Goal: Task Accomplishment & Management: Manage account settings

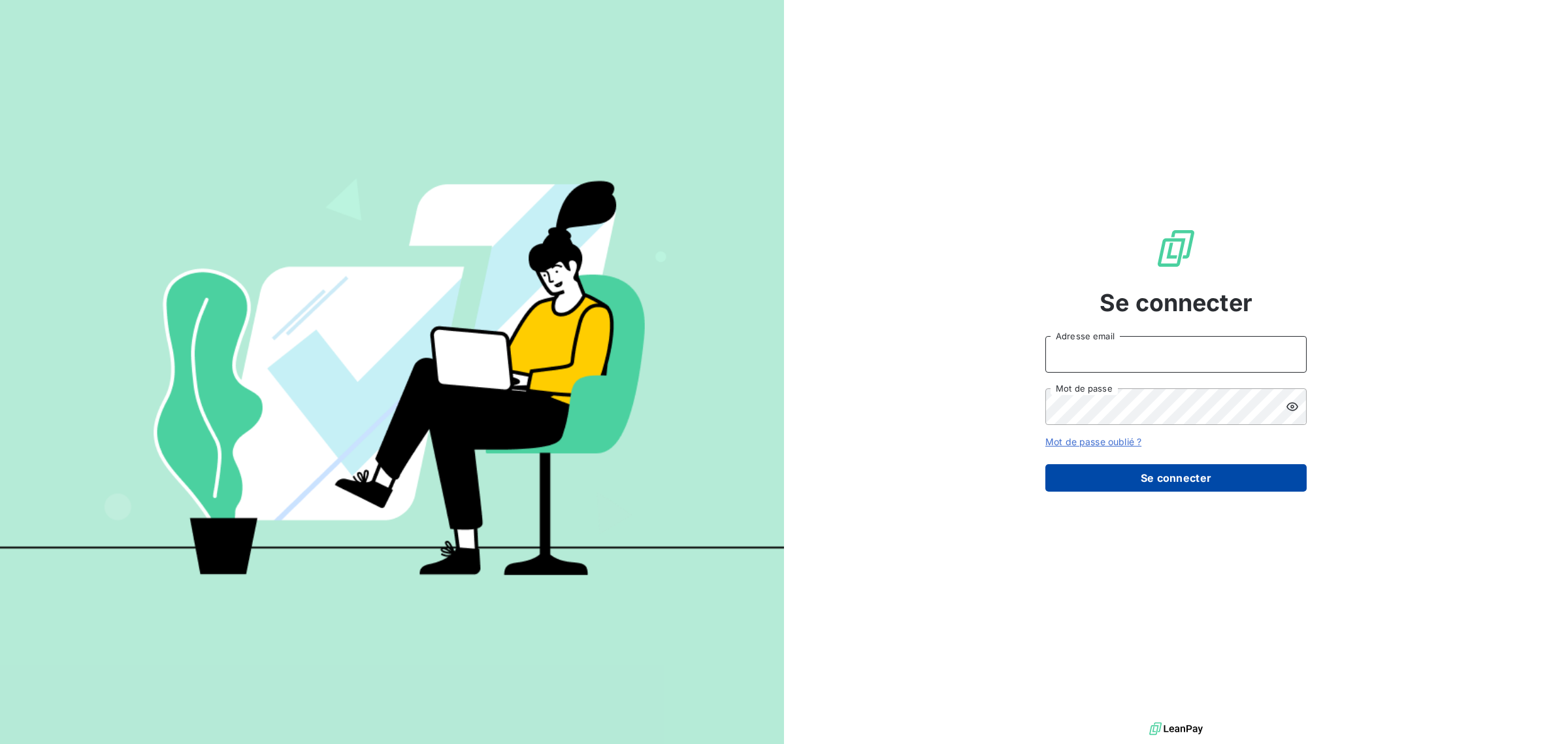
type input "[EMAIL_ADDRESS][DOMAIN_NAME]"
click at [1115, 469] on button "Se connecter" at bounding box center [1176, 477] width 261 height 27
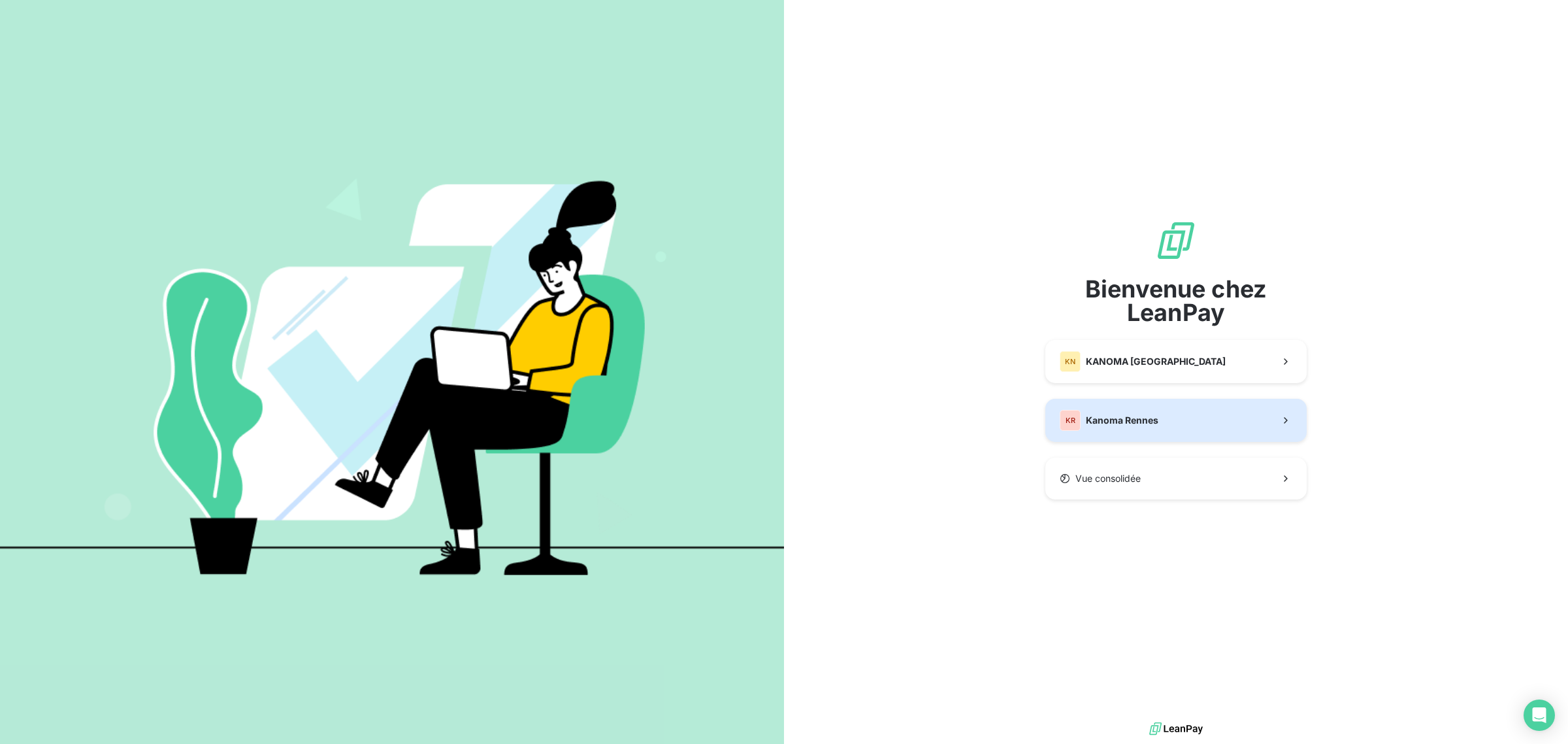
click at [1131, 437] on button "KR Kanoma Rennes" at bounding box center [1176, 420] width 261 height 43
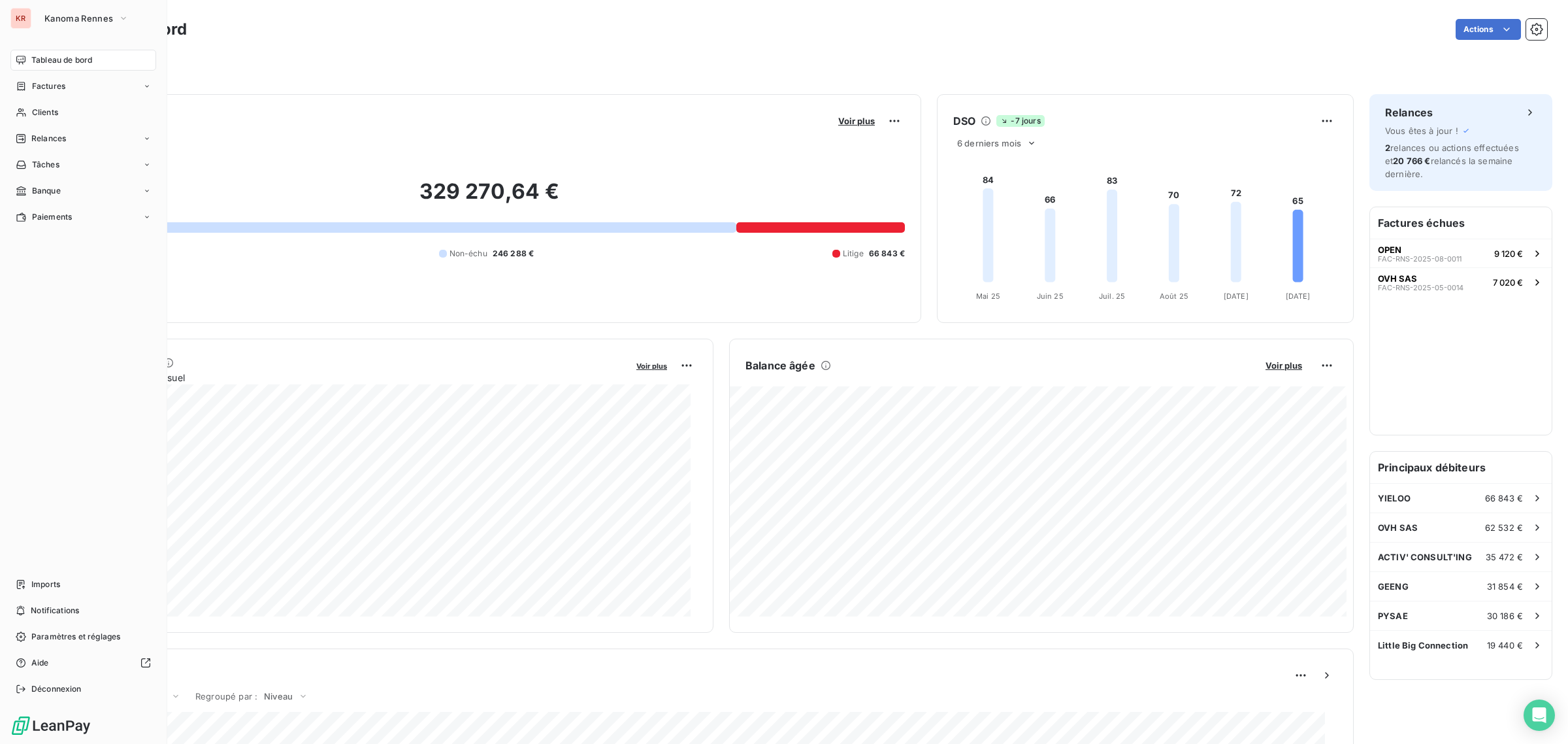
click at [64, 4] on div "KR Kanoma Rennes Tableau de bord Factures Clients Relances Tâches Banque Paieme…" at bounding box center [84, 372] width 168 height 744
click at [54, 15] on span "Kanoma Rennes" at bounding box center [78, 19] width 68 height 11
click at [89, 89] on span "KANOMA [GEOGRAPHIC_DATA]" at bounding box center [132, 85] width 140 height 13
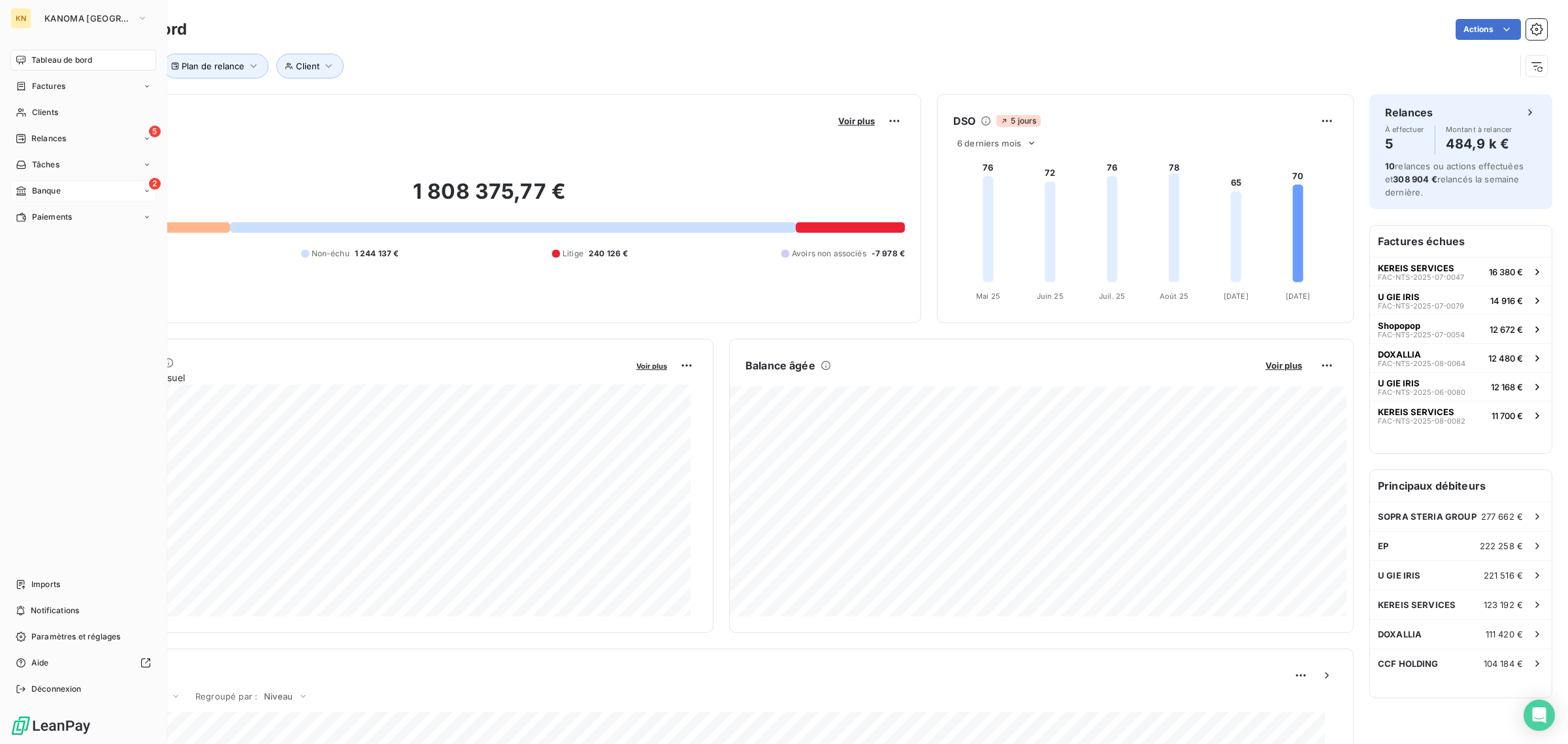
click at [57, 196] on span "Banque" at bounding box center [46, 191] width 29 height 12
click at [66, 189] on div "2 Banque" at bounding box center [83, 190] width 146 height 21
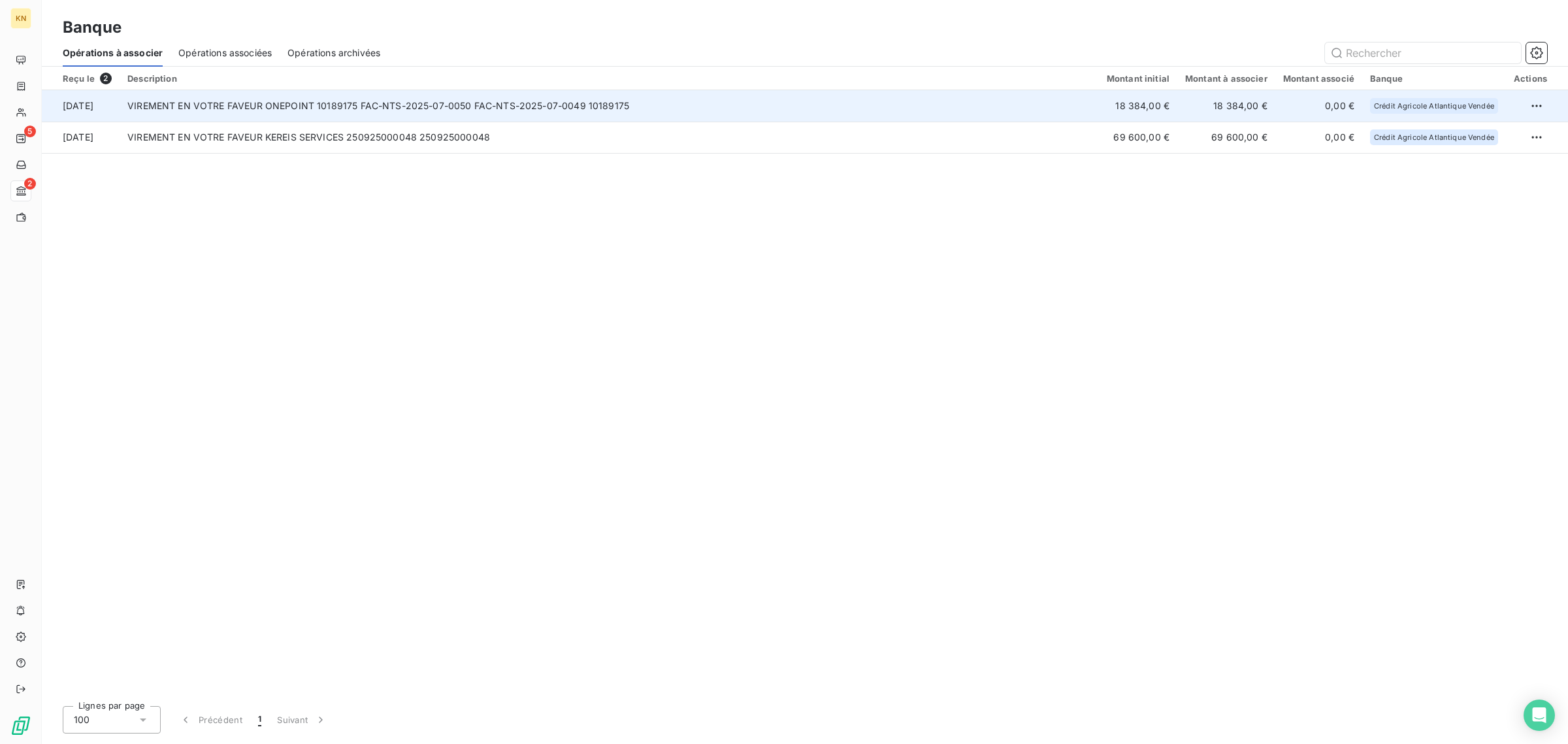
click at [546, 99] on td "VIREMENT EN VOTRE FAVEUR ONEPOINT 10189175 FAC-NTS-2025-07-0050 FAC-NTS-2025-07…" at bounding box center [609, 106] width 979 height 31
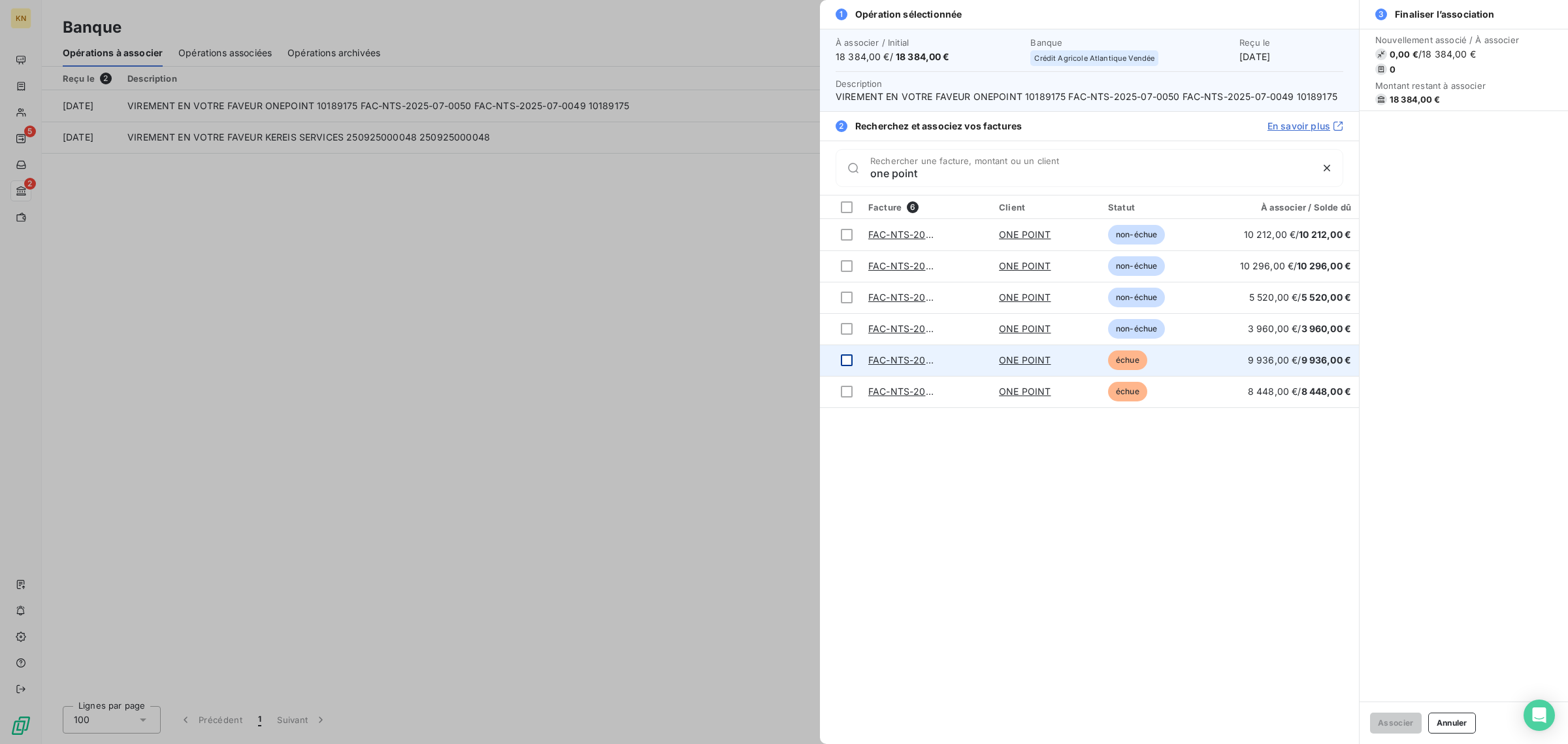
type input "one point"
click at [846, 354] on div at bounding box center [847, 360] width 12 height 12
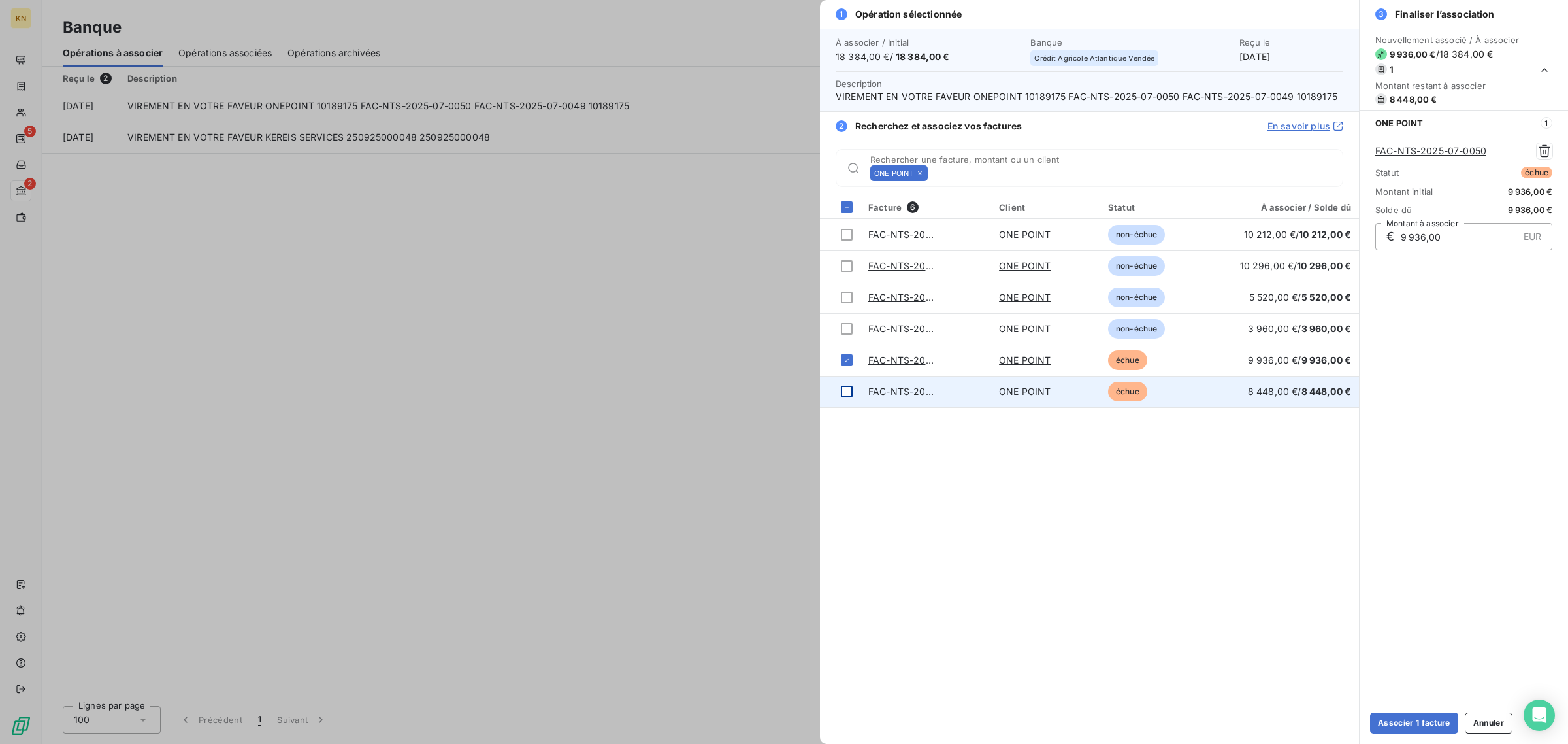
click at [847, 388] on div at bounding box center [847, 392] width 12 height 12
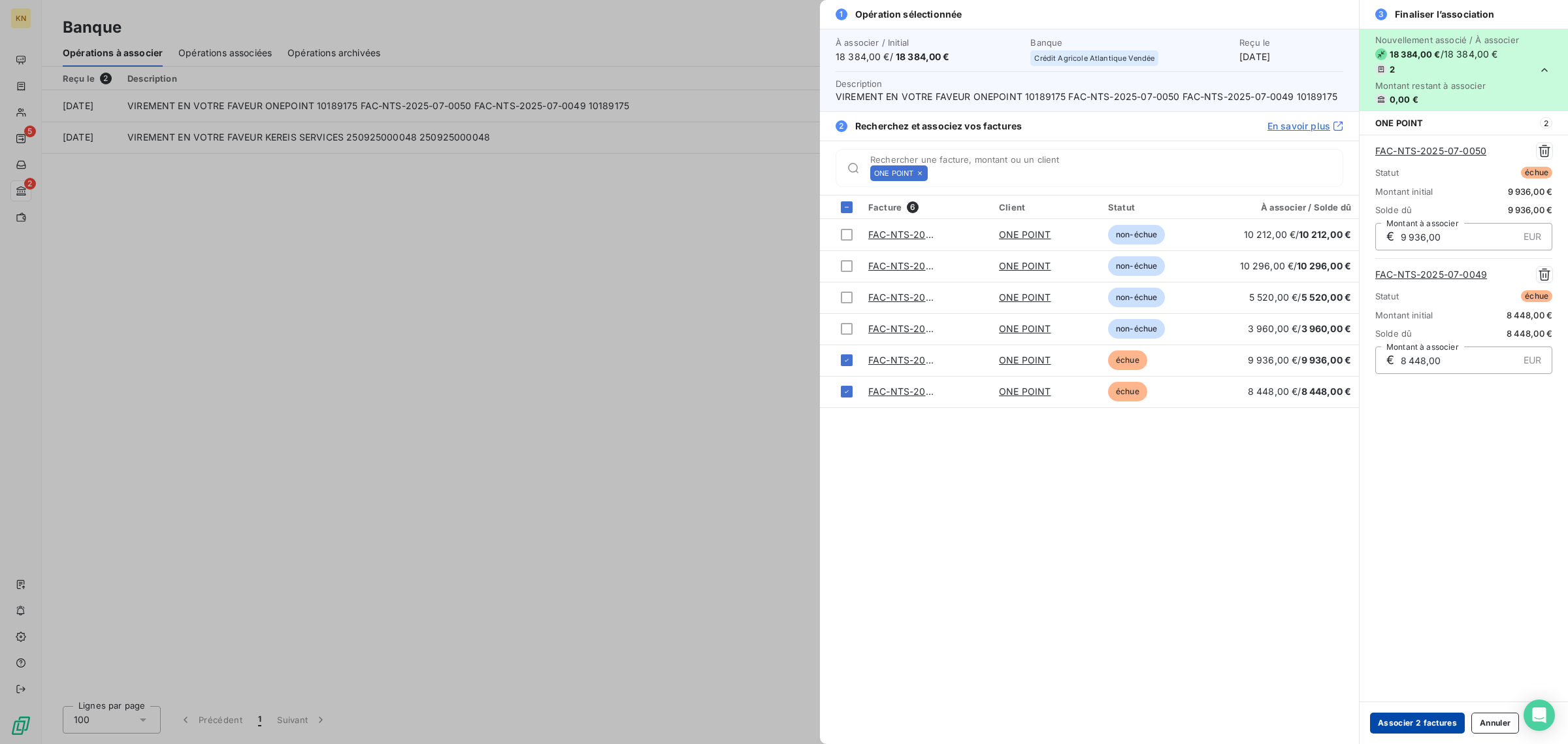
click at [1412, 719] on button "Associer 2 factures" at bounding box center [1417, 722] width 95 height 21
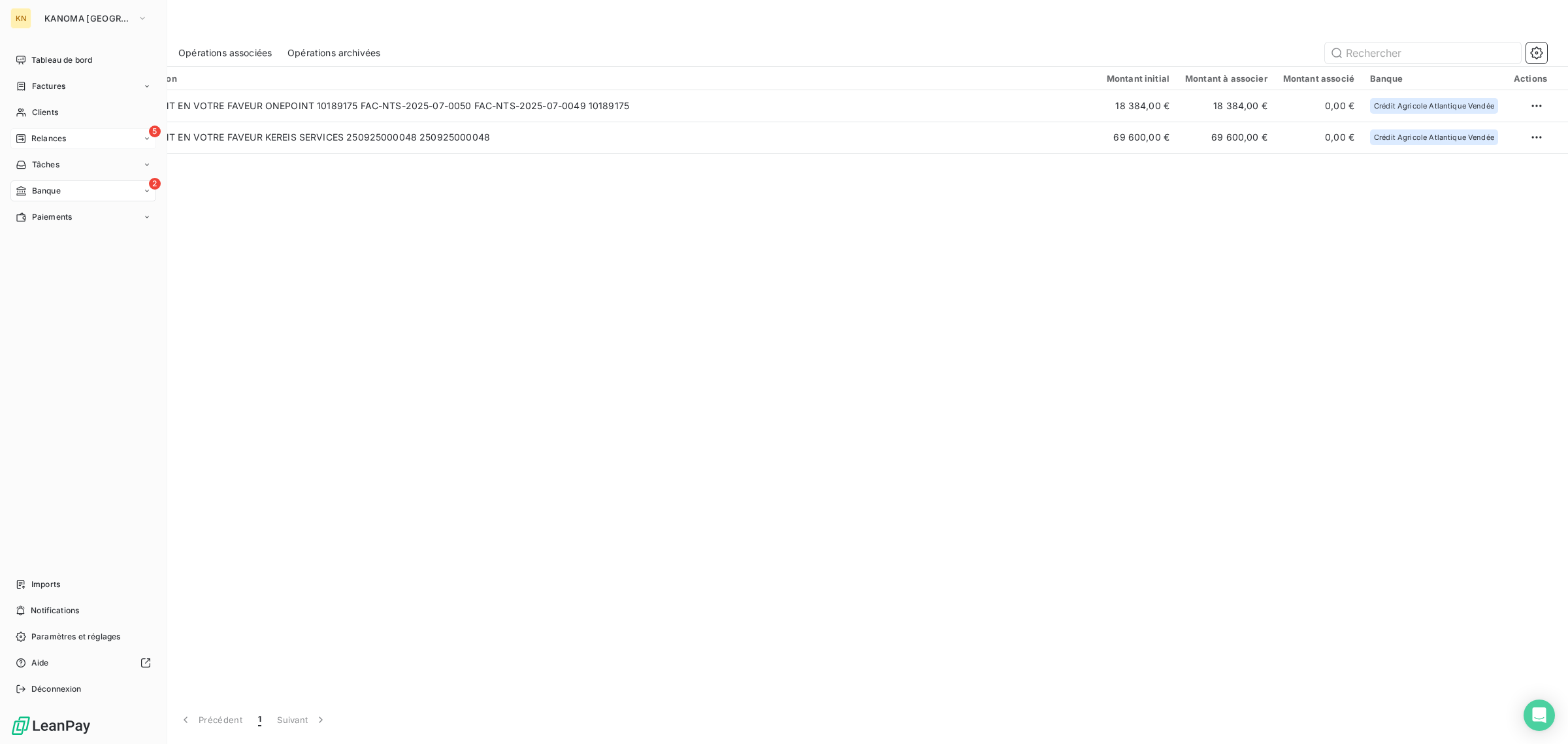
click at [83, 137] on div "5 Relances" at bounding box center [83, 138] width 146 height 21
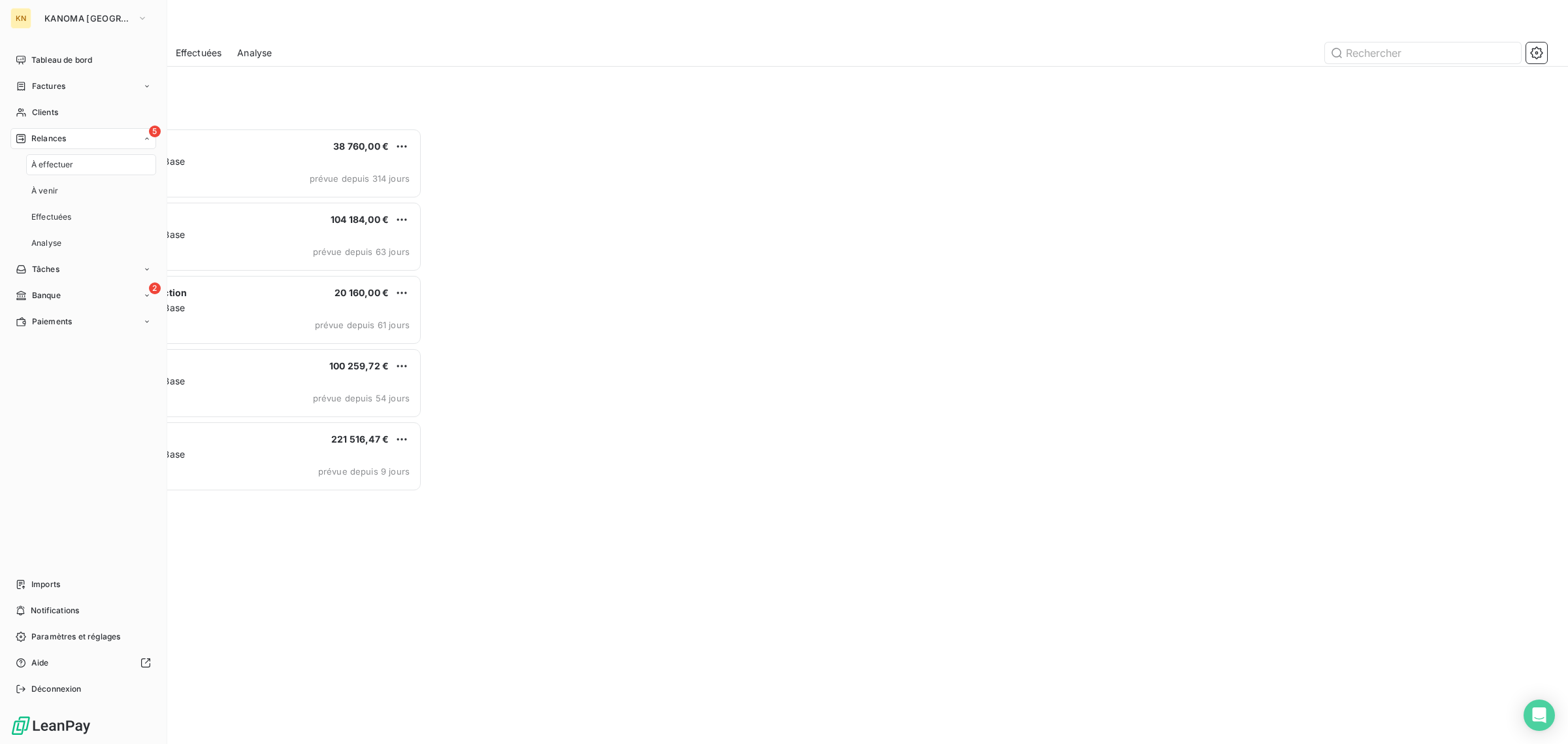
scroll to position [604, 347]
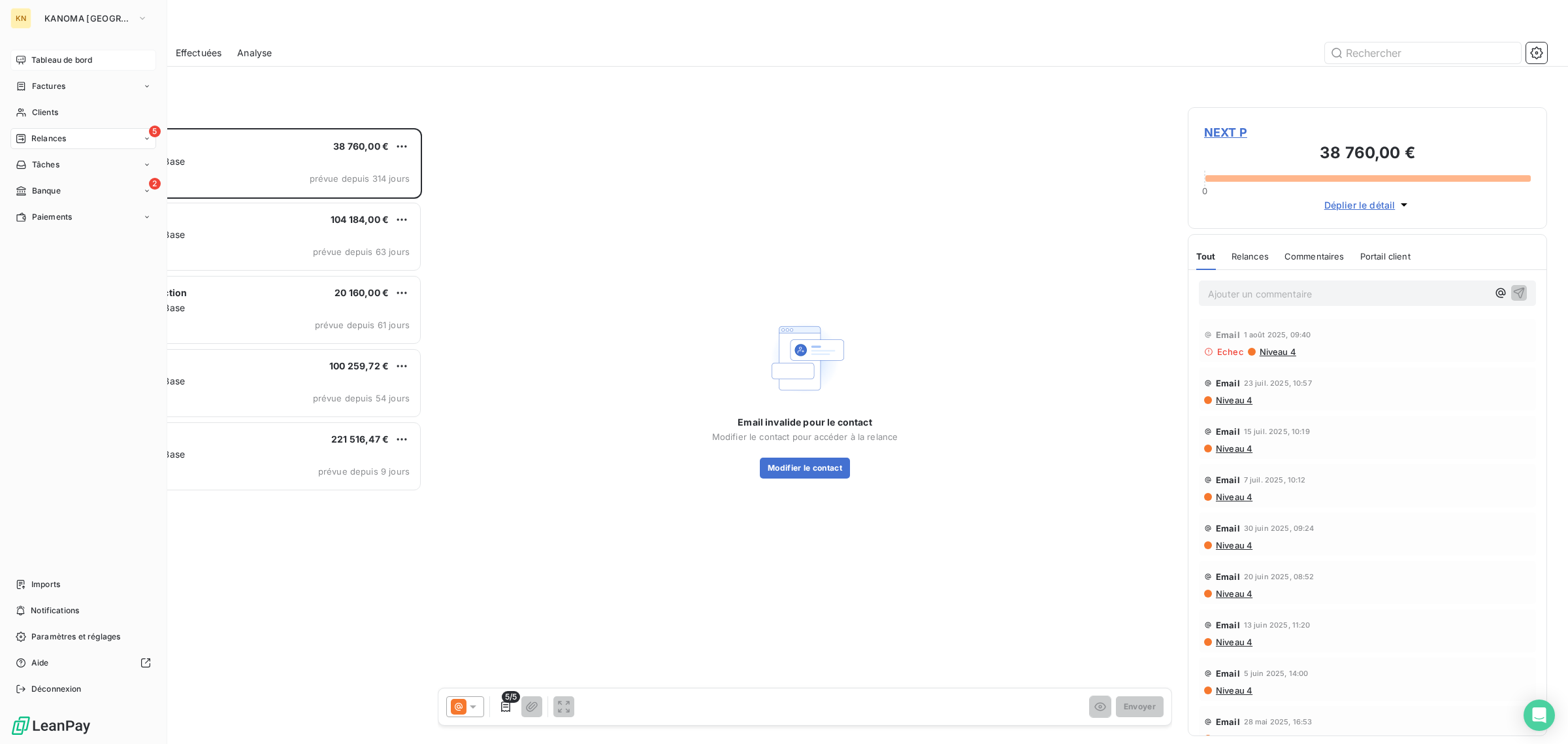
click at [51, 59] on span "Tableau de bord" at bounding box center [61, 61] width 60 height 12
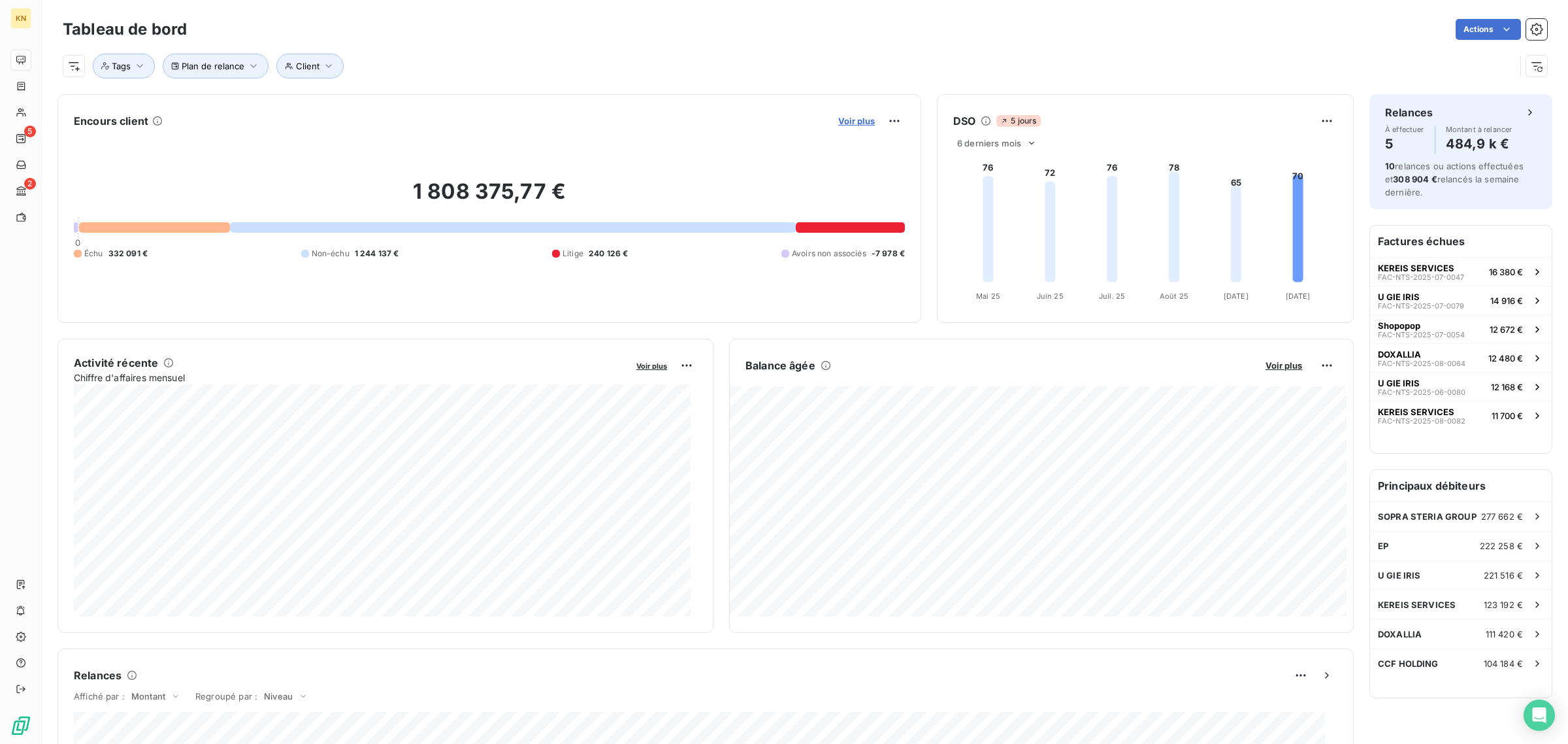
click at [851, 122] on span "Voir plus" at bounding box center [856, 121] width 37 height 11
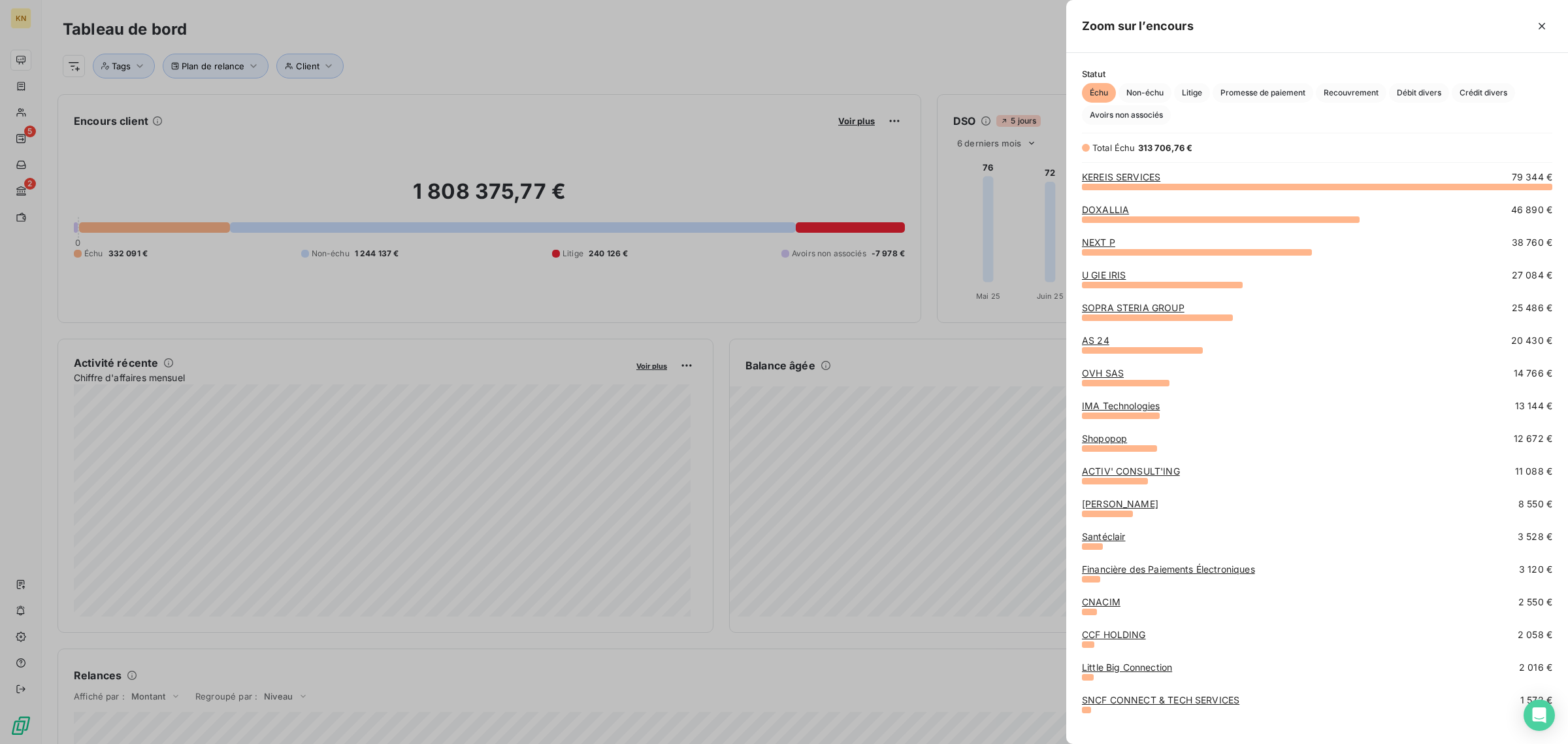
scroll to position [546, 490]
click at [1111, 207] on link "DOXALLIA" at bounding box center [1105, 209] width 47 height 11
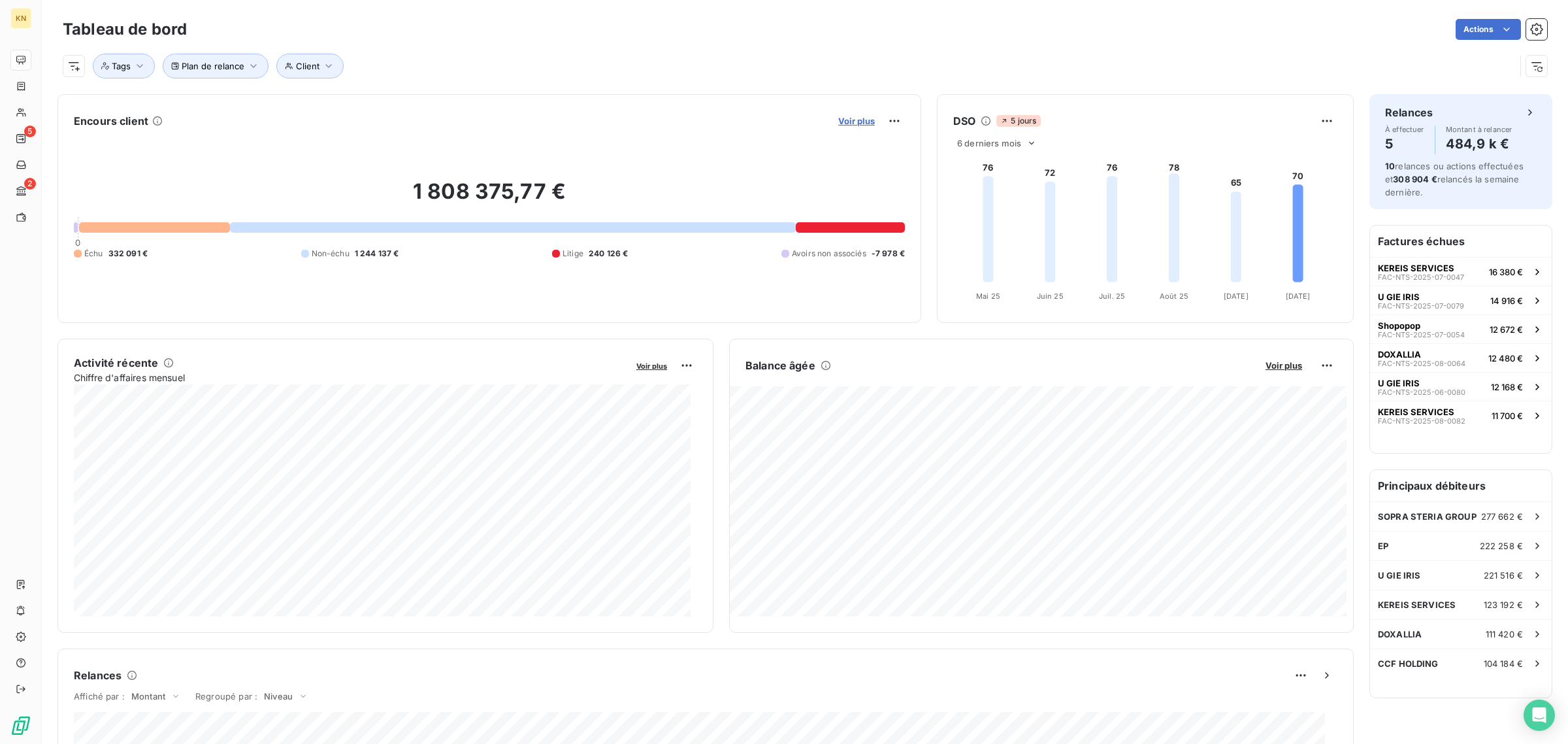
click at [838, 124] on span "Voir plus" at bounding box center [856, 121] width 37 height 11
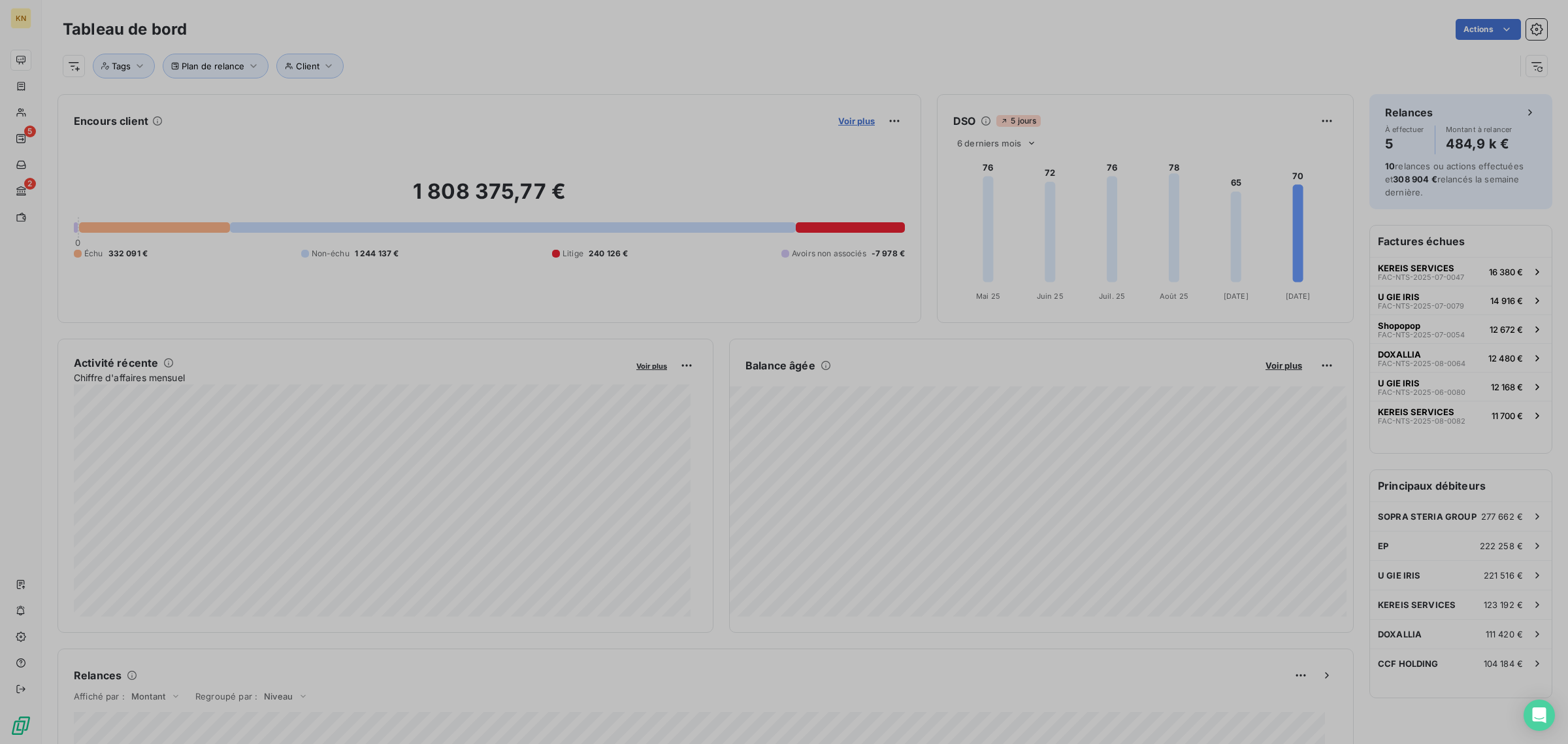
scroll to position [13, 13]
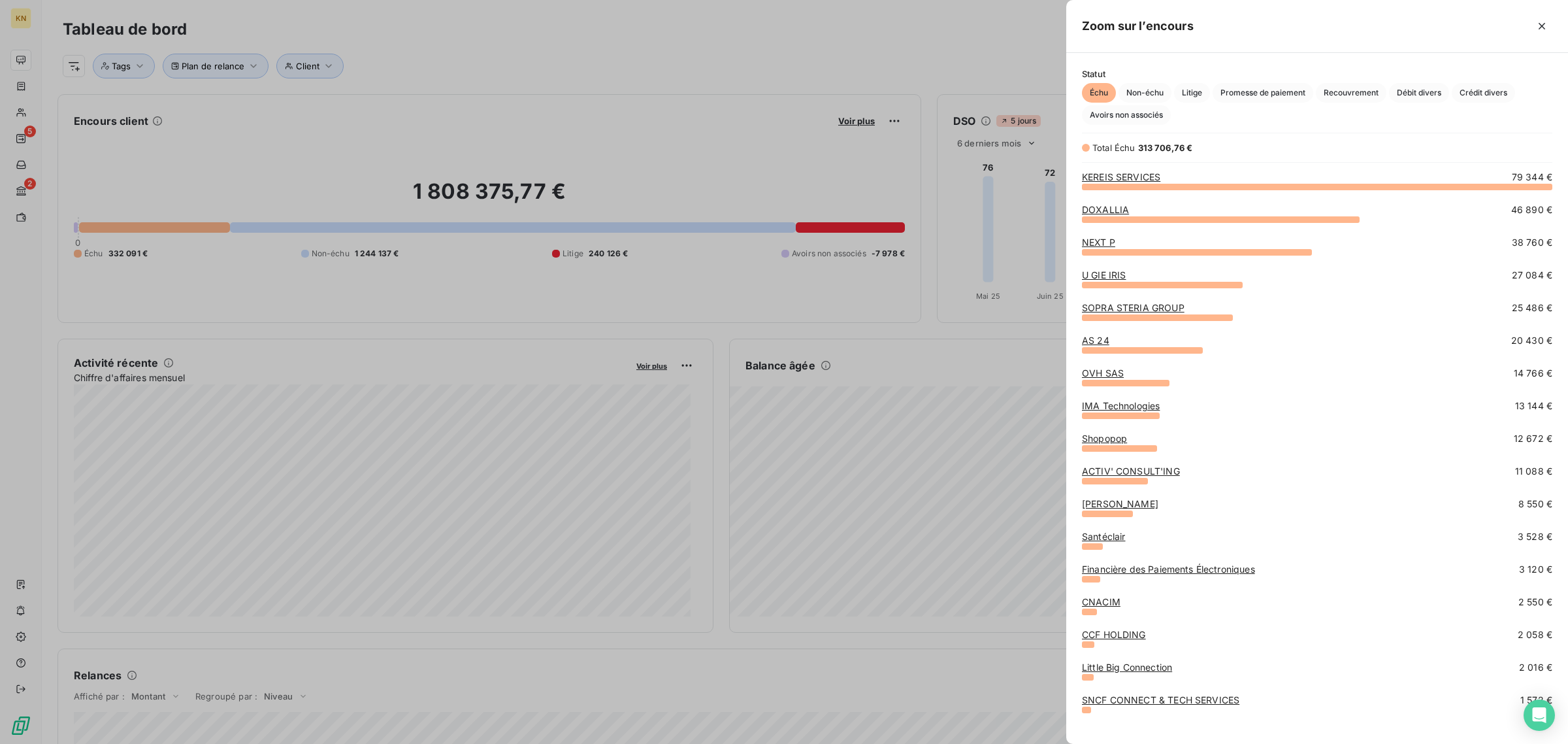
click at [1104, 273] on link "U GIE IRIS" at bounding box center [1104, 275] width 45 height 11
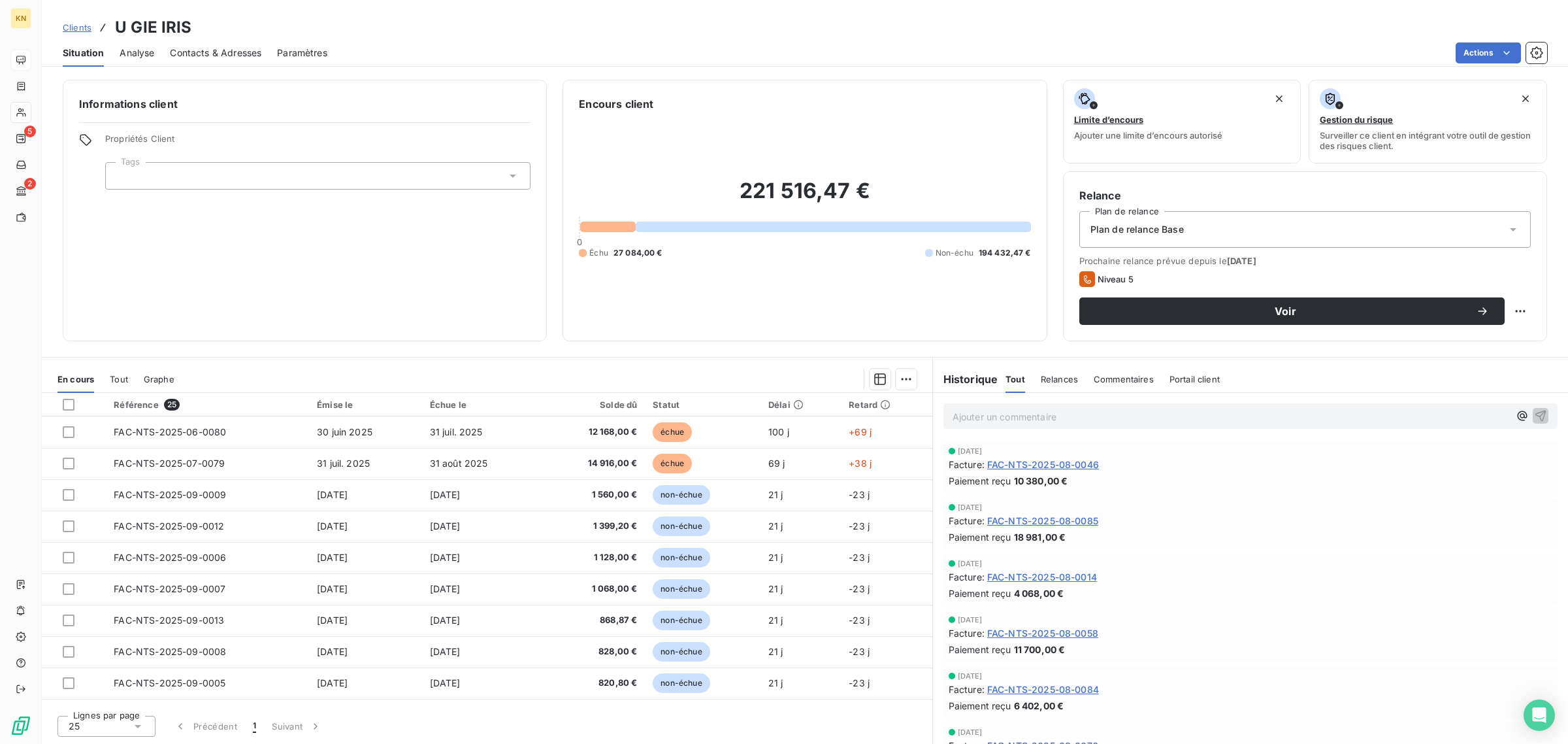
click at [116, 390] on div "Tout" at bounding box center [119, 378] width 19 height 27
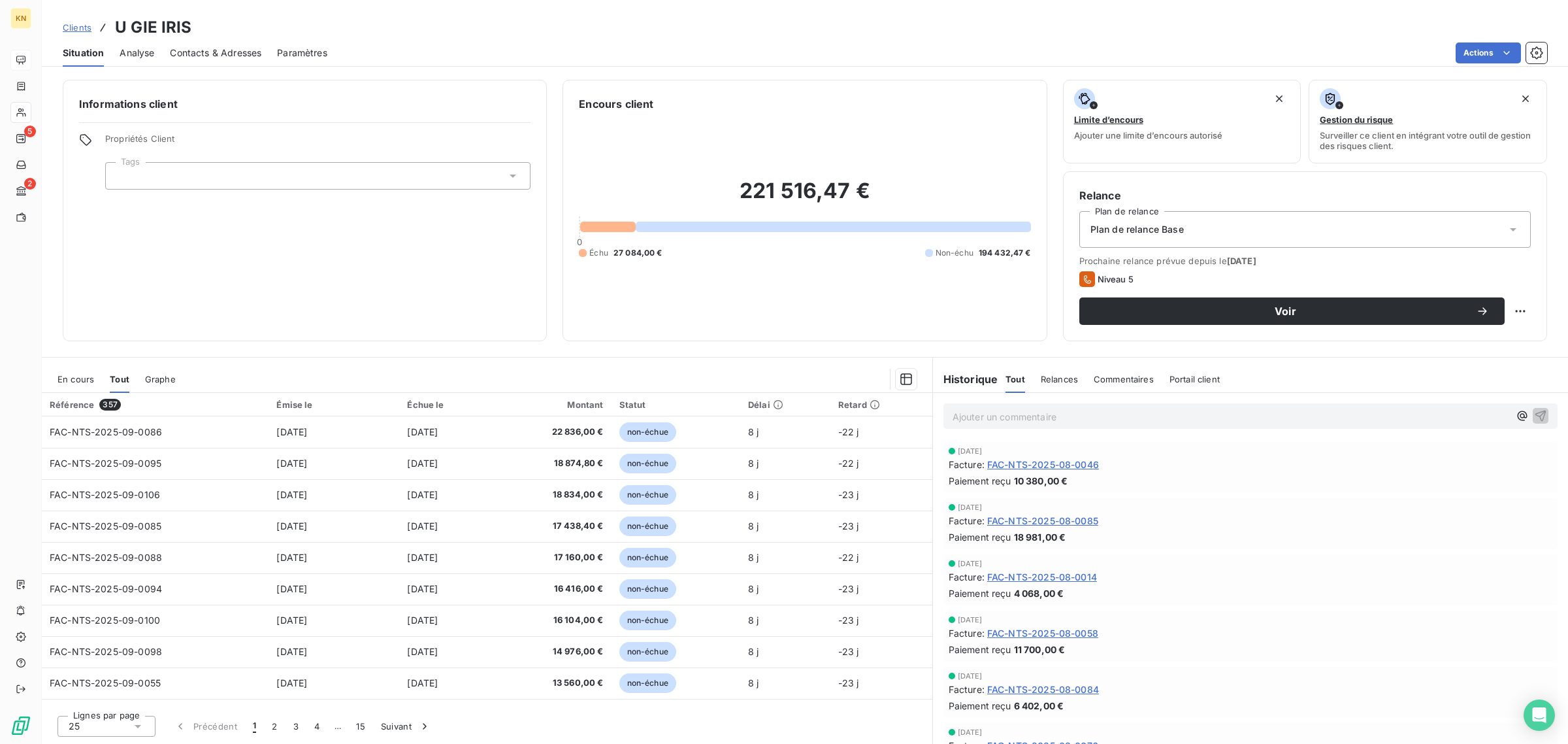
click at [82, 387] on div "En cours" at bounding box center [76, 378] width 37 height 27
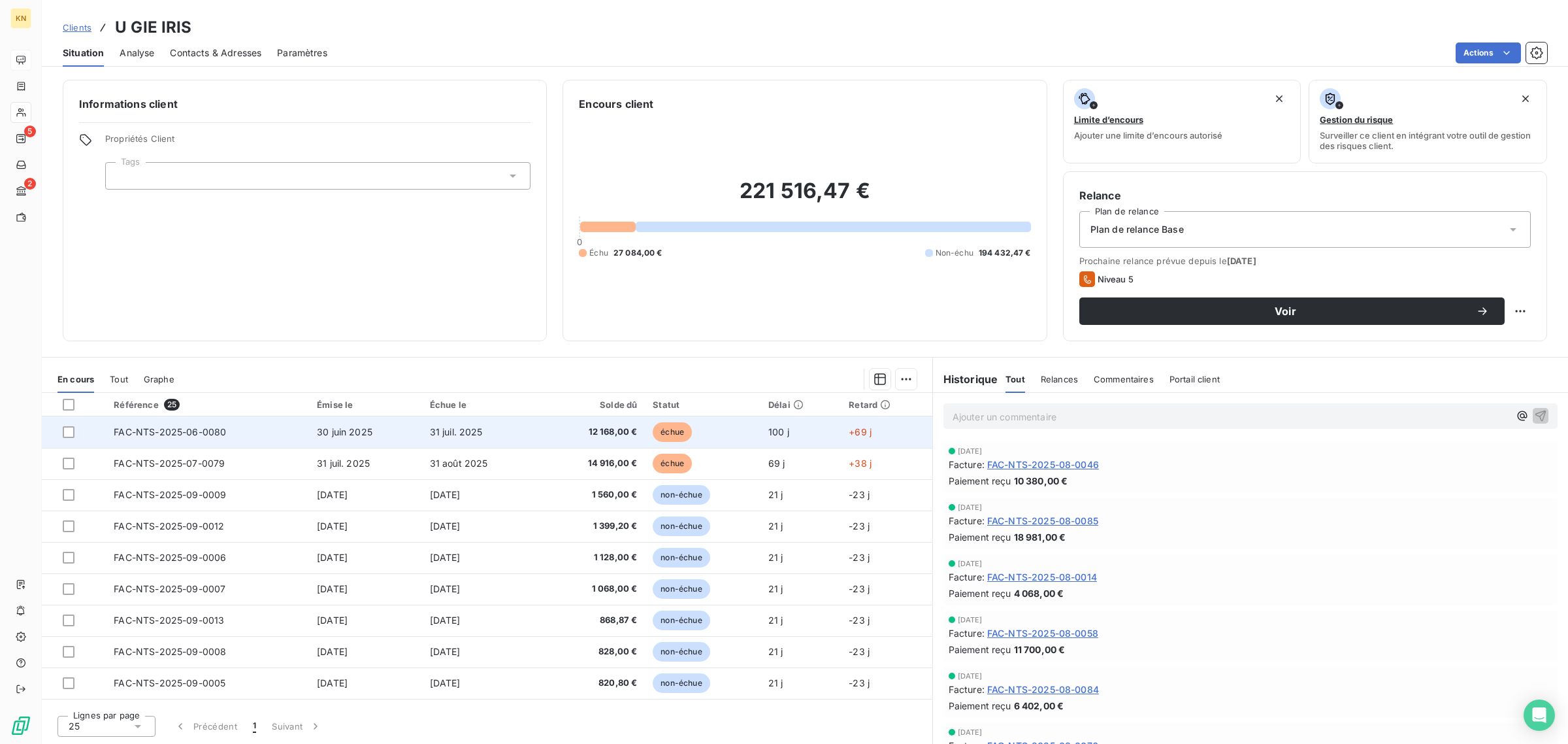
click at [477, 433] on span "31 juil. 2025" at bounding box center [457, 432] width 53 height 11
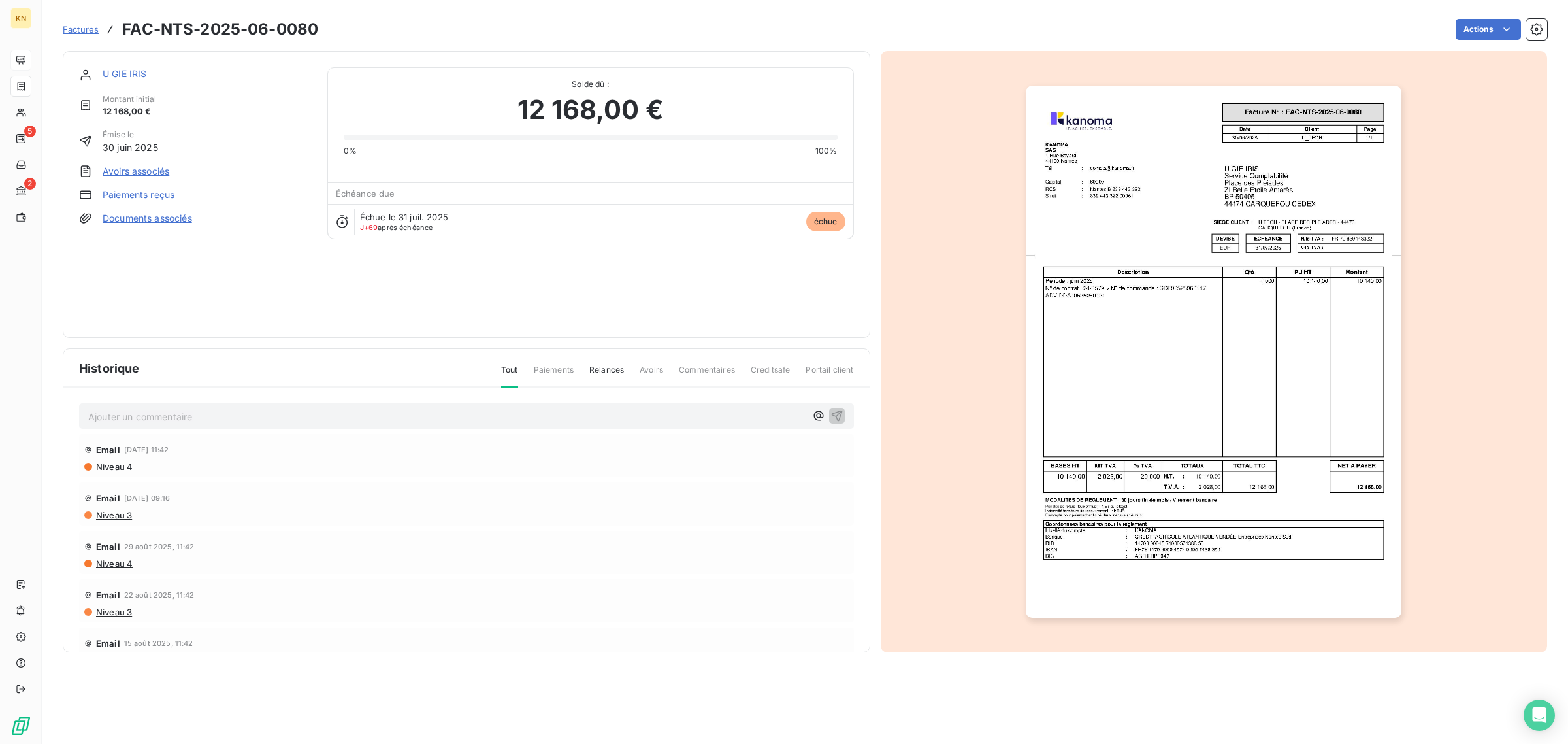
click at [1198, 340] on img "button" at bounding box center [1213, 352] width 376 height 532
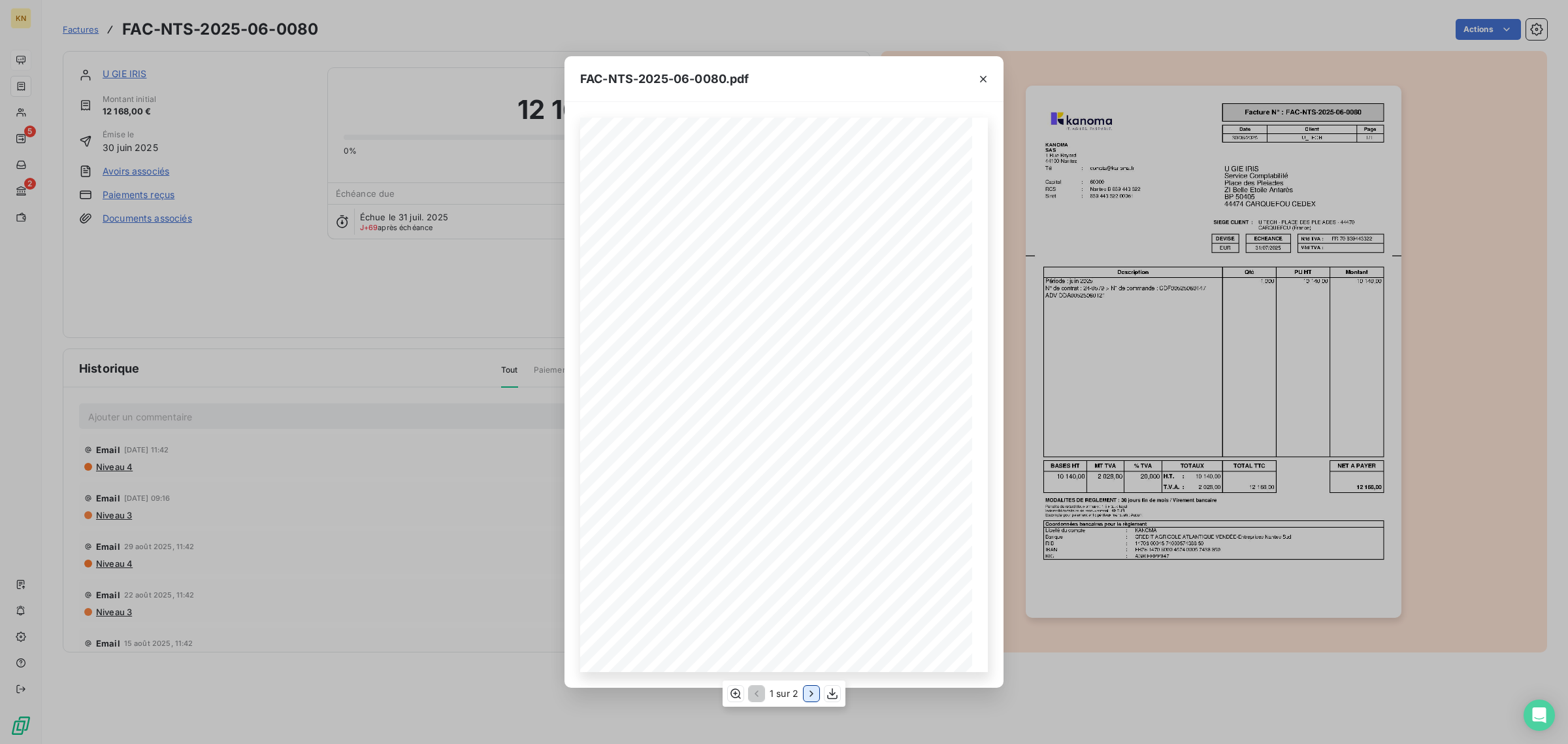
click at [811, 695] on icon "button" at bounding box center [811, 693] width 3 height 6
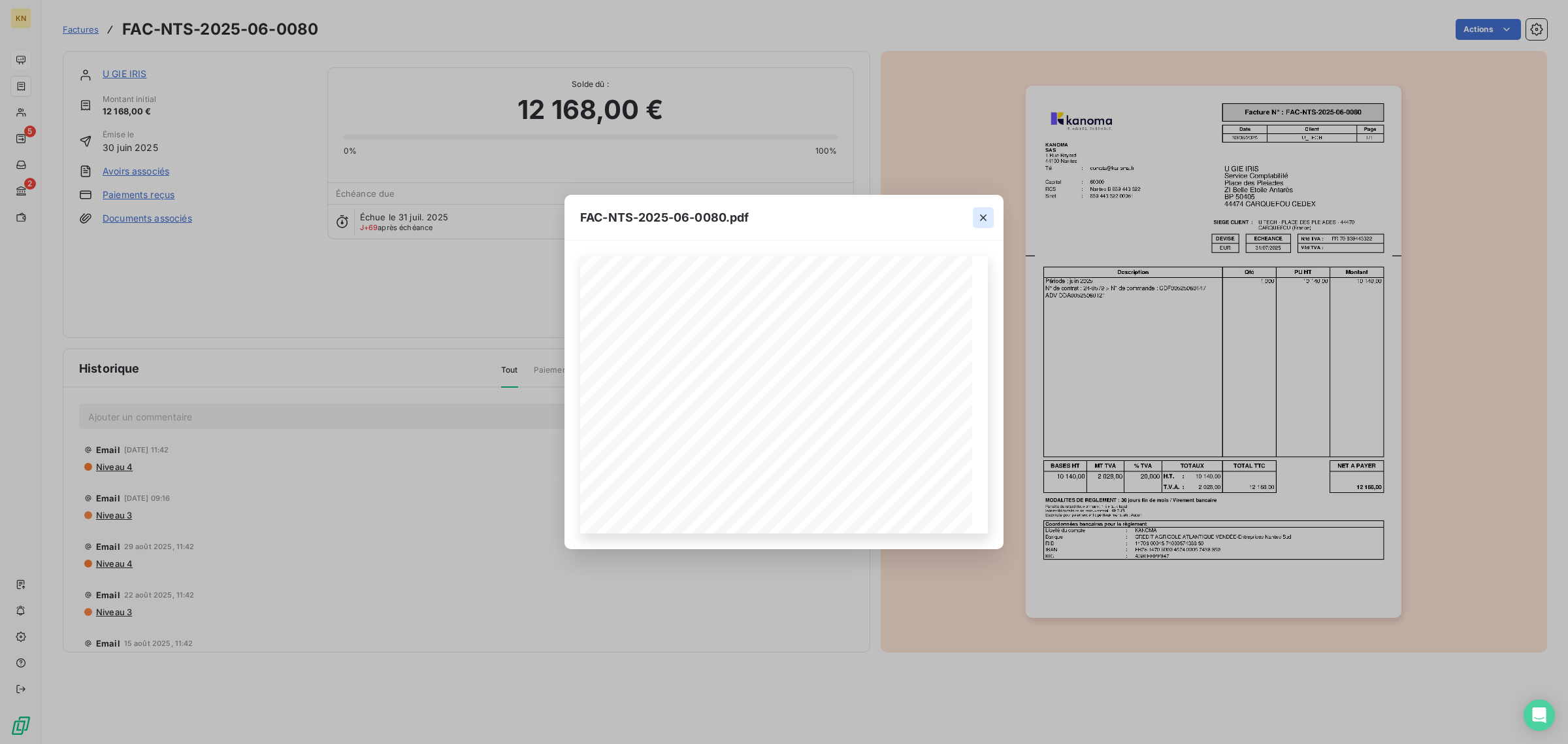
click at [986, 211] on icon "button" at bounding box center [984, 217] width 13 height 13
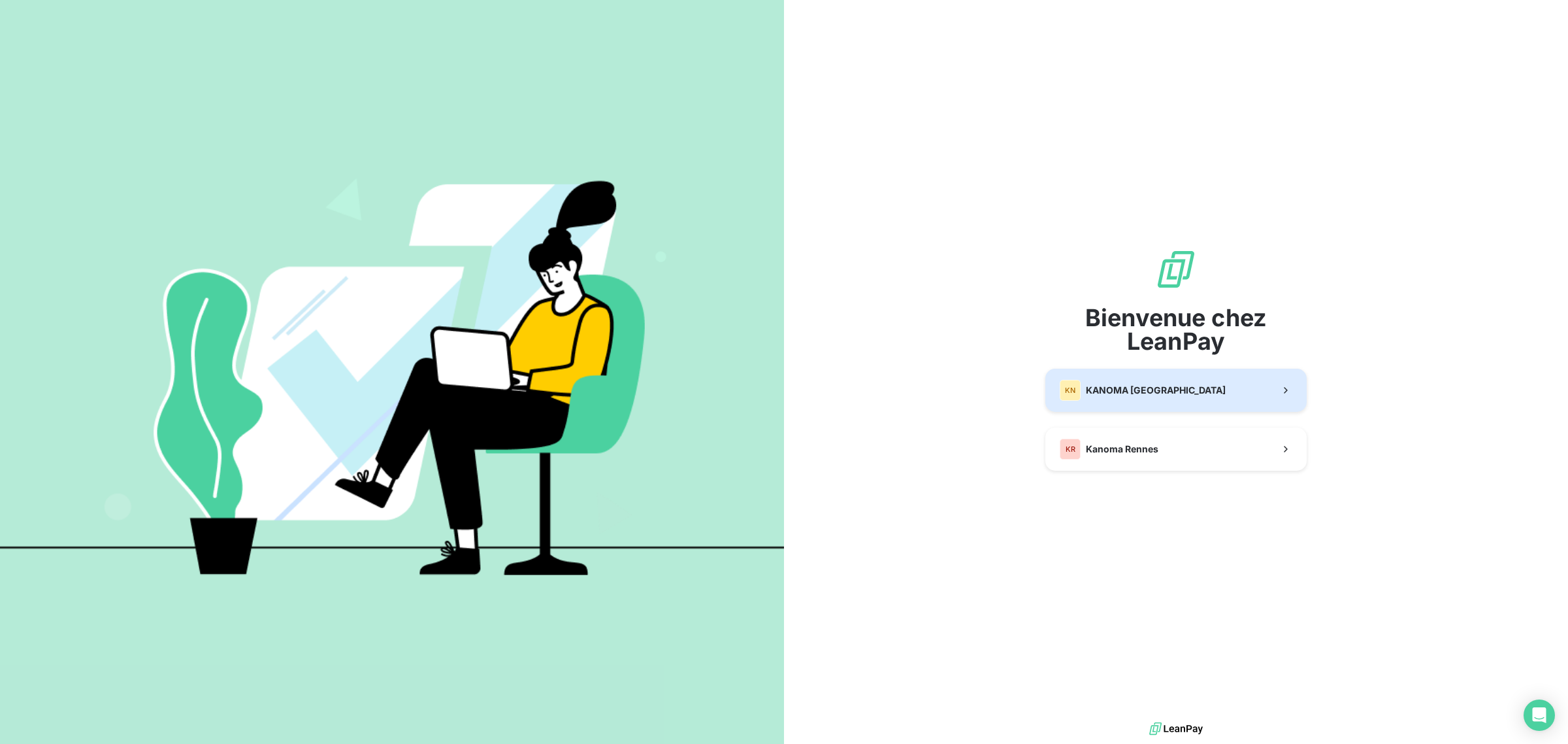
click at [1168, 400] on button "KN KANOMA [GEOGRAPHIC_DATA]" at bounding box center [1176, 390] width 261 height 43
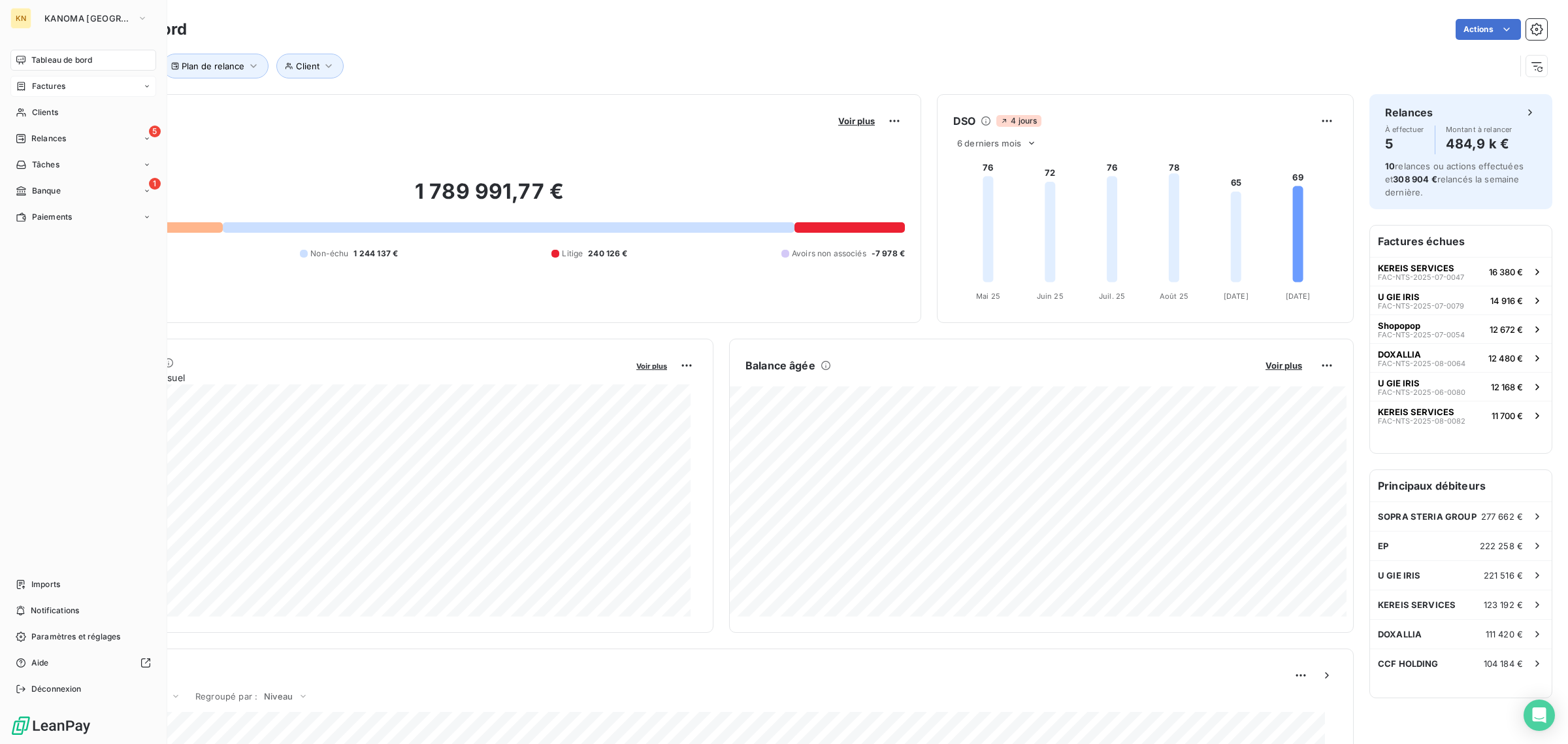
click at [36, 87] on span "Factures" at bounding box center [49, 86] width 33 height 12
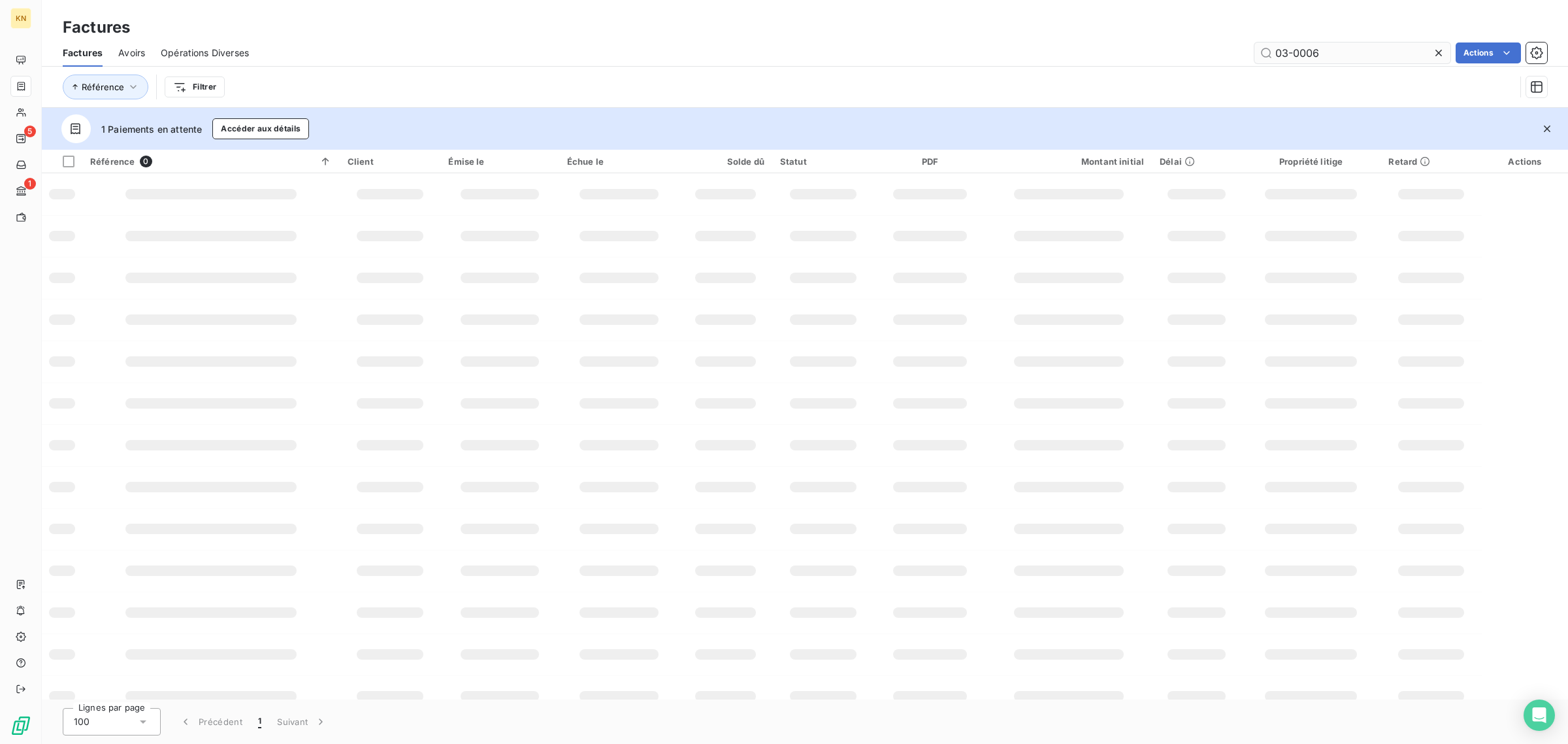
click at [1317, 55] on input "03-0006" at bounding box center [1352, 53] width 196 height 21
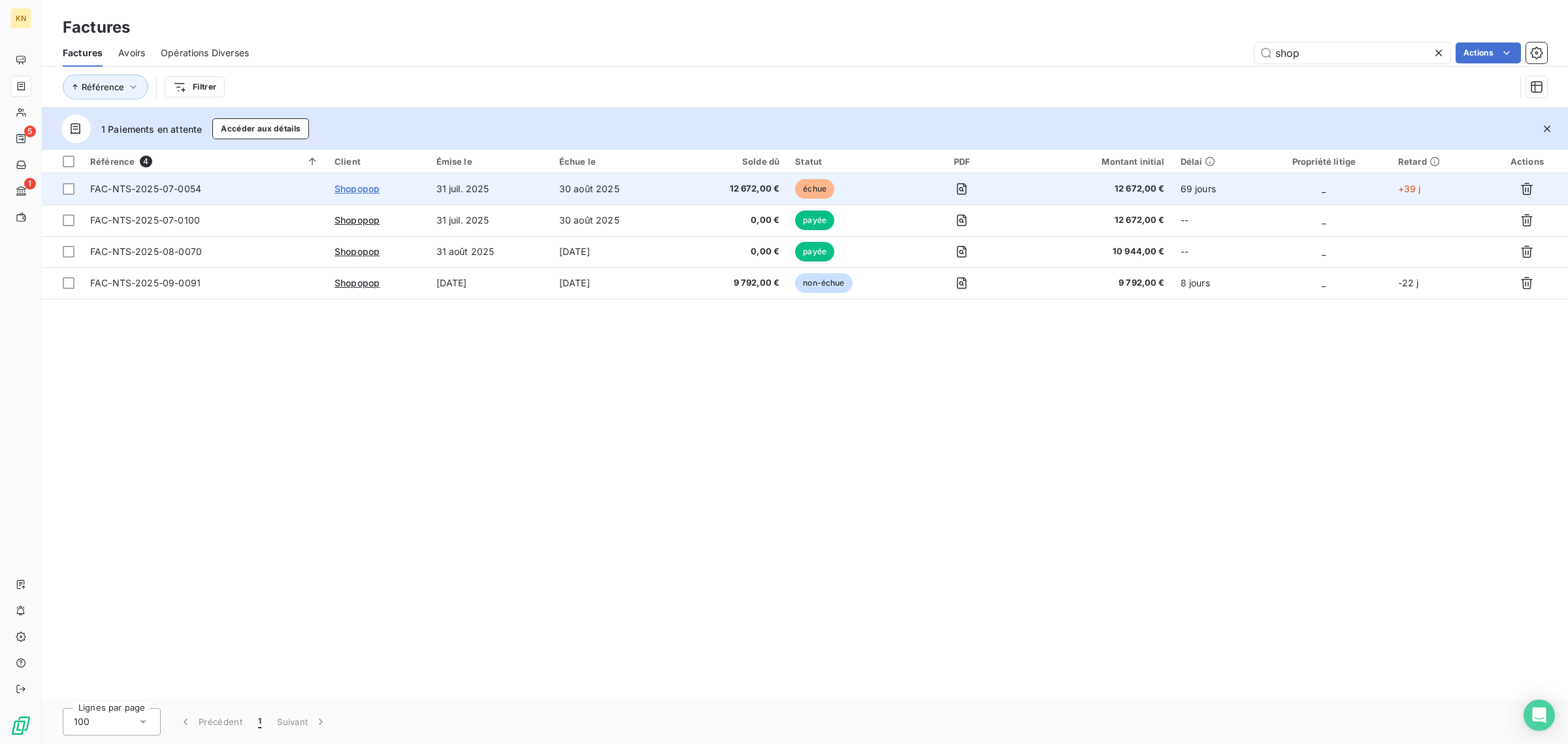
type input "shop"
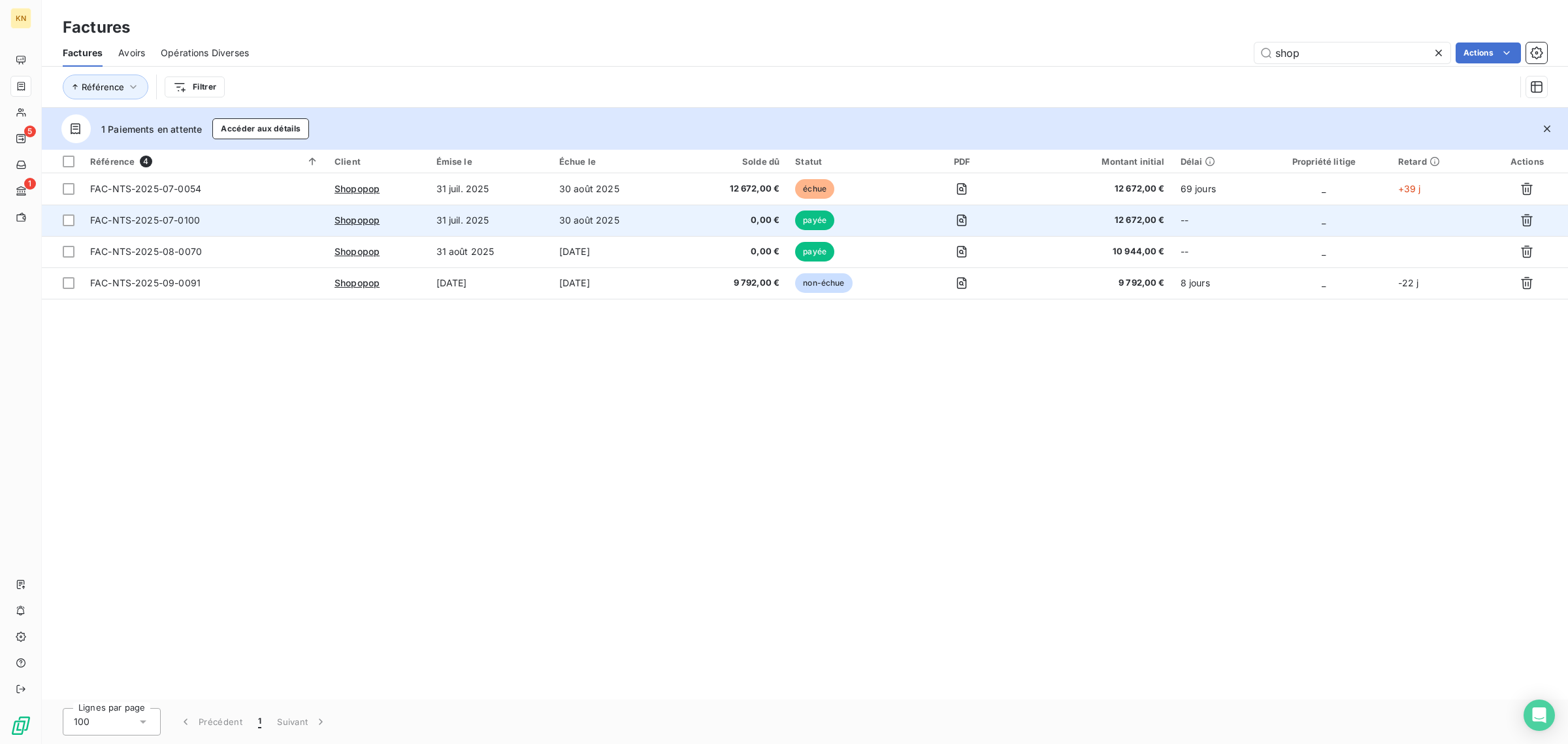
click at [483, 219] on td "31 juil. 2025" at bounding box center [490, 220] width 123 height 31
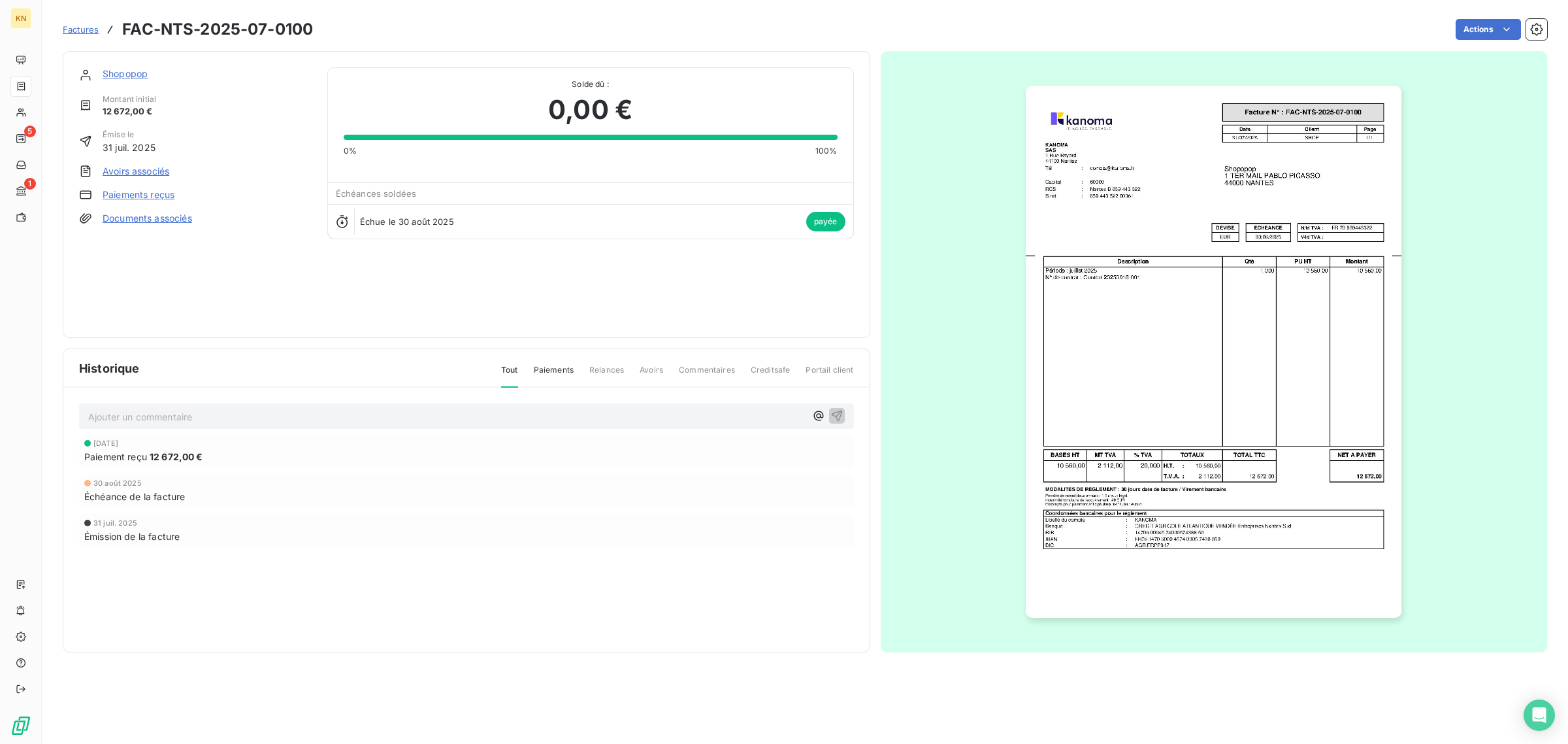
click at [1199, 291] on img "button" at bounding box center [1213, 352] width 376 height 532
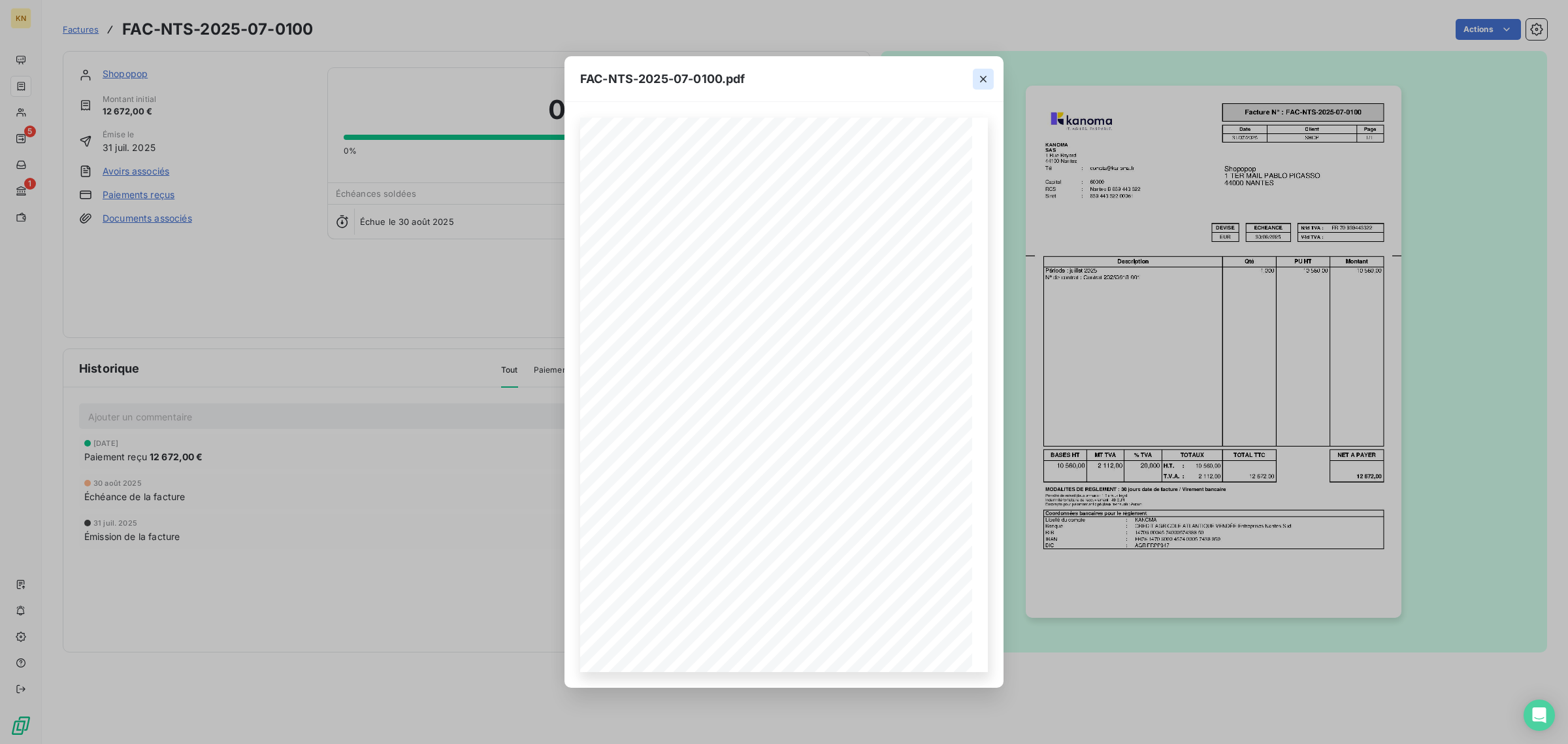
click at [982, 77] on icon "button" at bounding box center [983, 79] width 7 height 7
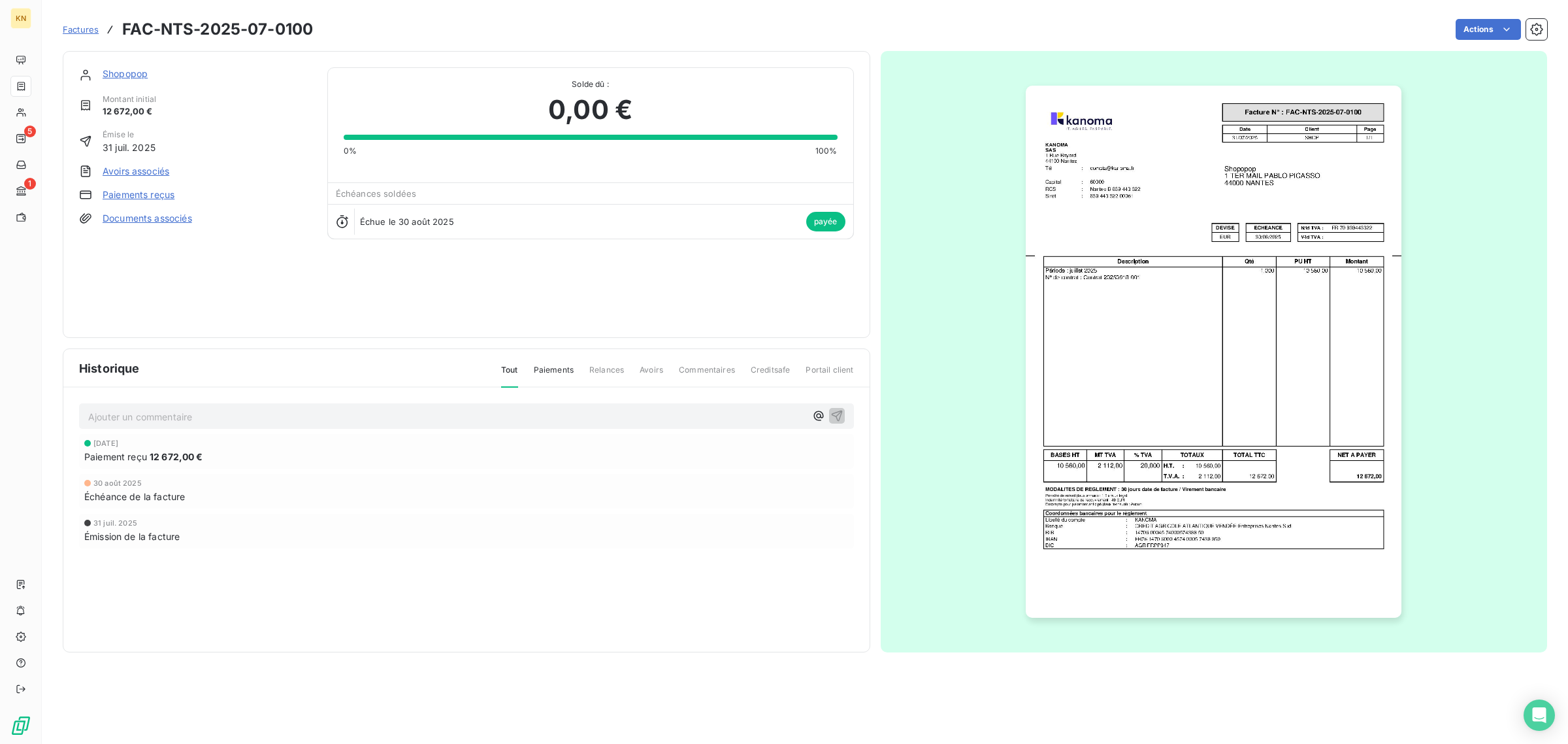
click at [132, 77] on link "Shopopop" at bounding box center [125, 73] width 45 height 11
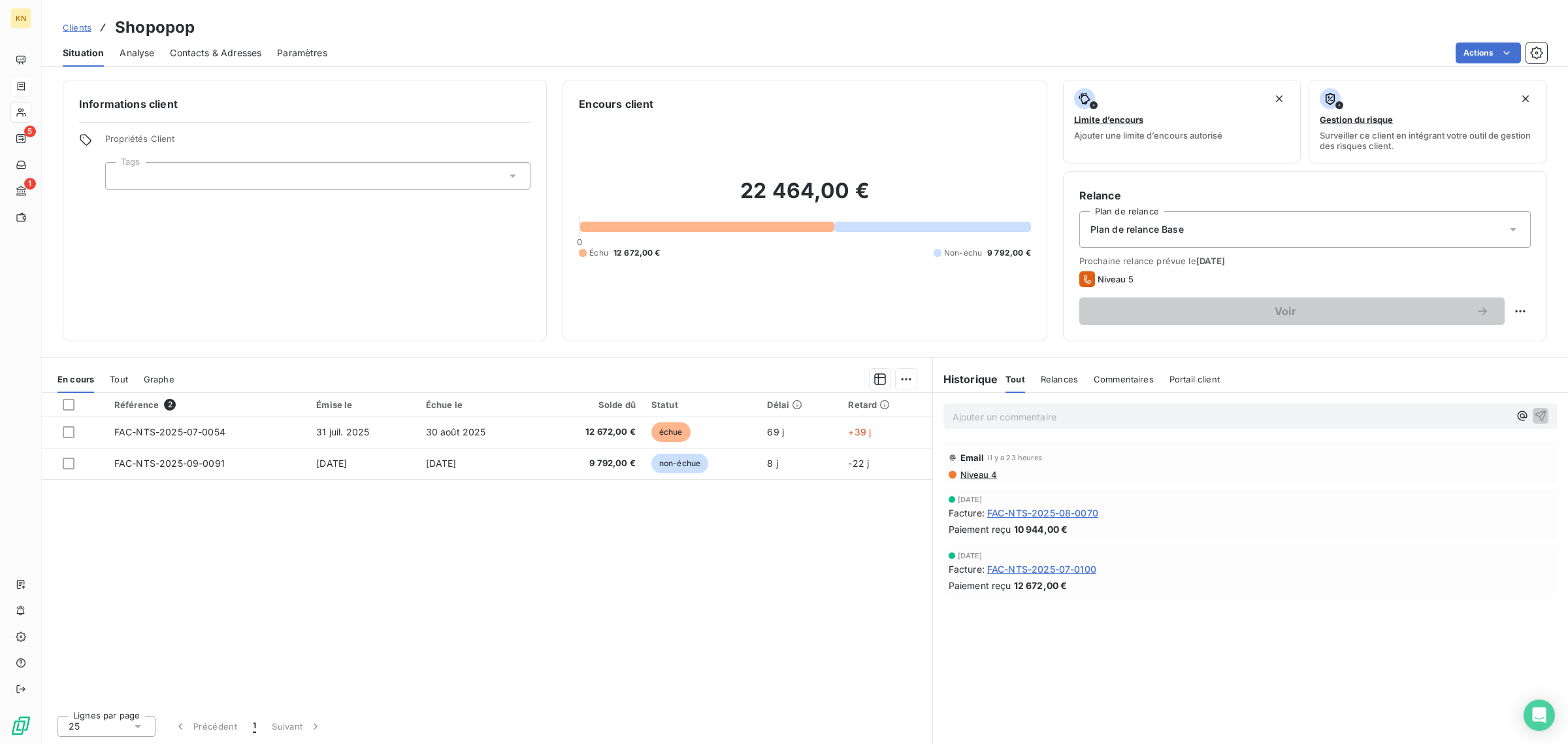
click at [118, 381] on span "Tout" at bounding box center [119, 379] width 19 height 11
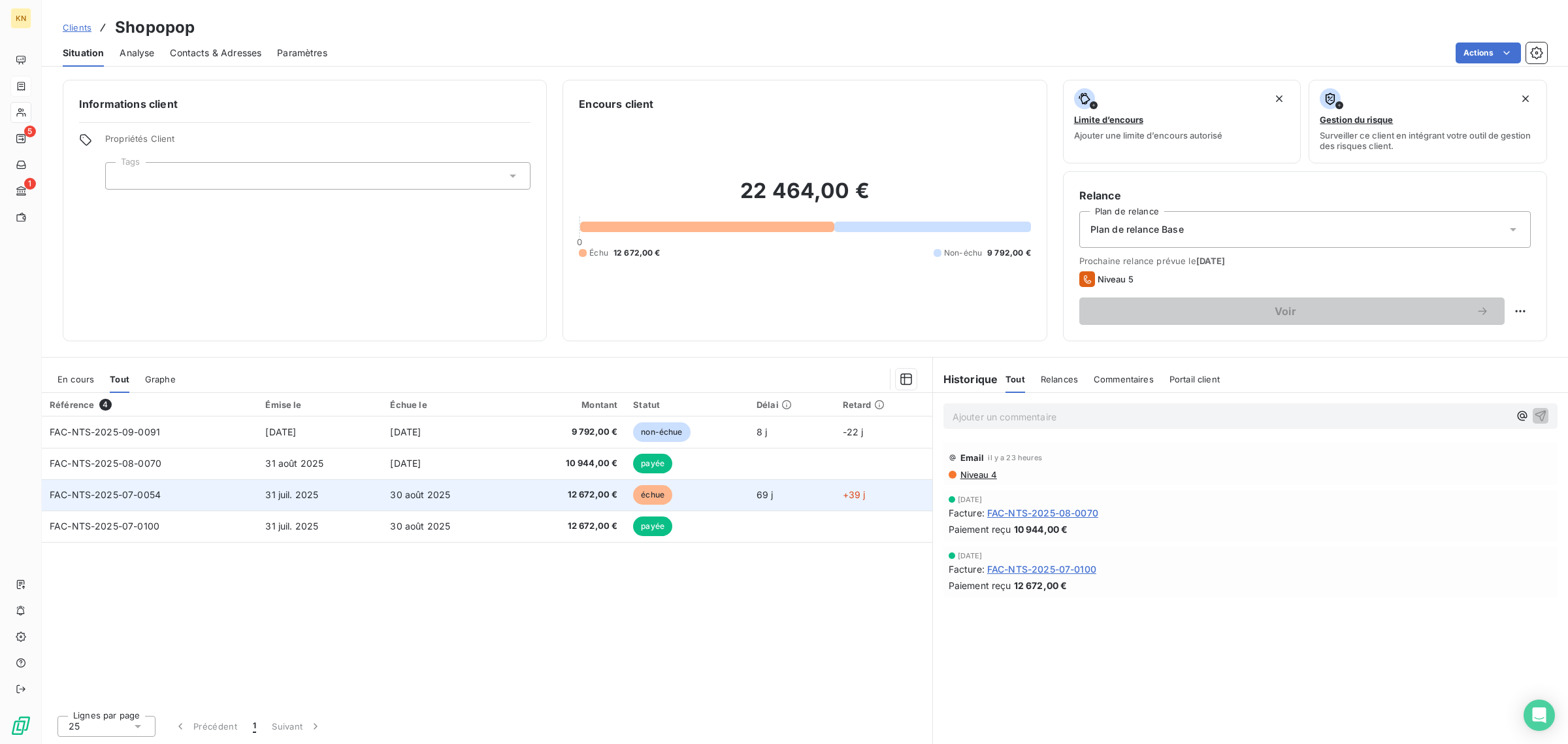
click at [582, 495] on span "12 672,00 €" at bounding box center [568, 495] width 99 height 13
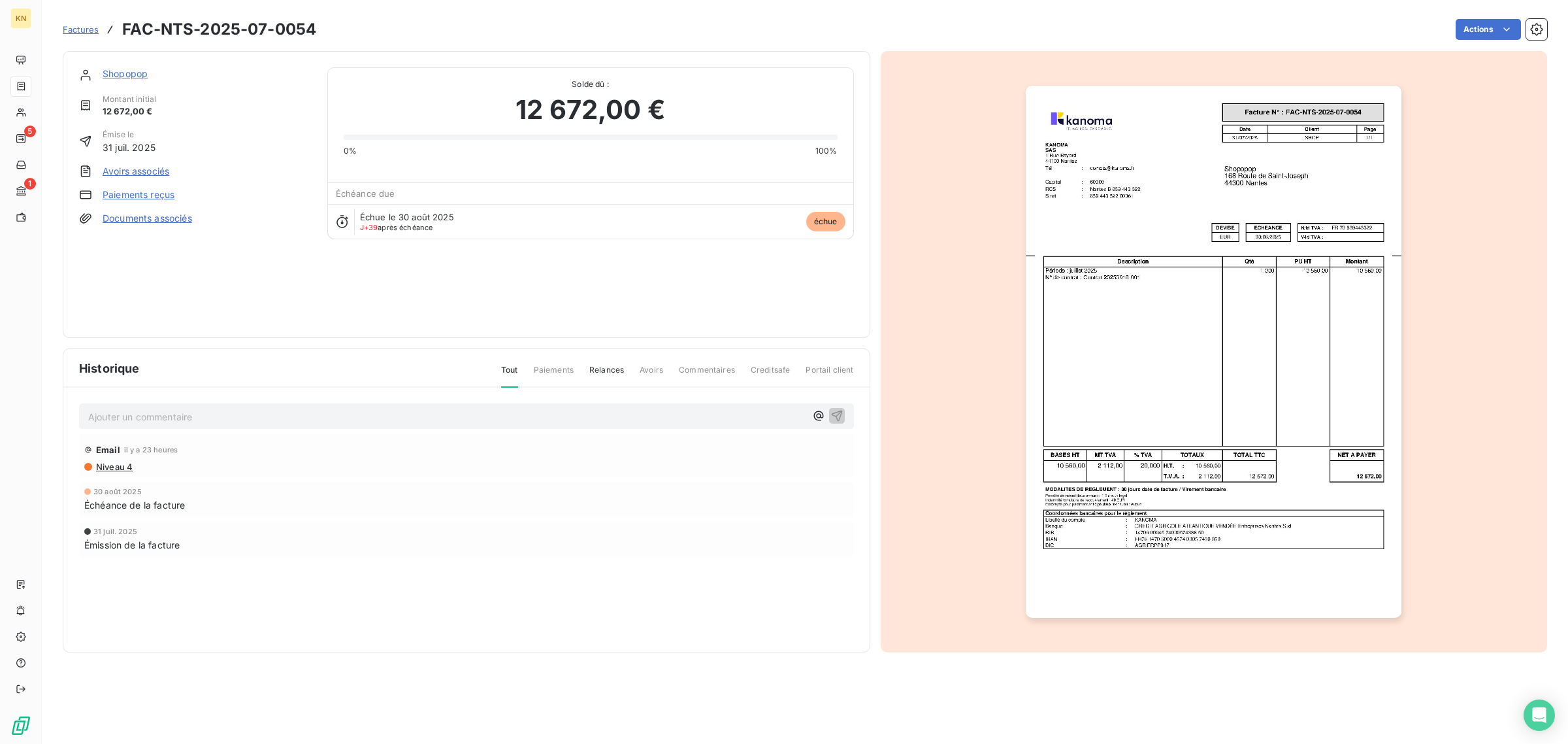
click at [1243, 251] on img "button" at bounding box center [1213, 352] width 376 height 532
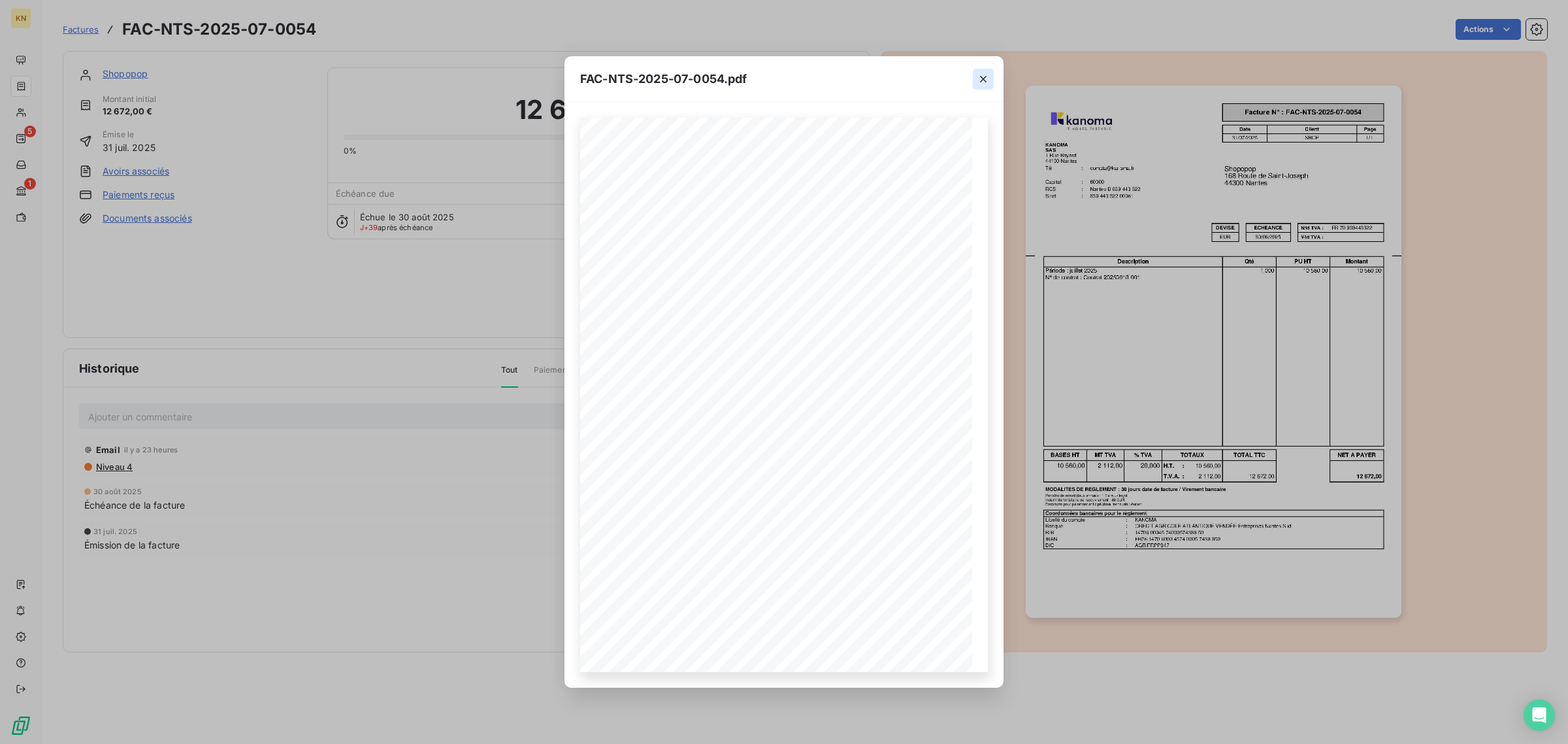
click at [986, 80] on icon "button" at bounding box center [984, 79] width 13 height 13
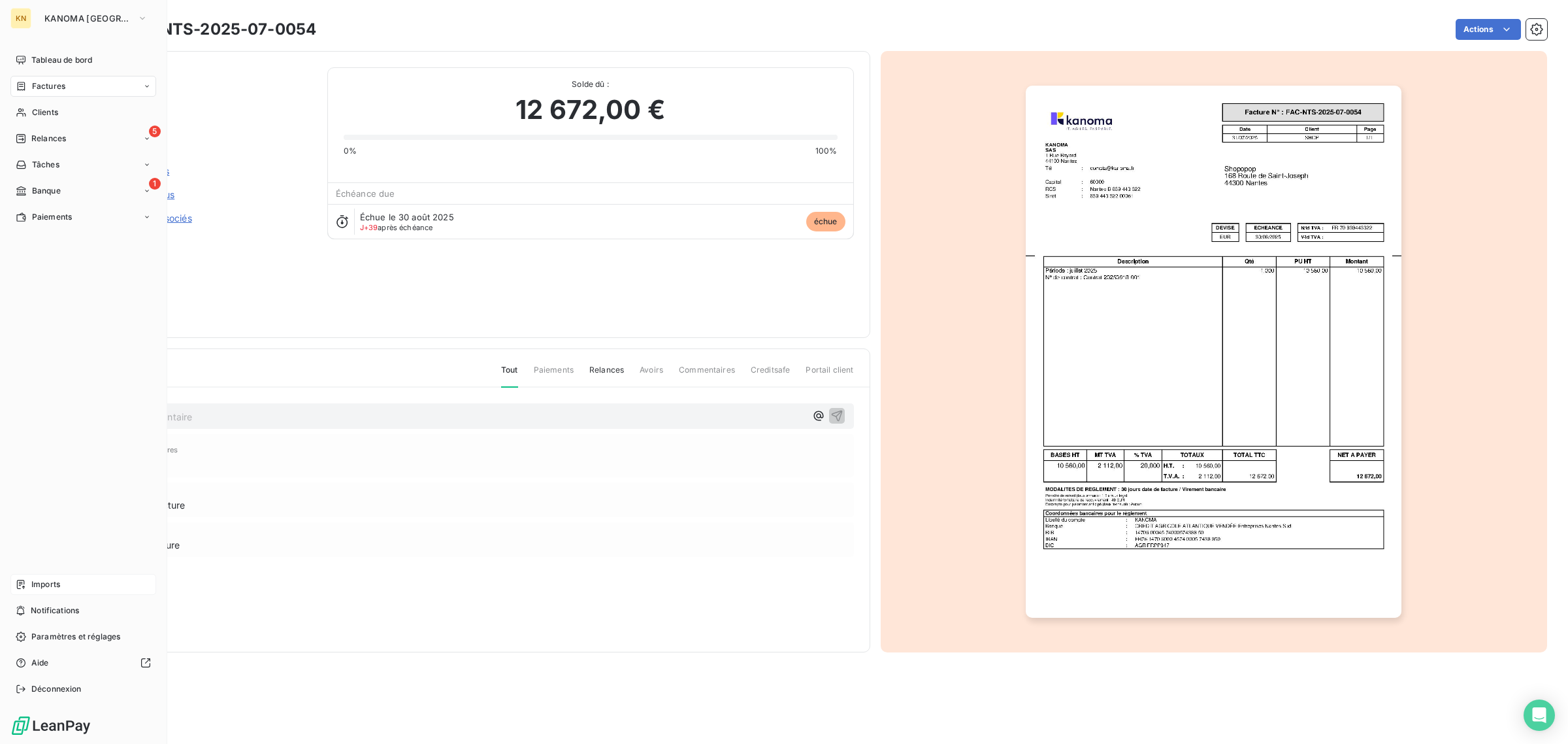
click at [60, 578] on span "Imports" at bounding box center [45, 584] width 29 height 12
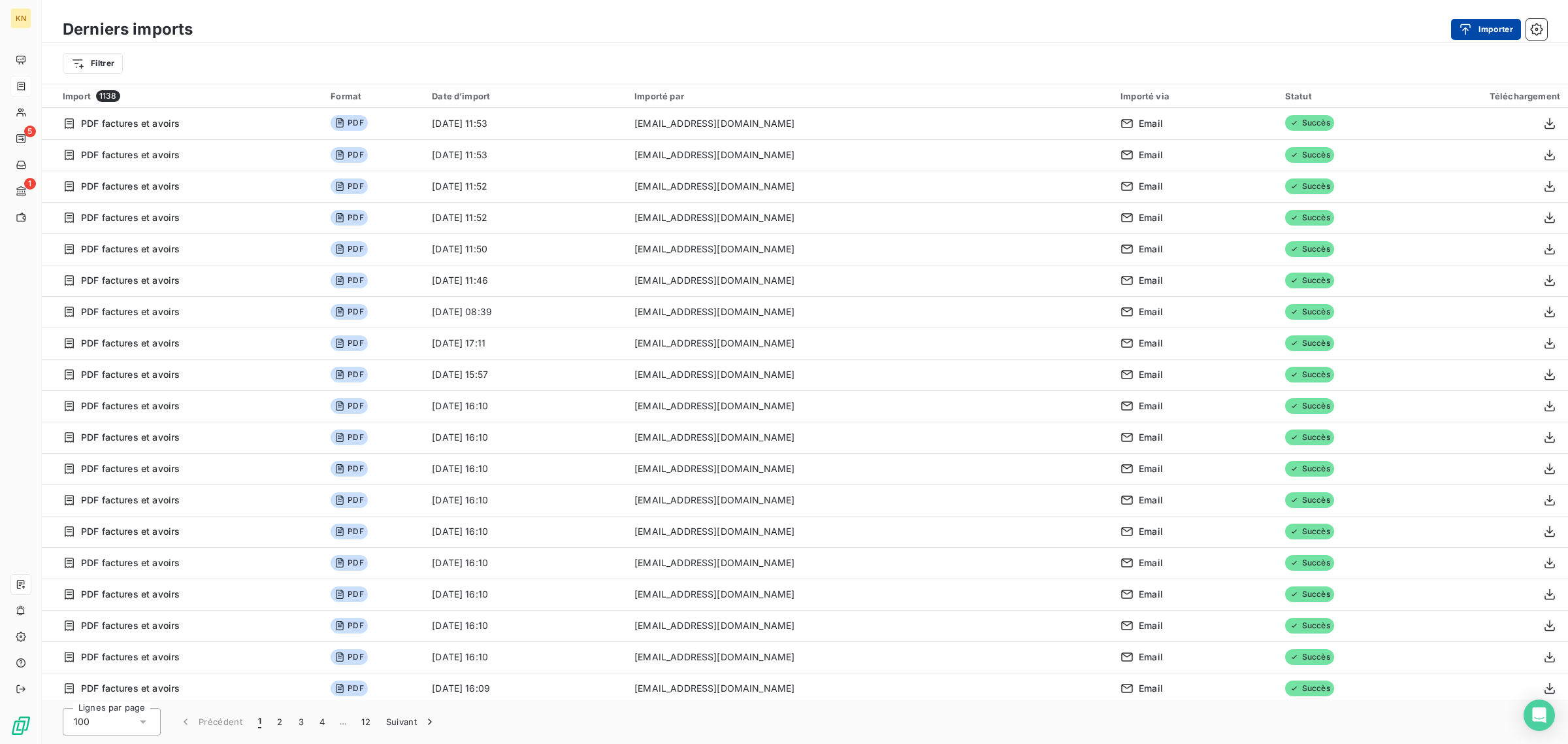
click at [1488, 27] on button "Importer" at bounding box center [1486, 29] width 70 height 21
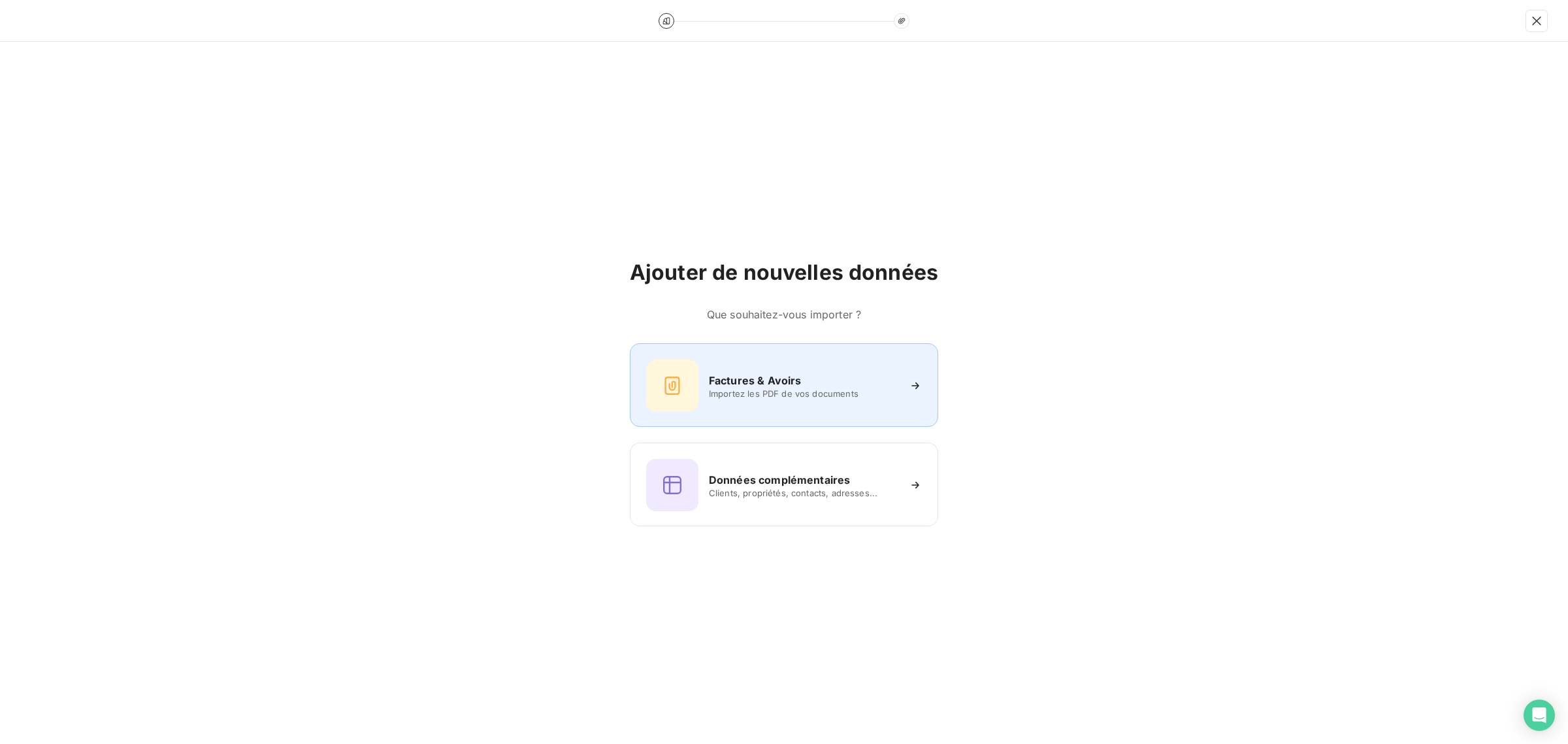
click at [770, 396] on span "Importez les PDF de vos documents" at bounding box center [804, 394] width 189 height 11
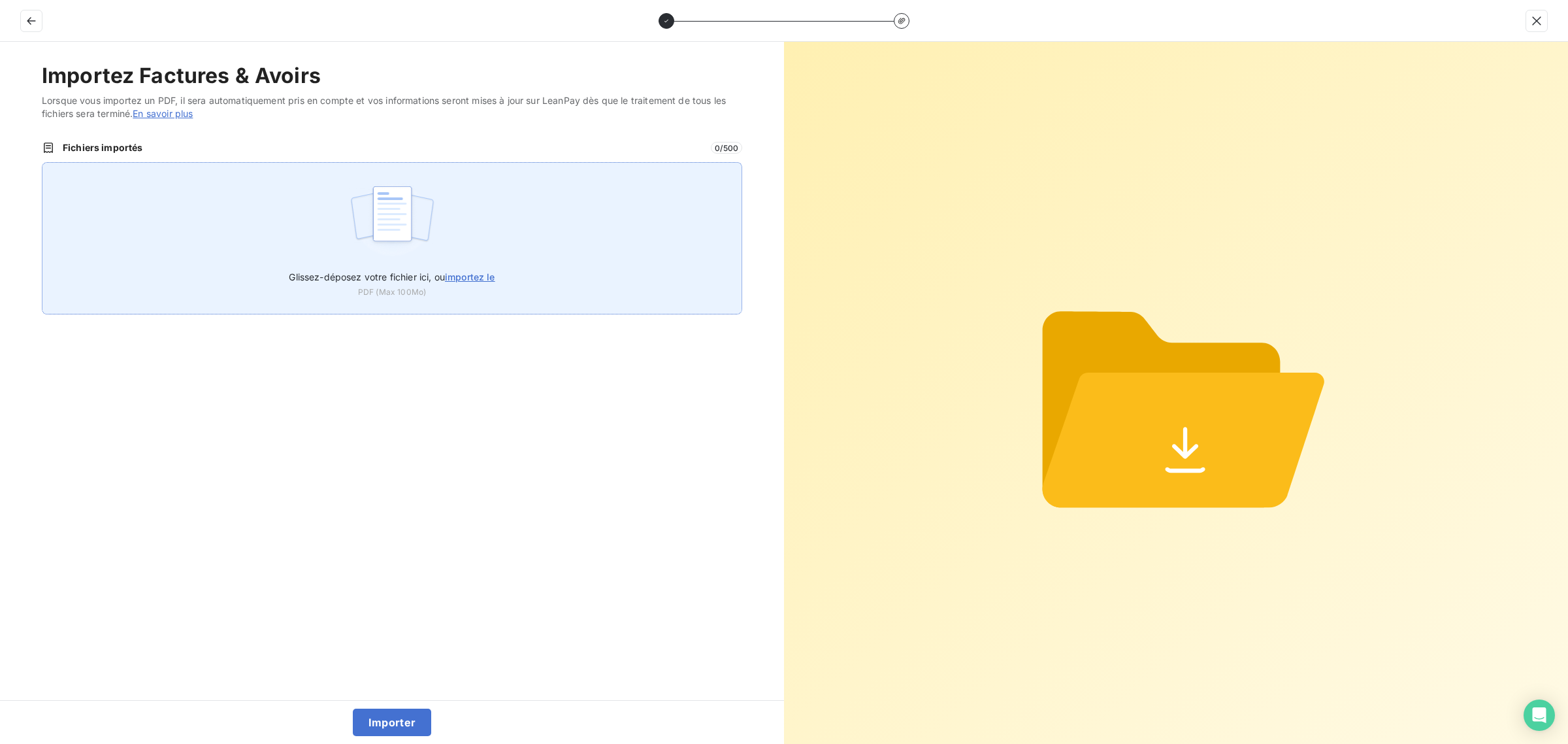
click at [324, 309] on div "Glissez-déposez votre fichier ici, ou importez le PDF (Max 100Mo)" at bounding box center [392, 238] width 701 height 152
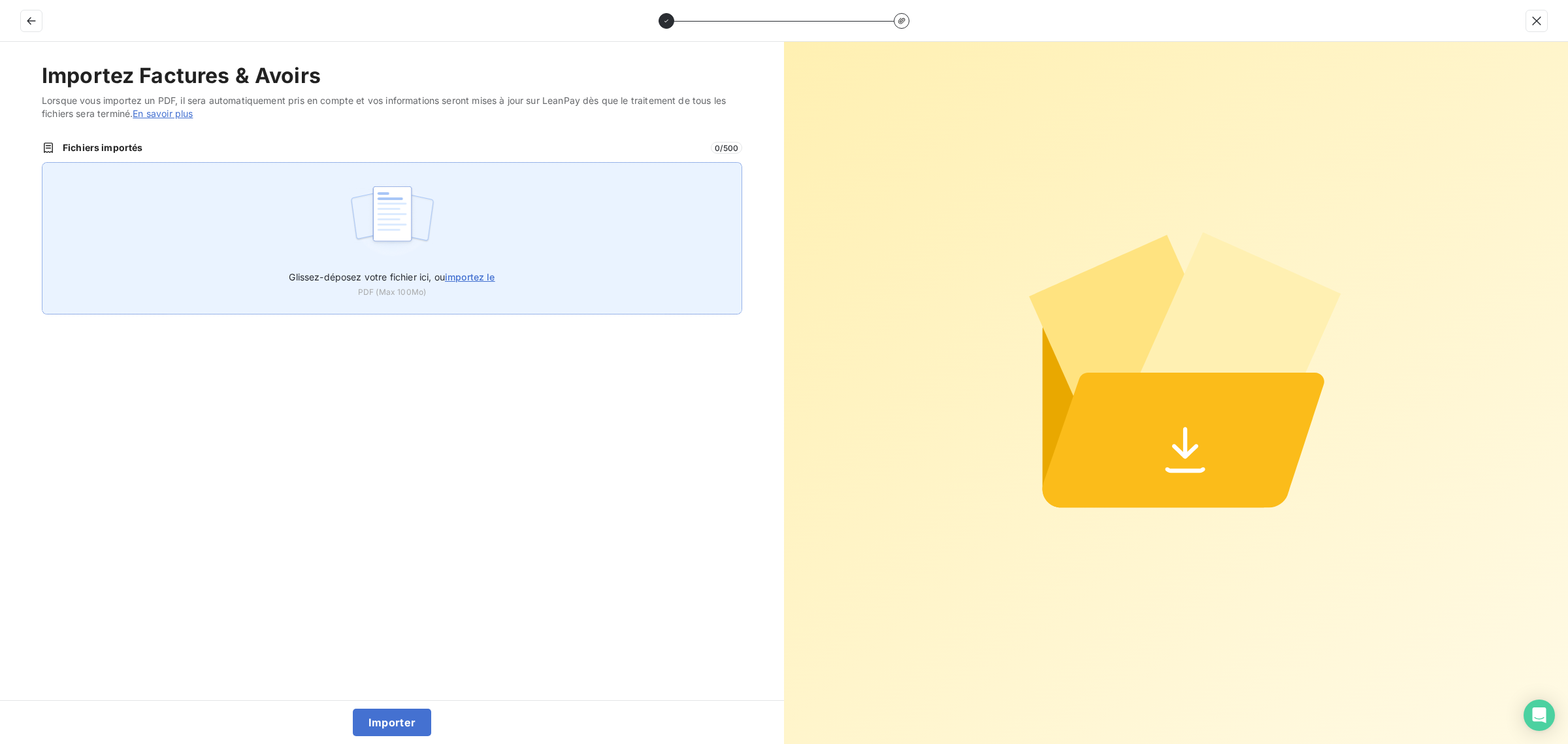
type input "C:\fakepath\AVO-NTS-2025-08-0001.pdf"
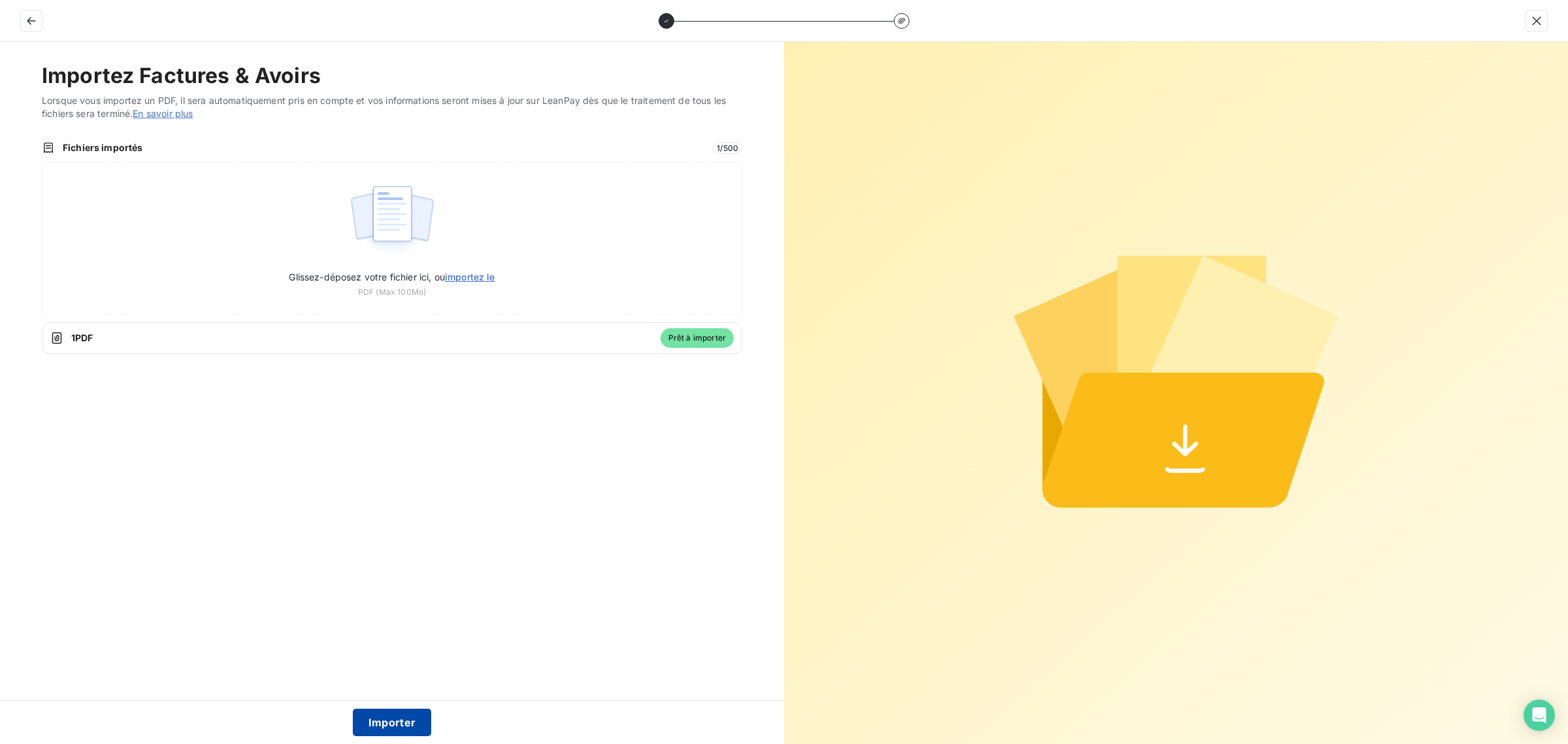
click at [403, 719] on button "Importer" at bounding box center [392, 722] width 79 height 27
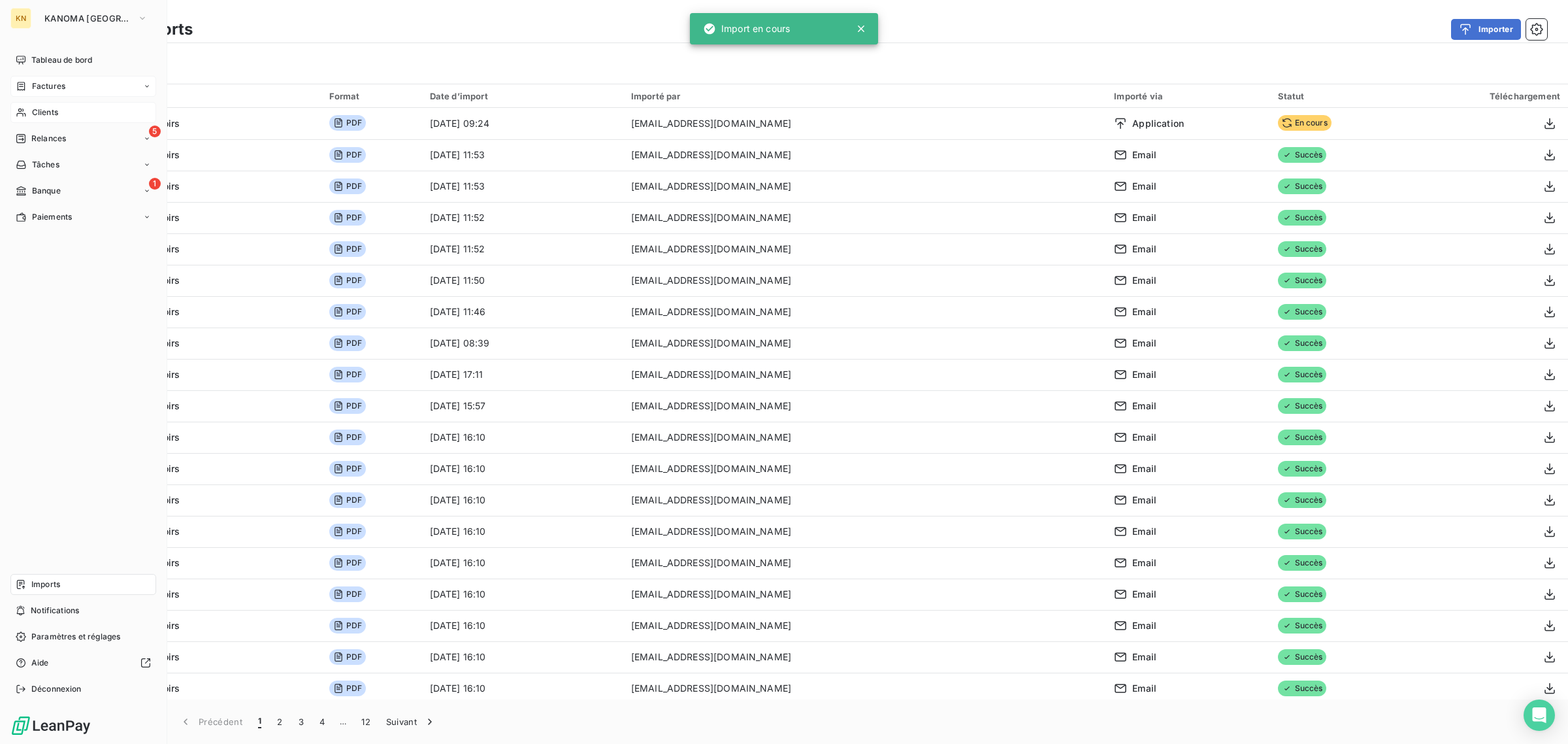
click at [53, 102] on div "Clients" at bounding box center [83, 112] width 146 height 21
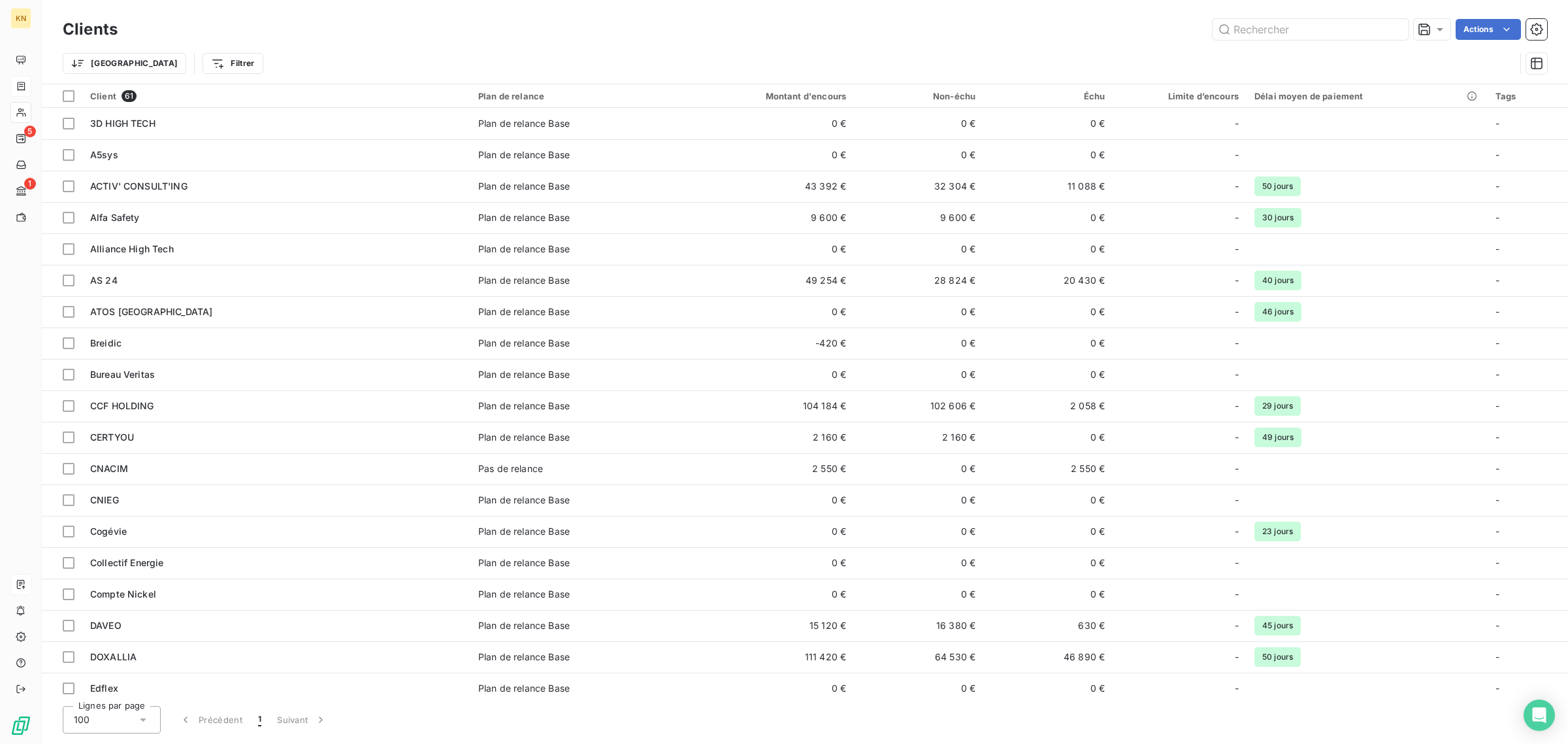
click at [1285, 45] on div "Trier Filtrer" at bounding box center [804, 63] width 1484 height 41
click at [1285, 40] on div "Clients Actions Trier Filtrer" at bounding box center [804, 50] width 1484 height 68
click at [1285, 33] on input "text" at bounding box center [1310, 29] width 196 height 21
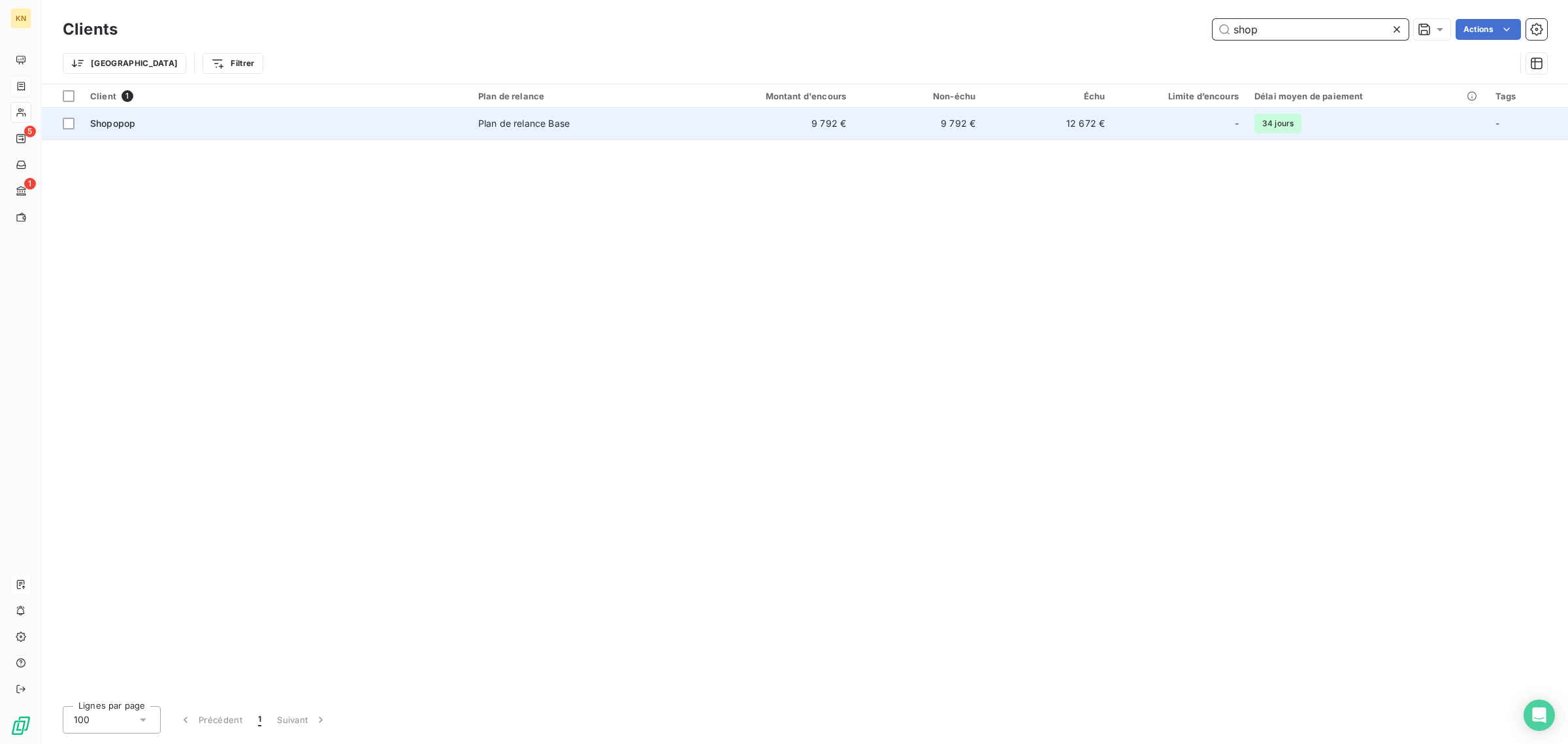
type input "shop"
click at [409, 121] on div "Shopopop" at bounding box center [277, 124] width 372 height 13
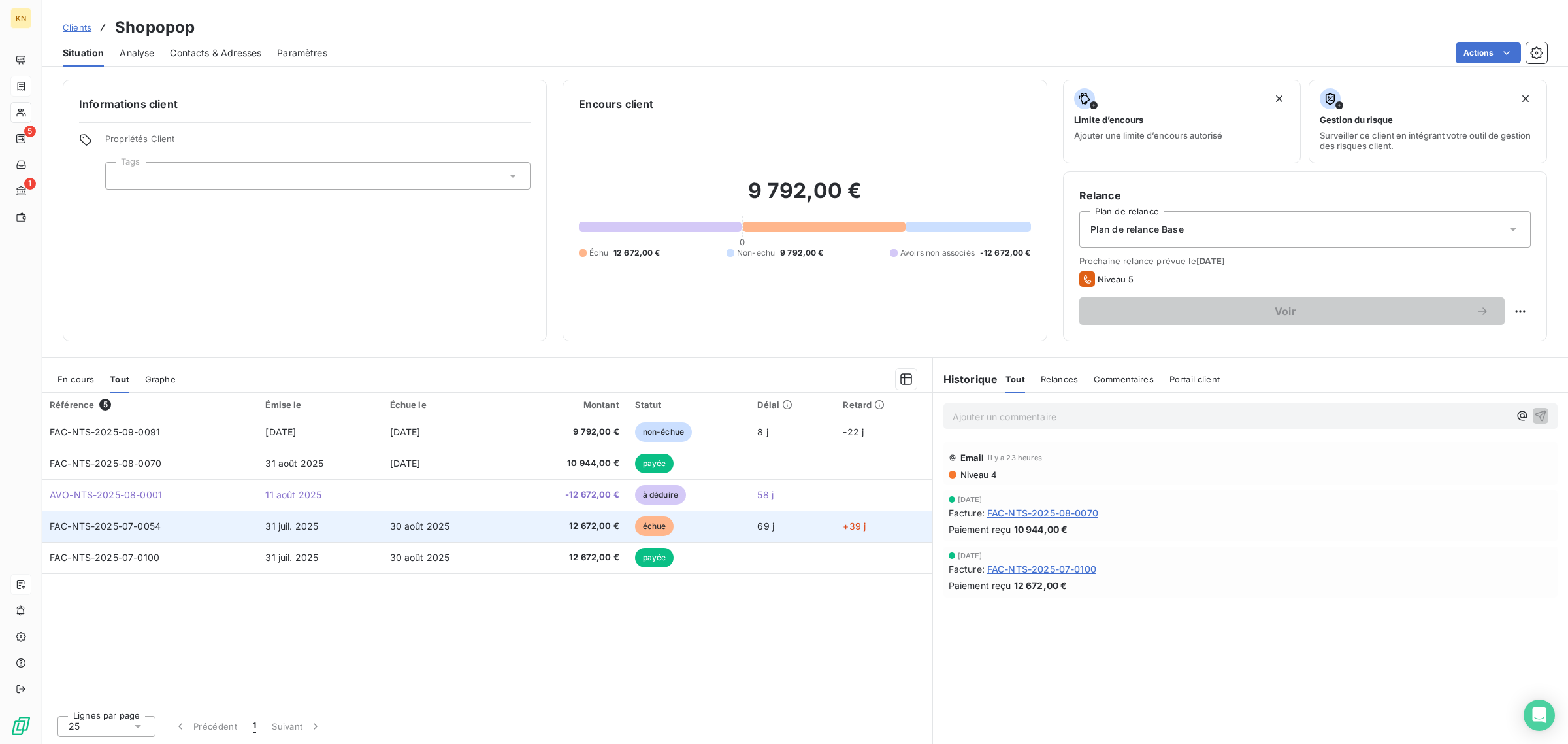
click at [217, 535] on td "FAC-NTS-2025-07-0054" at bounding box center [150, 526] width 215 height 31
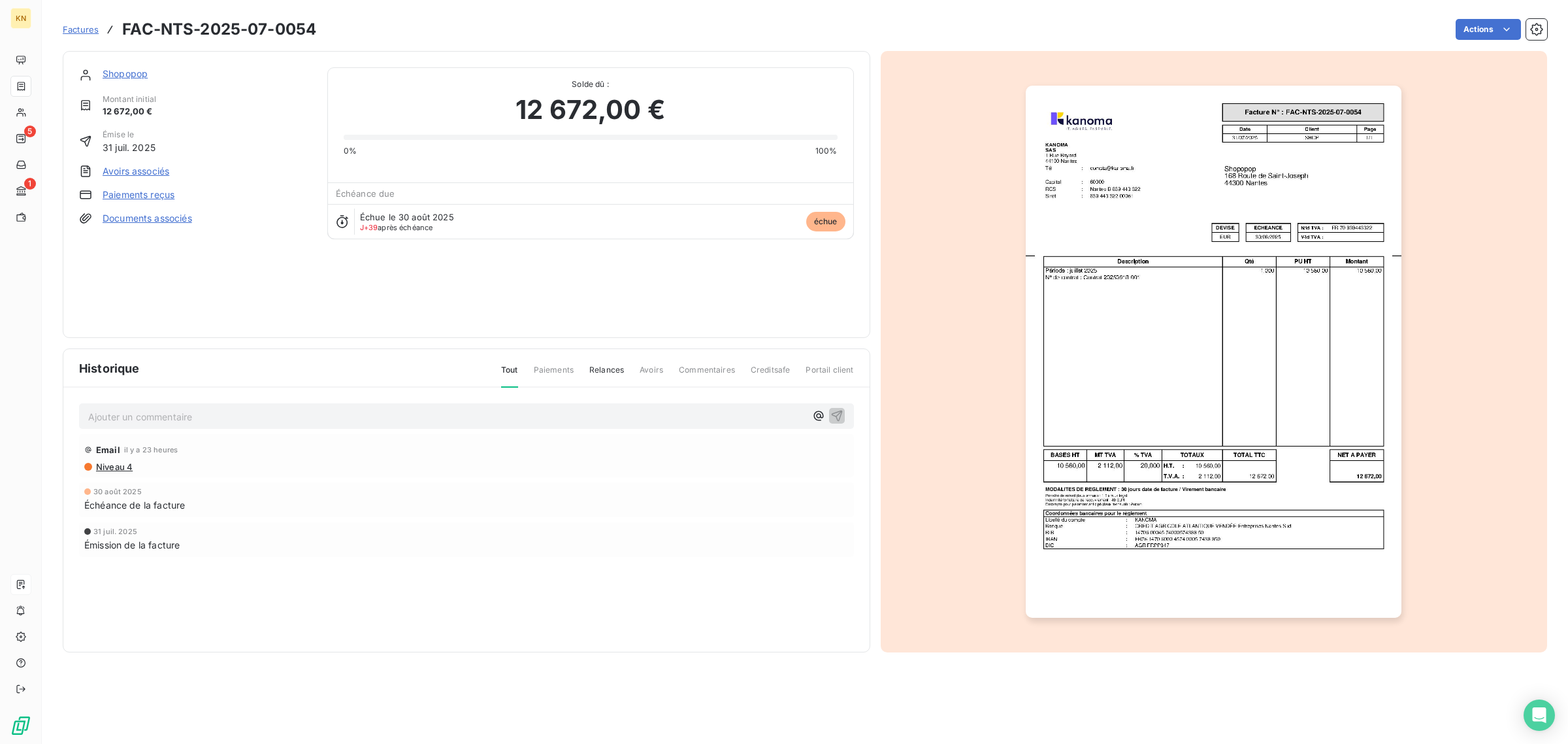
click at [150, 173] on link "Avoirs associés" at bounding box center [136, 172] width 66 height 13
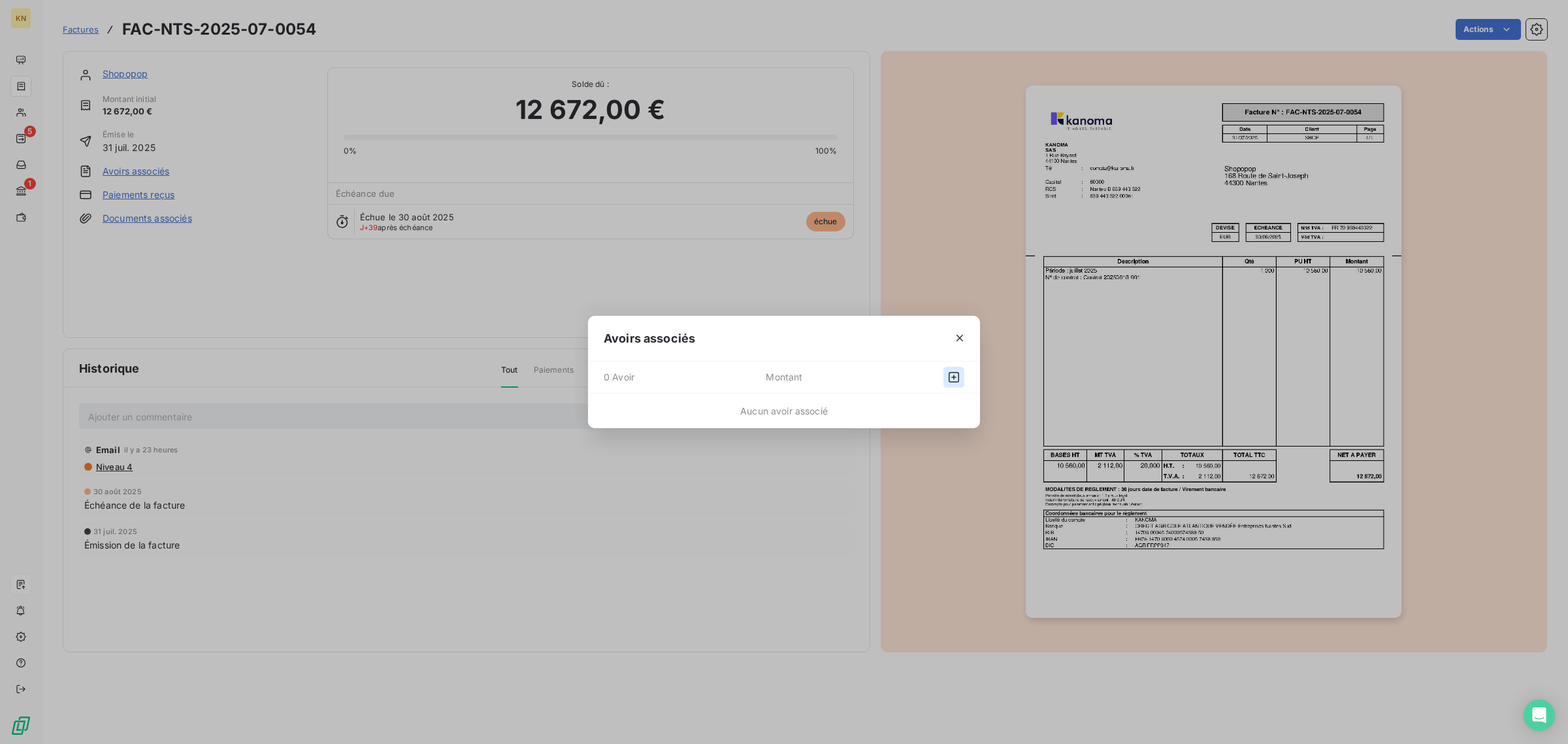
click at [952, 383] on icon "button" at bounding box center [954, 377] width 13 height 13
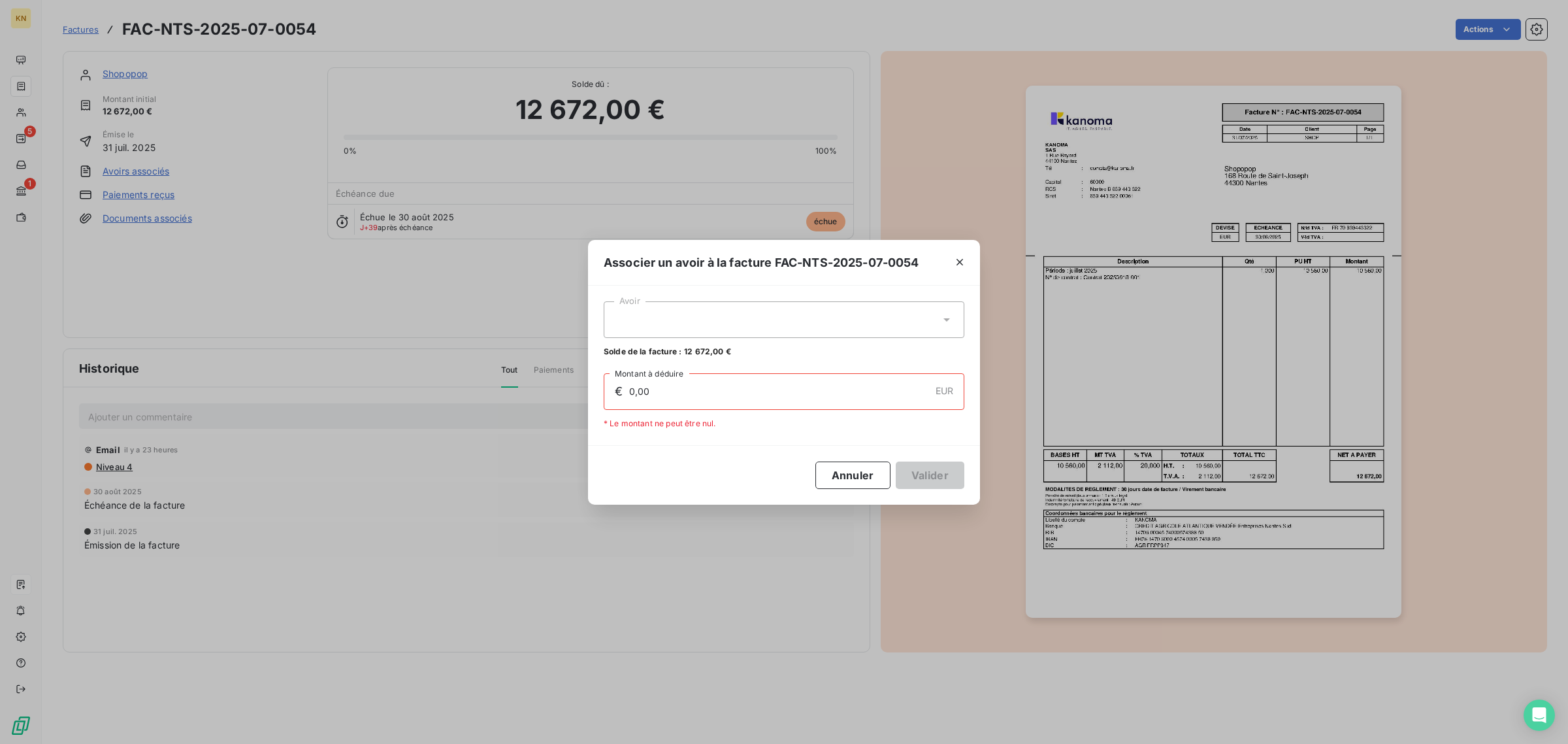
click at [711, 301] on div at bounding box center [784, 319] width 361 height 37
click at [719, 352] on div "AVO-NTS-2025-08-0001 12 672,00 €" at bounding box center [784, 352] width 345 height 13
type input "12 672,00"
click at [918, 477] on button "Valider" at bounding box center [930, 475] width 68 height 27
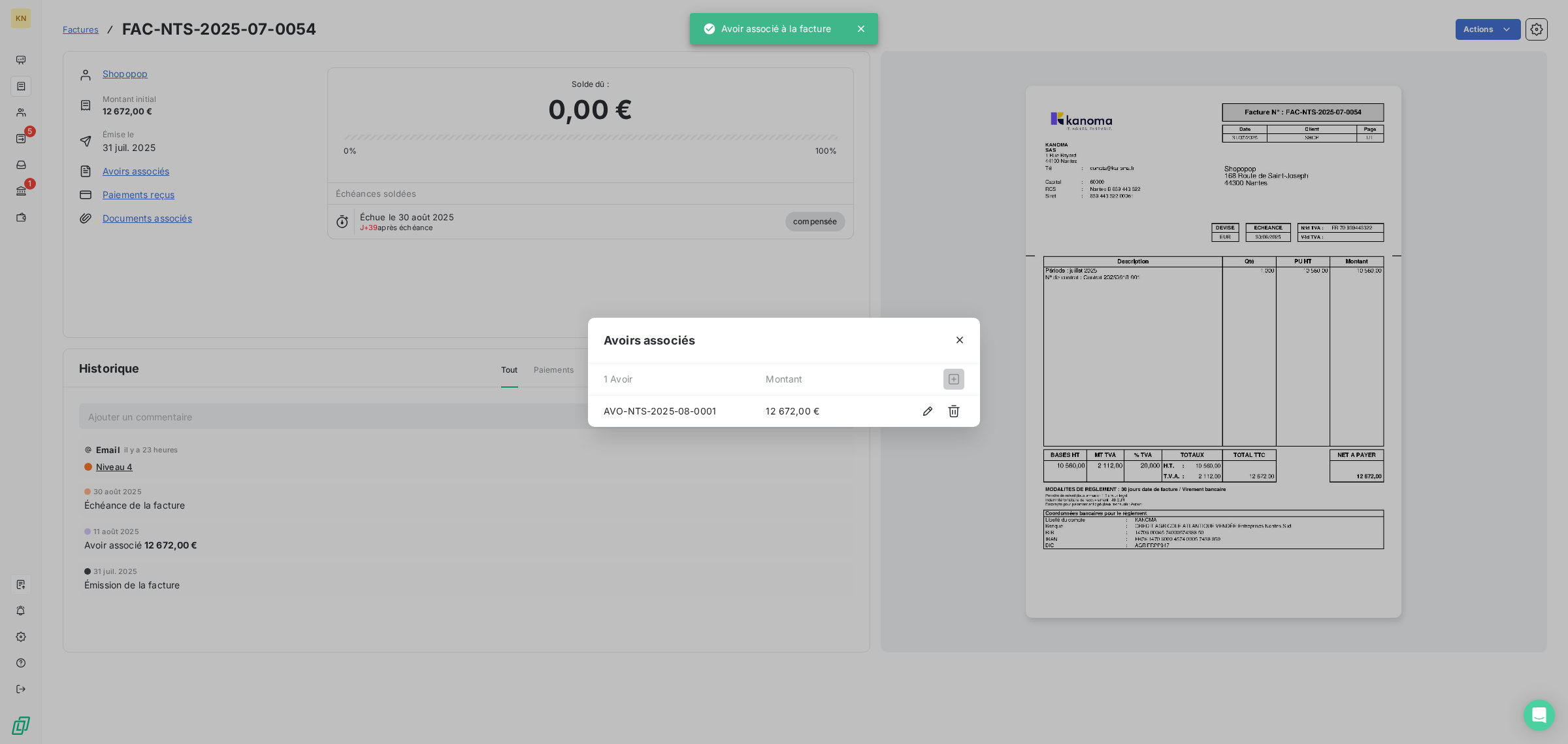
click at [122, 75] on div "Avoirs associés 1 Avoir Montant AVO-NTS-2025-08-0001 12 672,00 €" at bounding box center [784, 372] width 1568 height 744
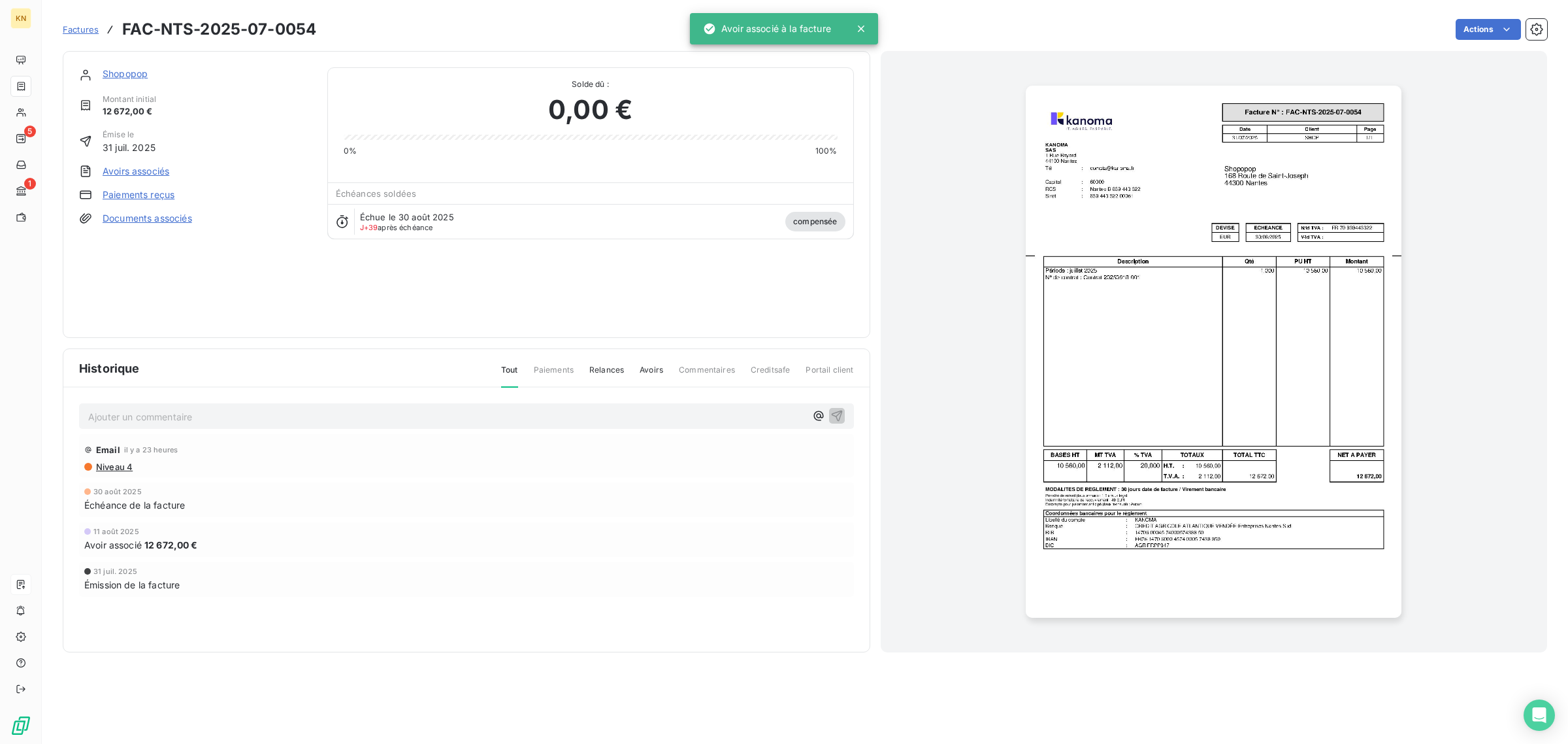
click at [122, 70] on link "Shopopop" at bounding box center [125, 73] width 45 height 11
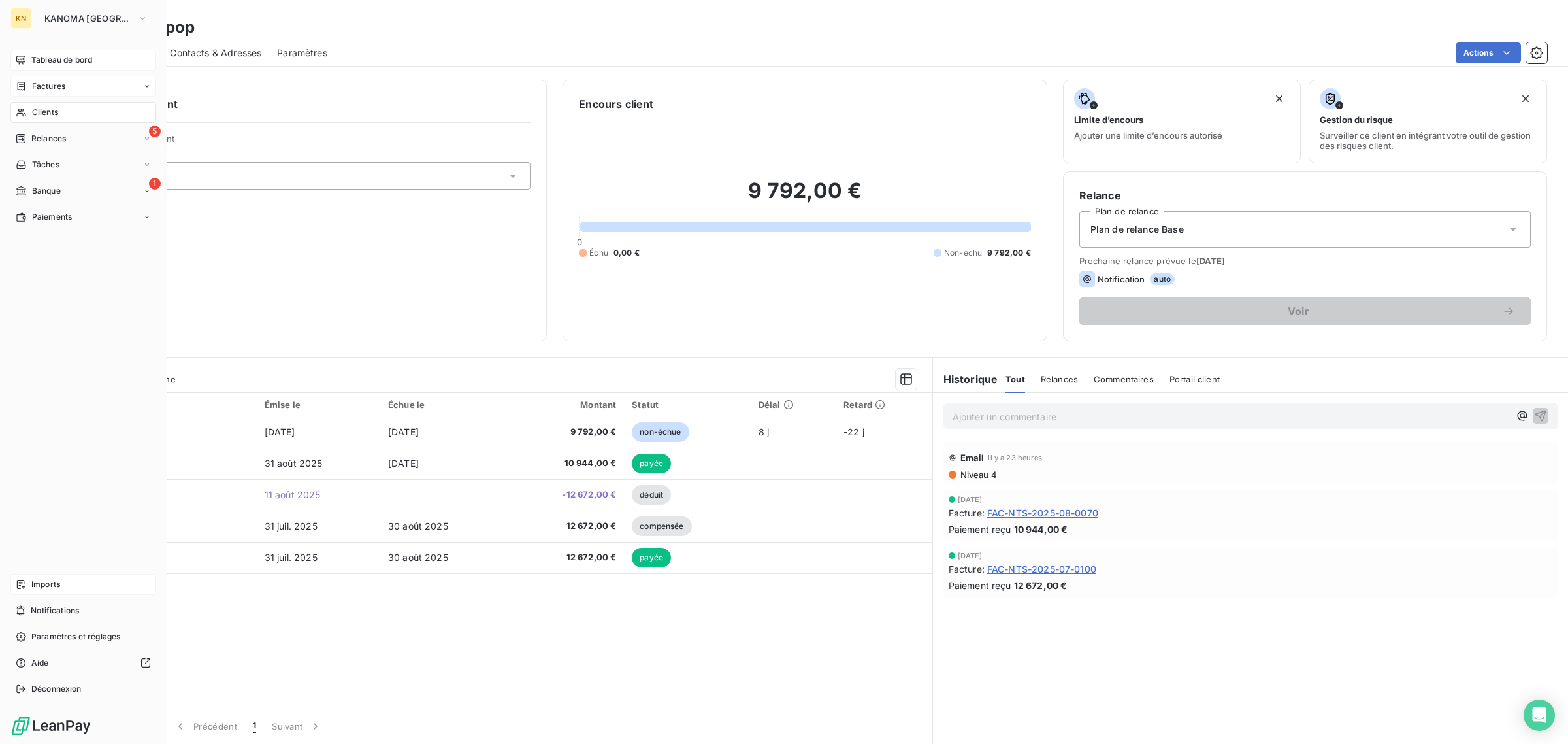
click at [49, 62] on span "Tableau de bord" at bounding box center [61, 61] width 60 height 12
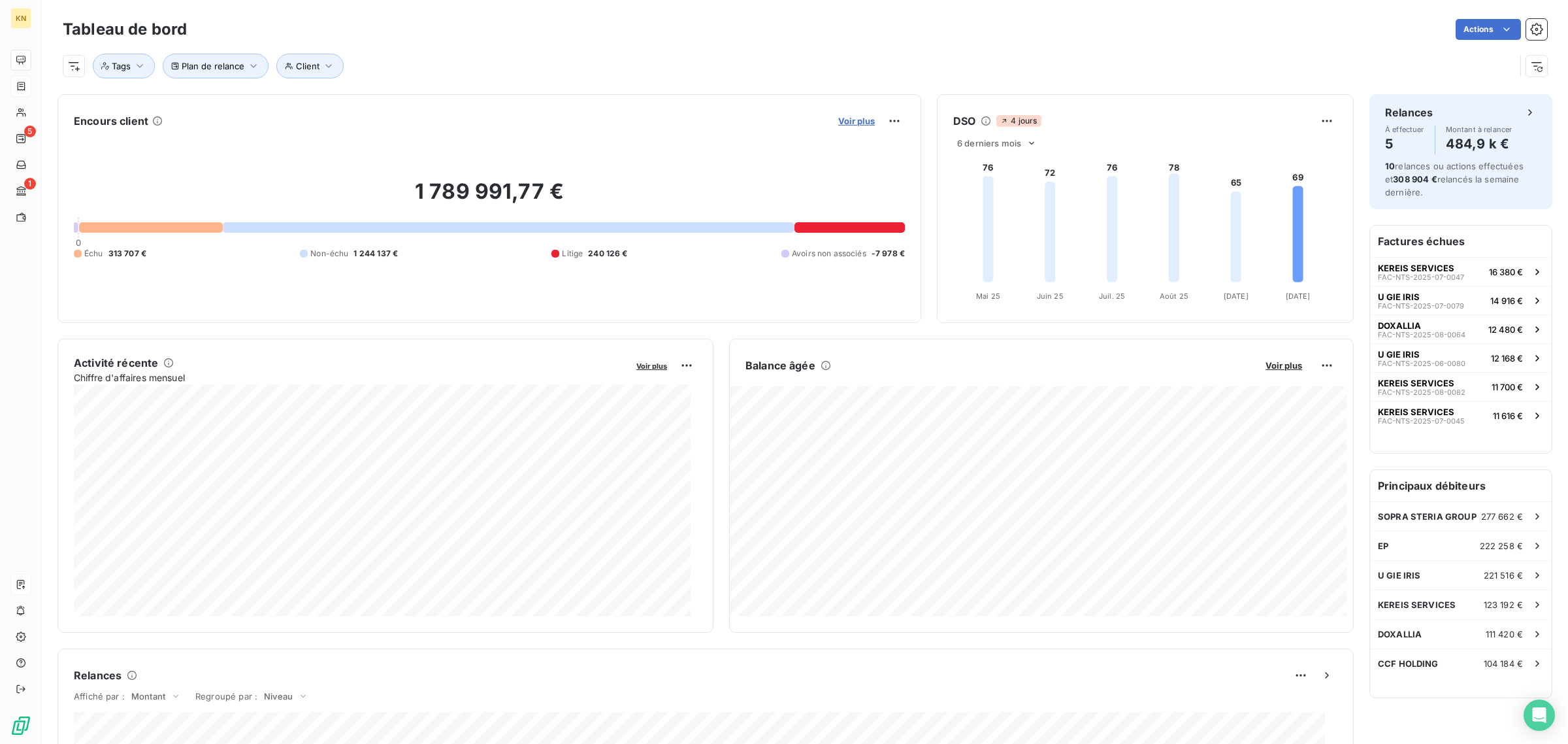
click at [848, 116] on span "Voir plus" at bounding box center [856, 121] width 37 height 11
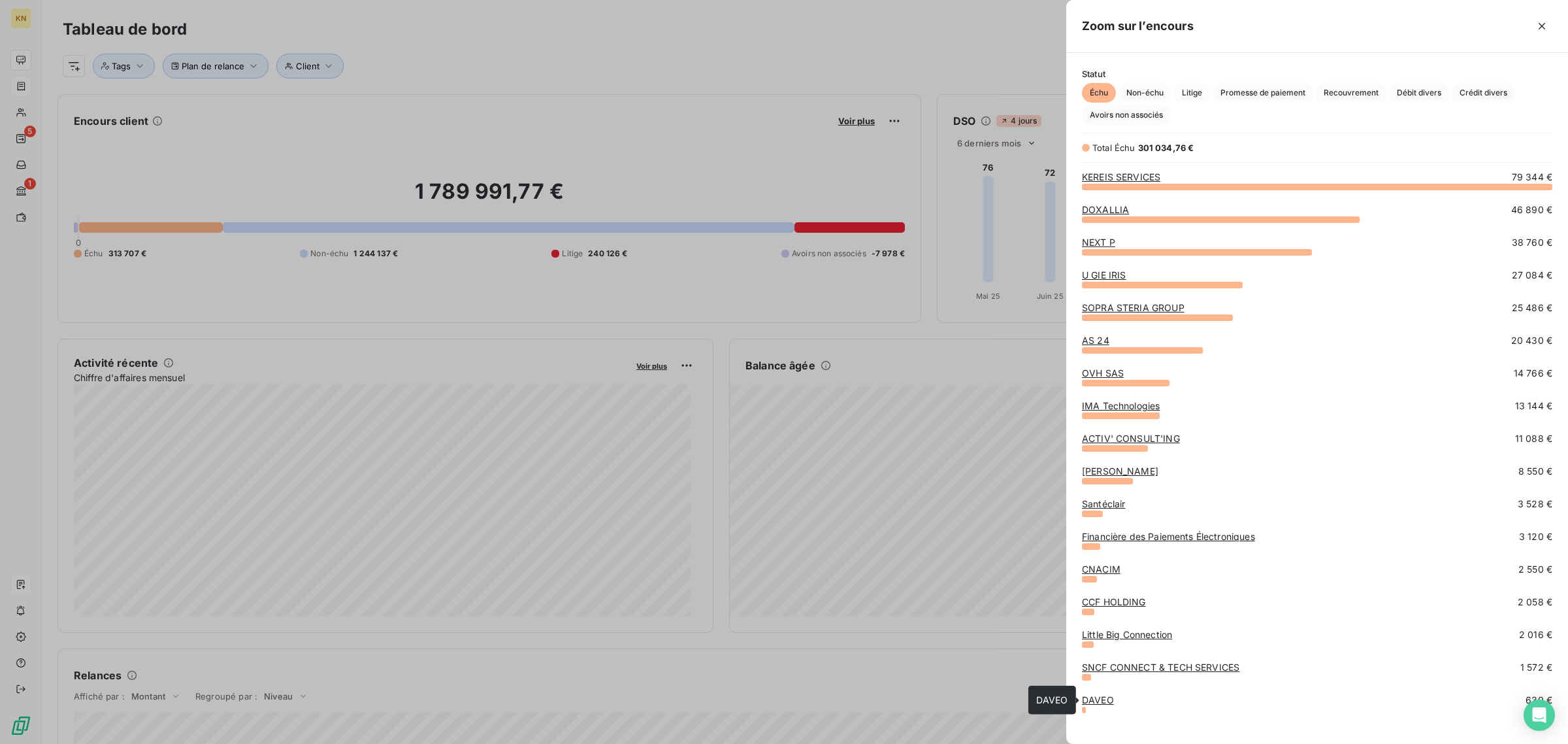
scroll to position [46, 0]
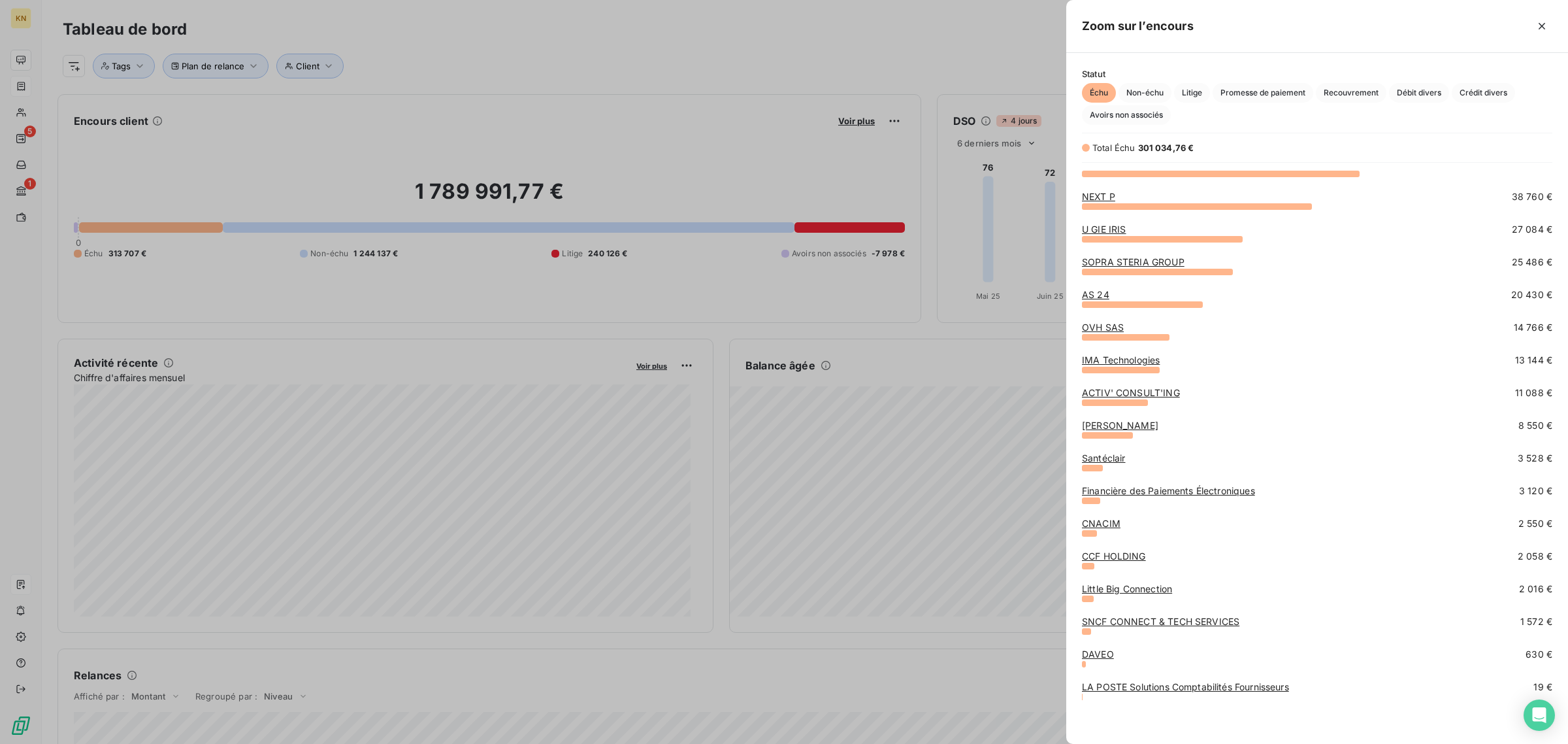
click at [1097, 689] on link "LA POSTE Solutions Comptabilités Fournisseurs" at bounding box center [1186, 686] width 207 height 11
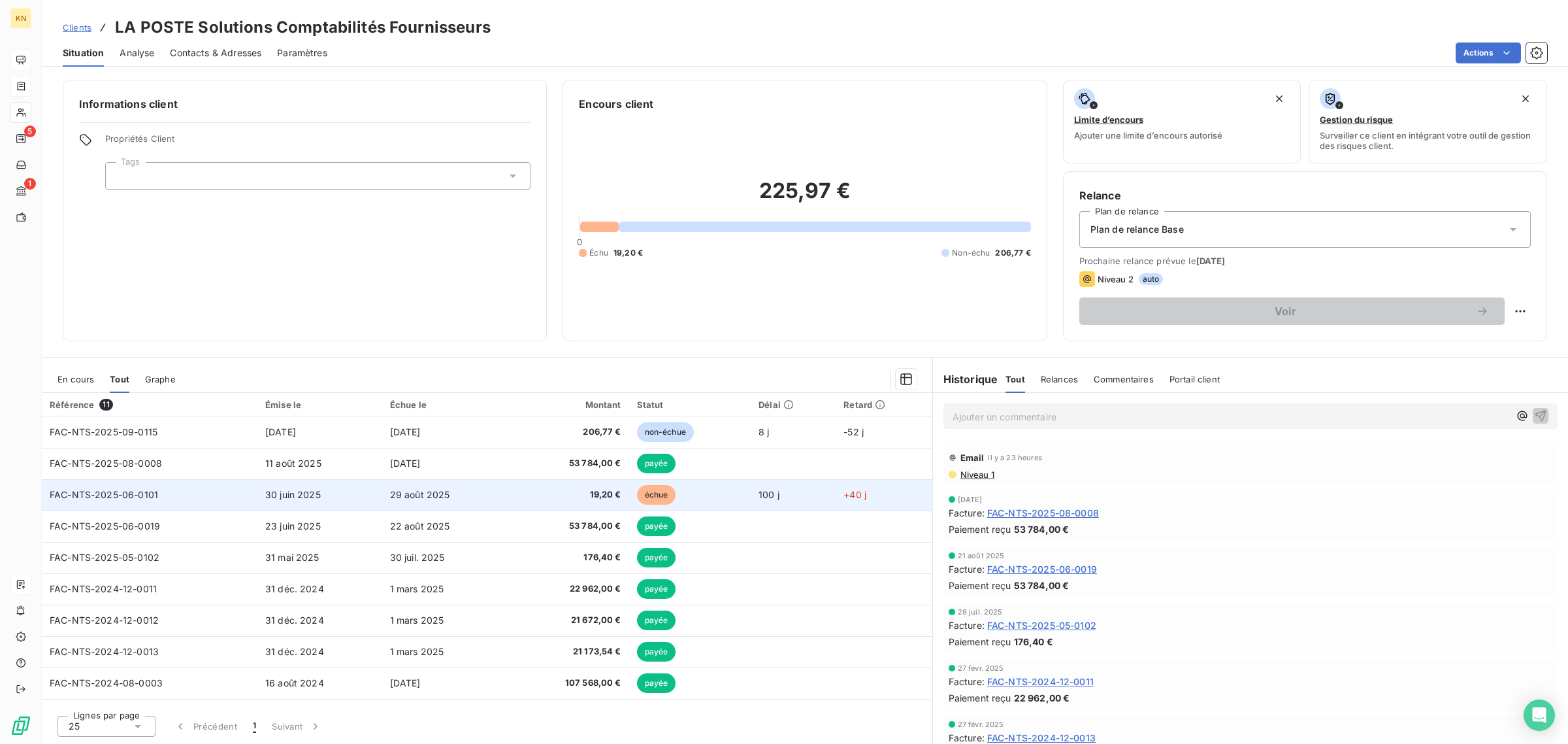
click at [502, 495] on td "29 août 2025" at bounding box center [445, 495] width 127 height 31
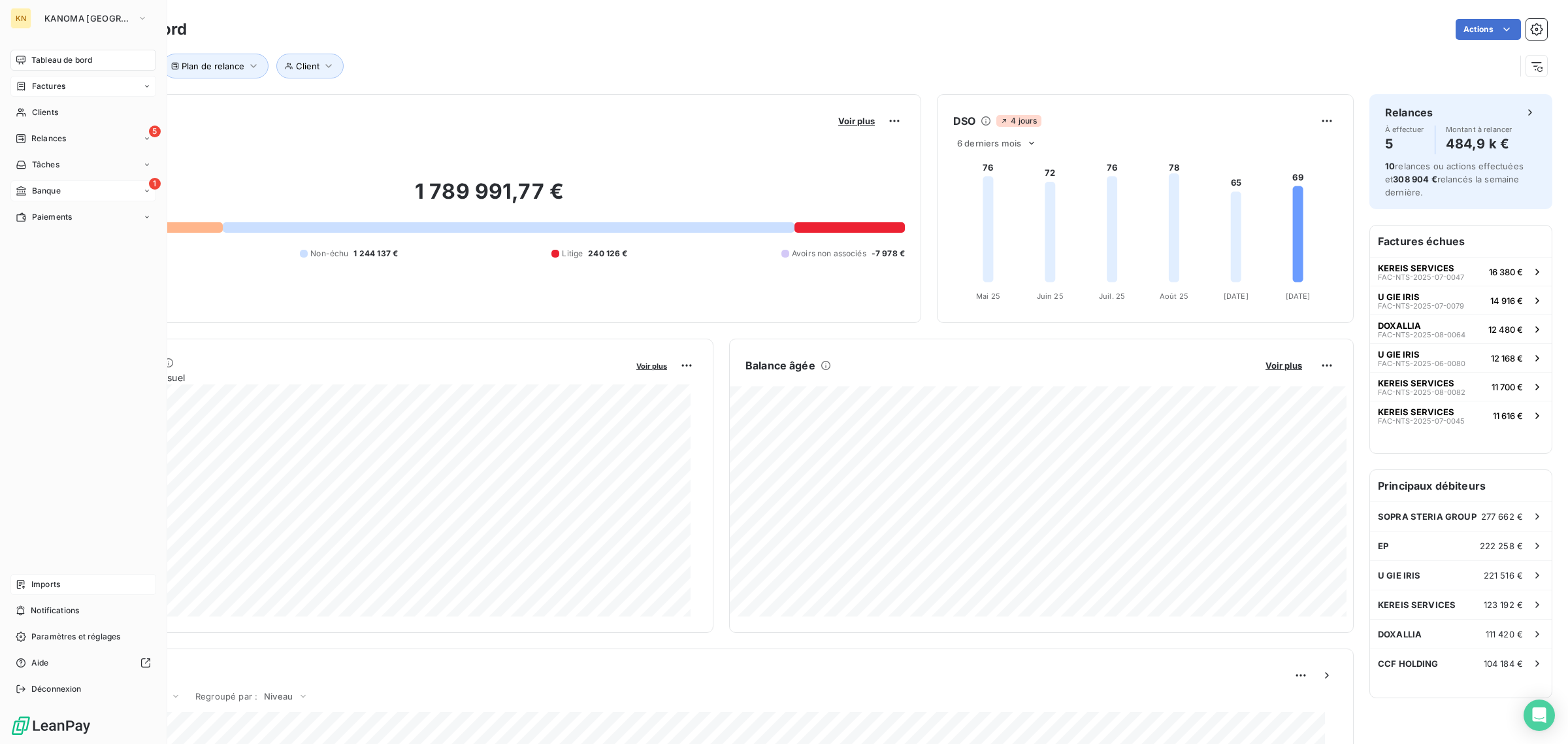
click at [36, 187] on span "Banque" at bounding box center [46, 191] width 29 height 12
click at [37, 128] on div "5 Relances" at bounding box center [83, 138] width 146 height 21
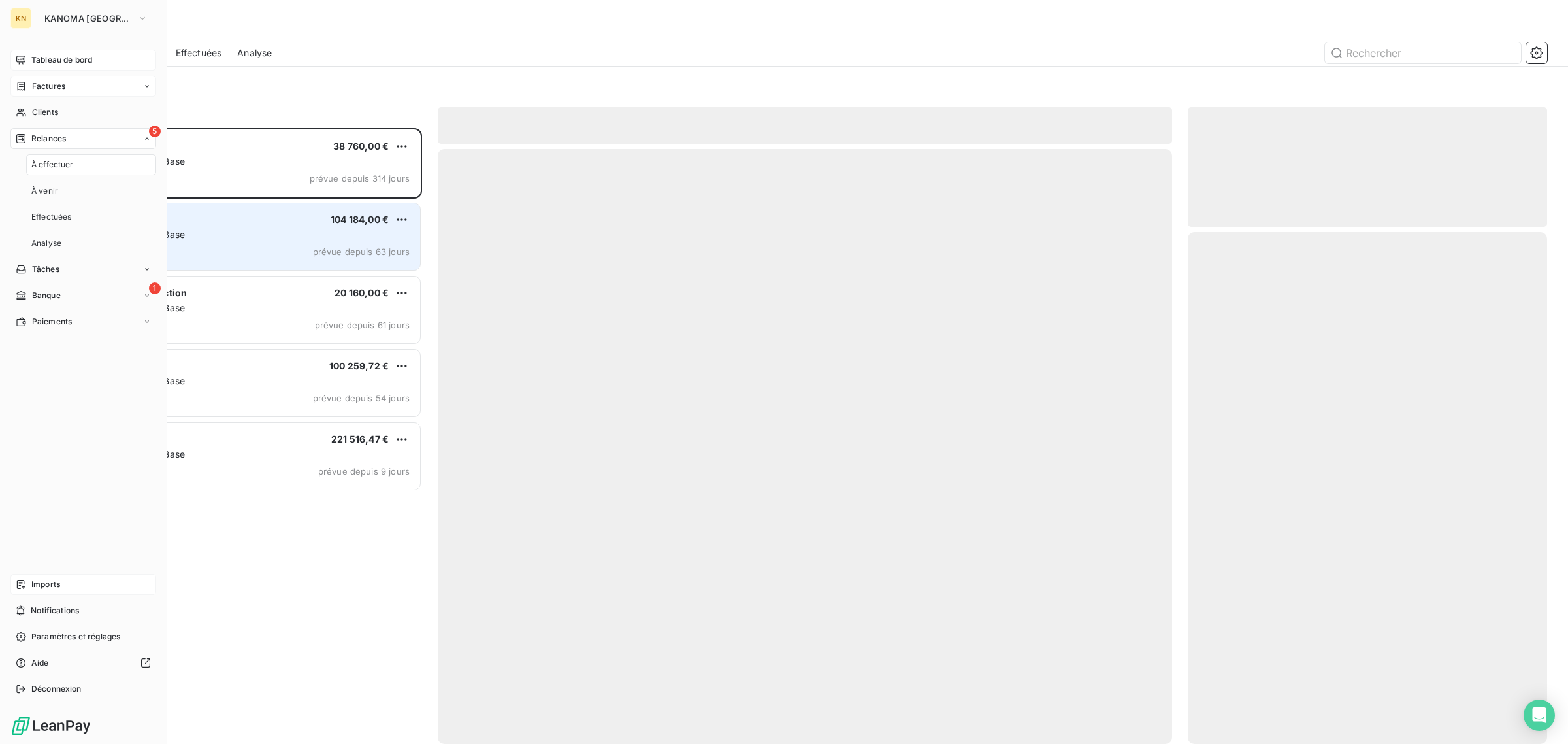
scroll to position [604, 347]
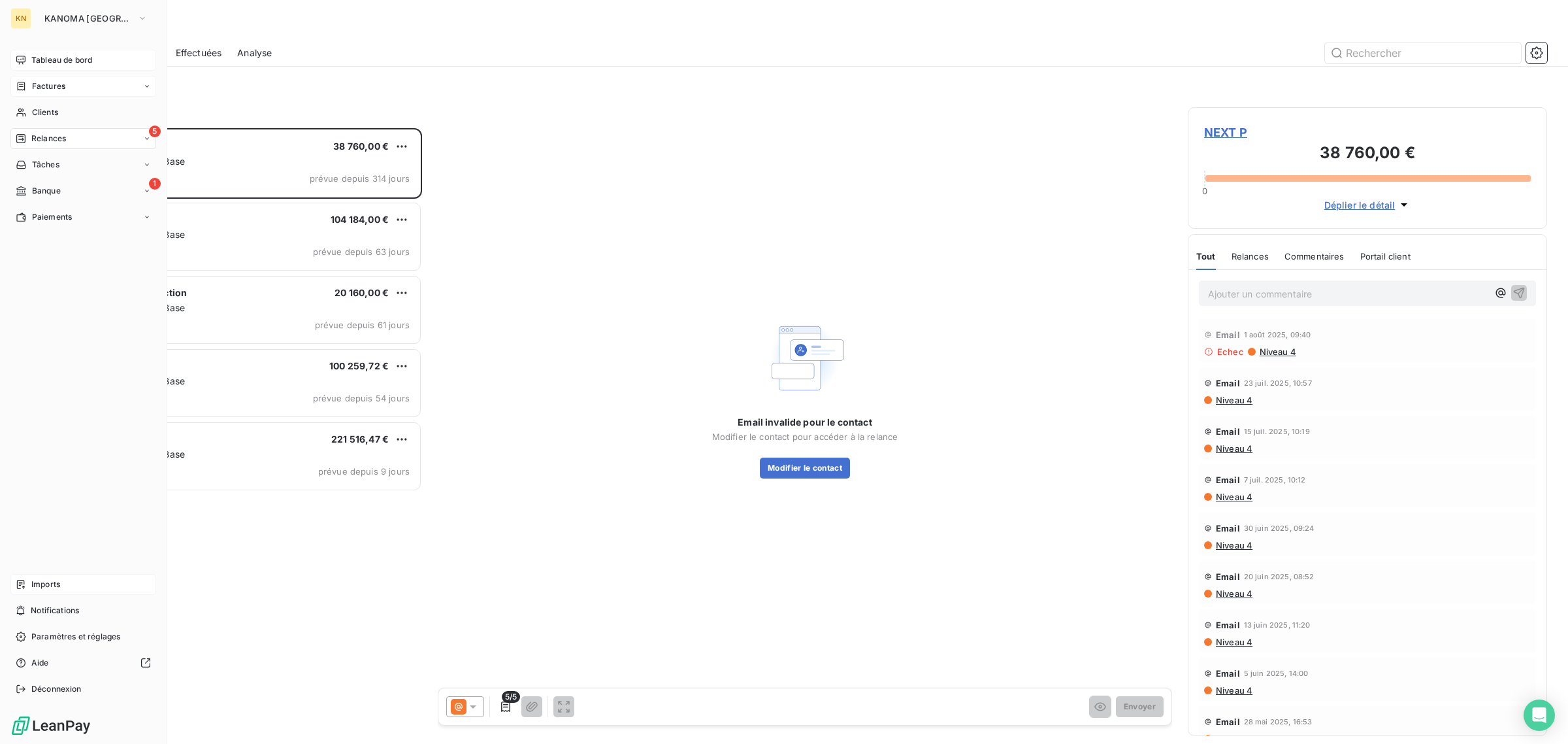
click at [31, 53] on div "Tableau de bord" at bounding box center [83, 60] width 146 height 21
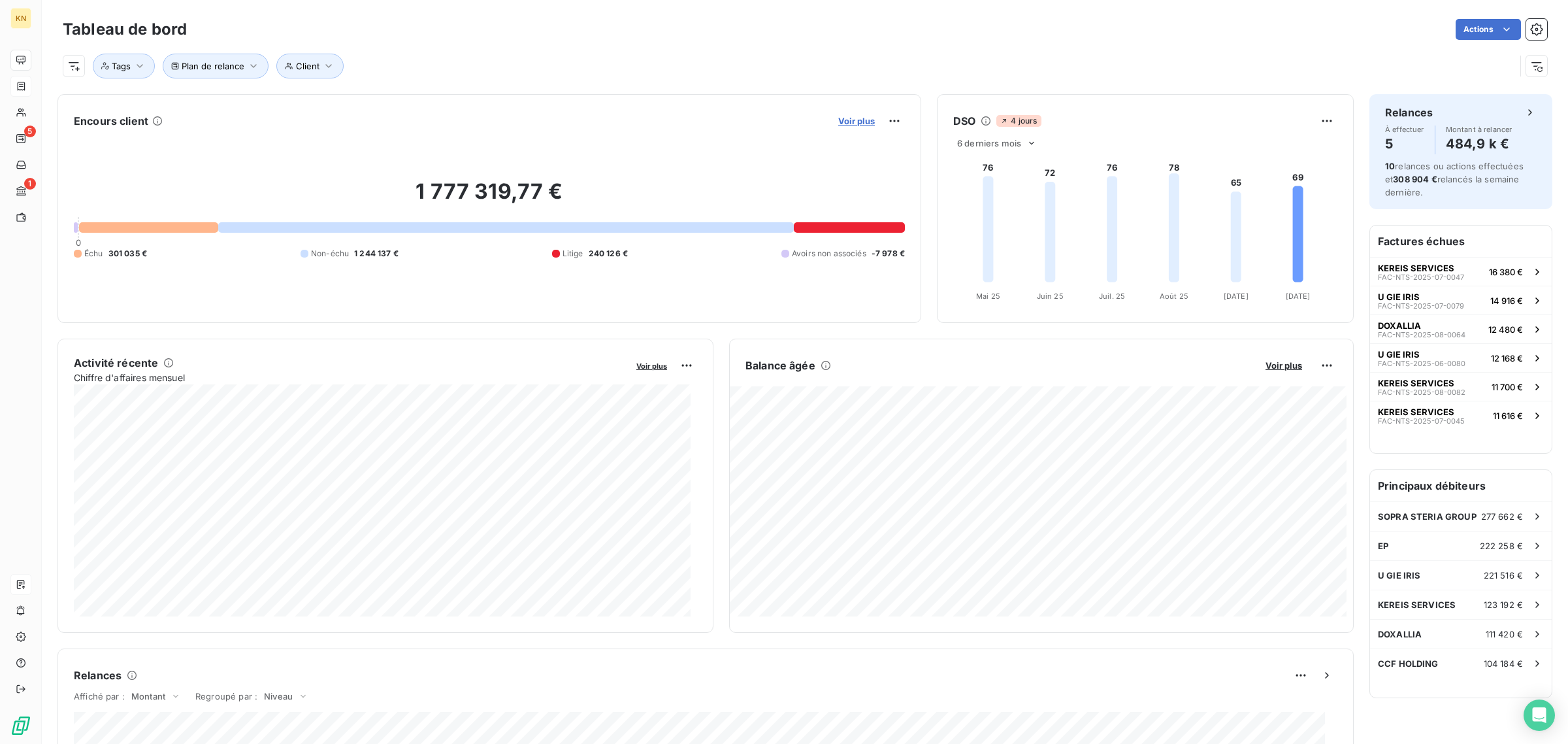
click at [850, 118] on span "Voir plus" at bounding box center [856, 121] width 37 height 11
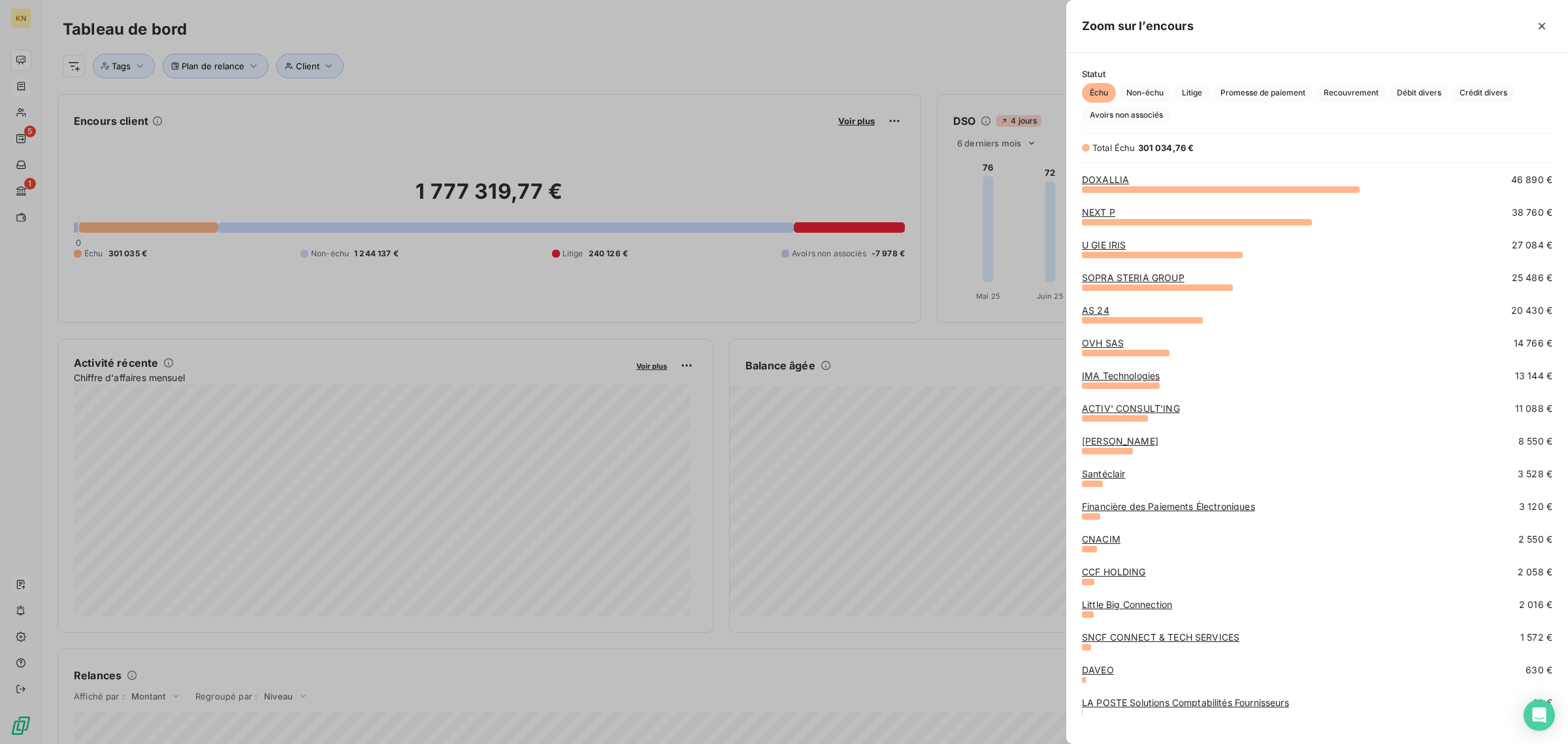
scroll to position [46, 0]
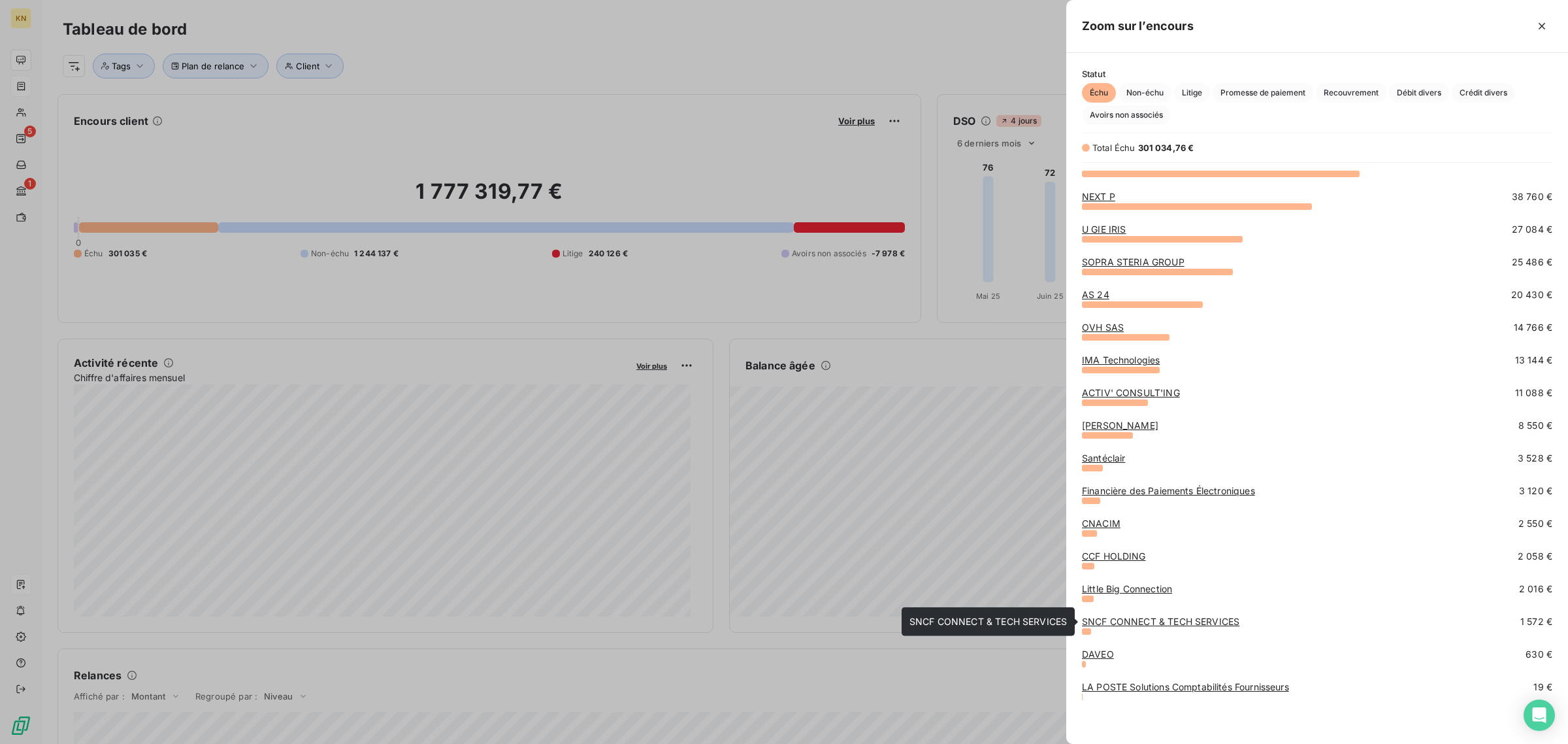
click at [1125, 621] on link "SNCF CONNECT & TECH SERVICES" at bounding box center [1161, 621] width 158 height 11
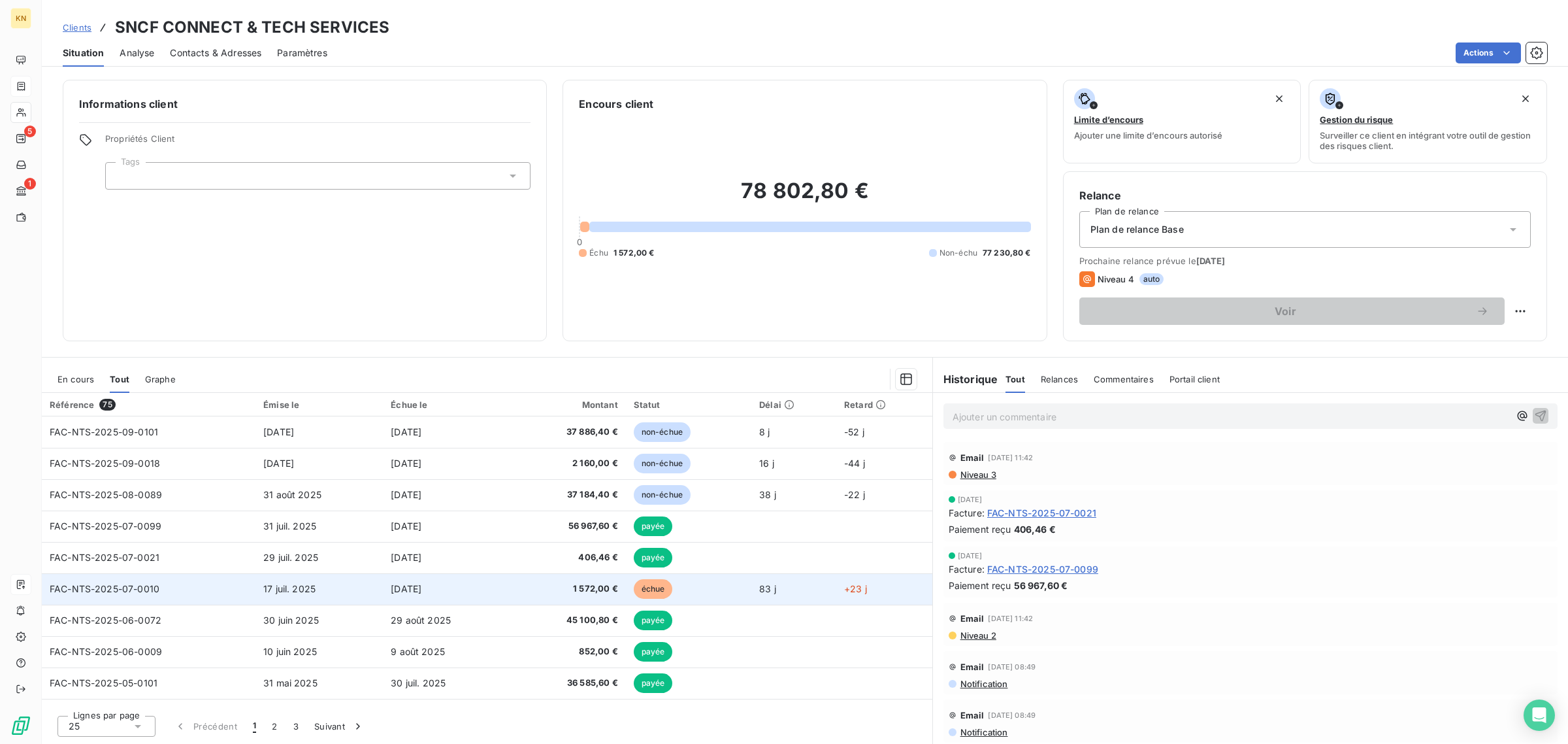
click at [799, 594] on td "83 j" at bounding box center [794, 588] width 85 height 31
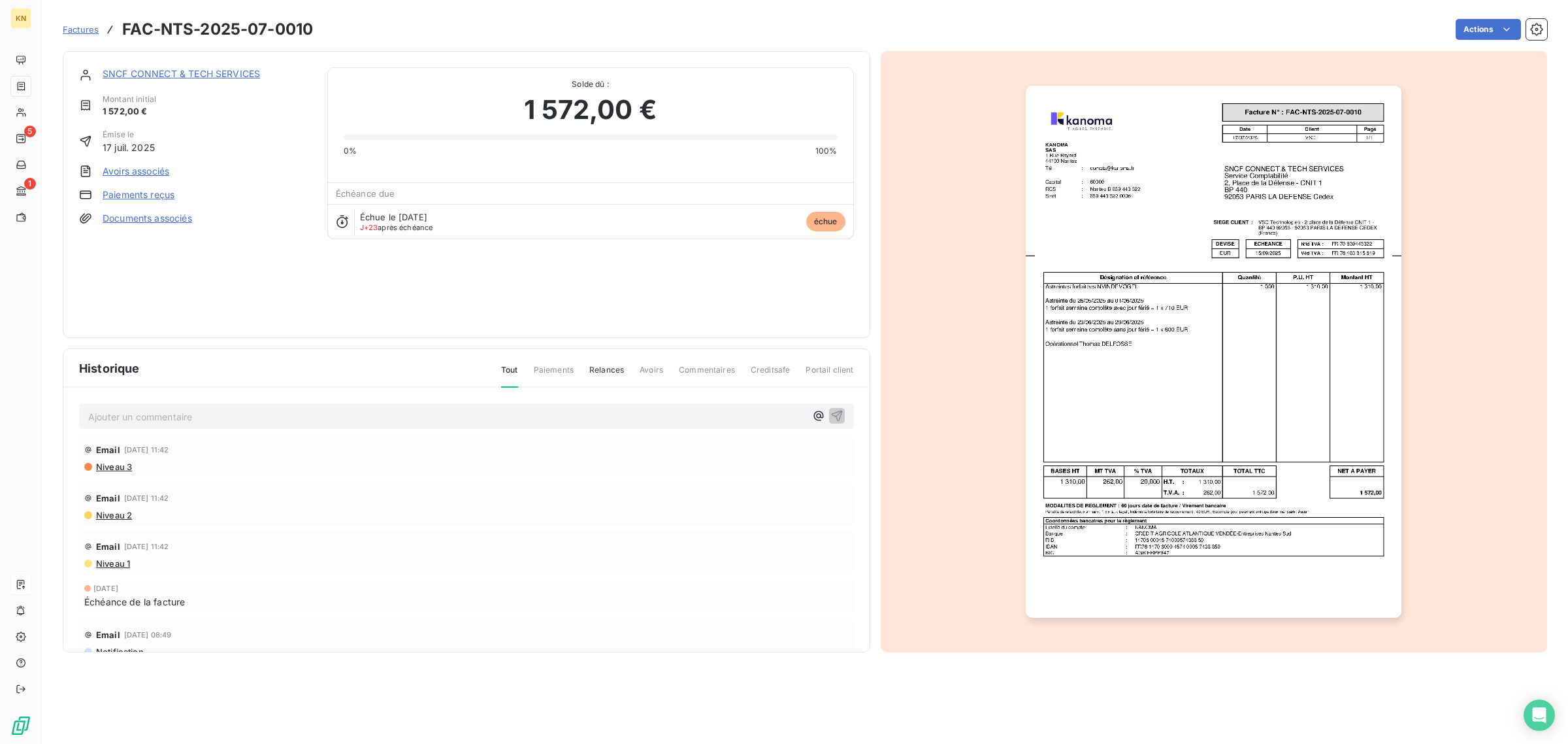
click at [1157, 338] on img "button" at bounding box center [1213, 352] width 376 height 532
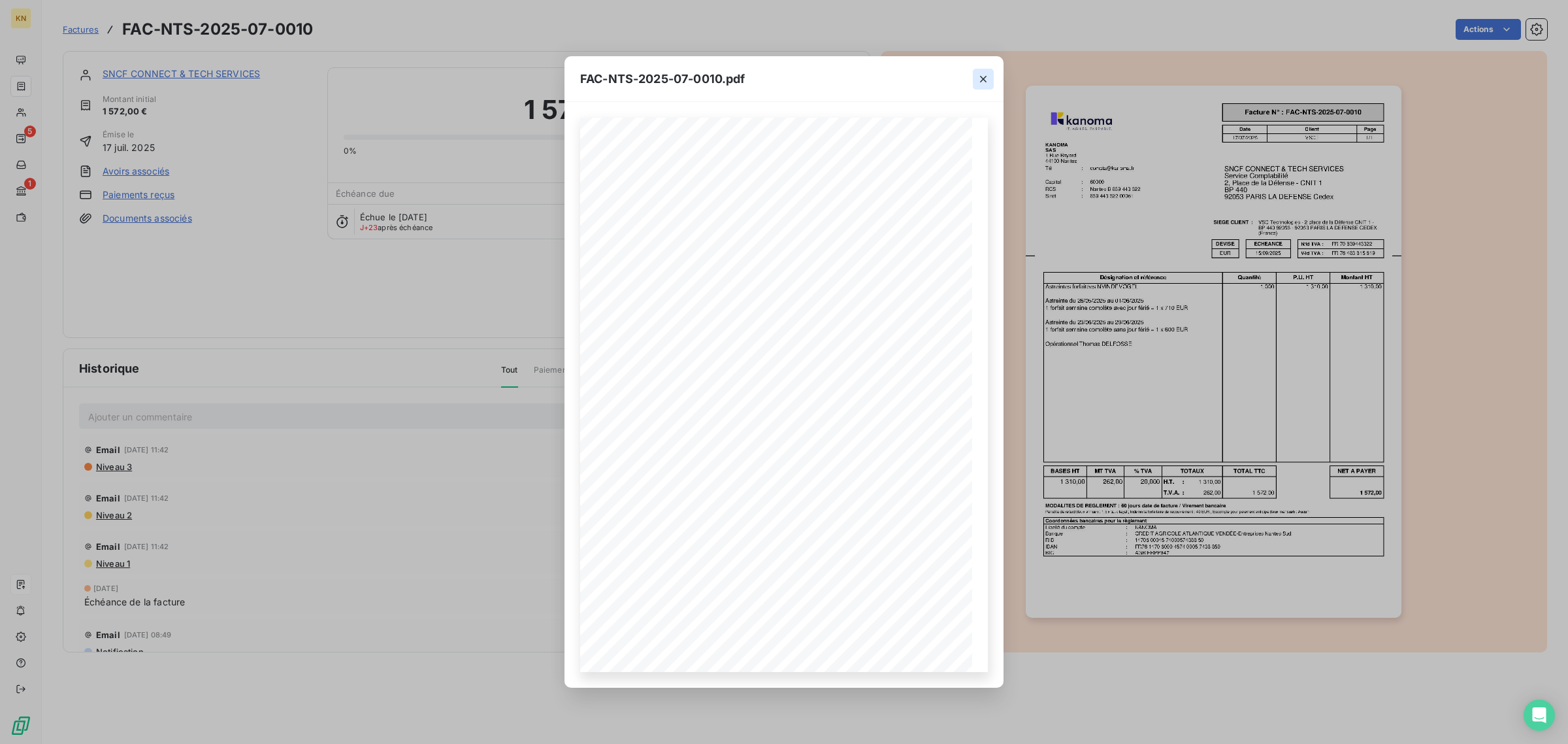
click at [981, 78] on icon "button" at bounding box center [984, 79] width 13 height 13
